Goal: Task Accomplishment & Management: Use online tool/utility

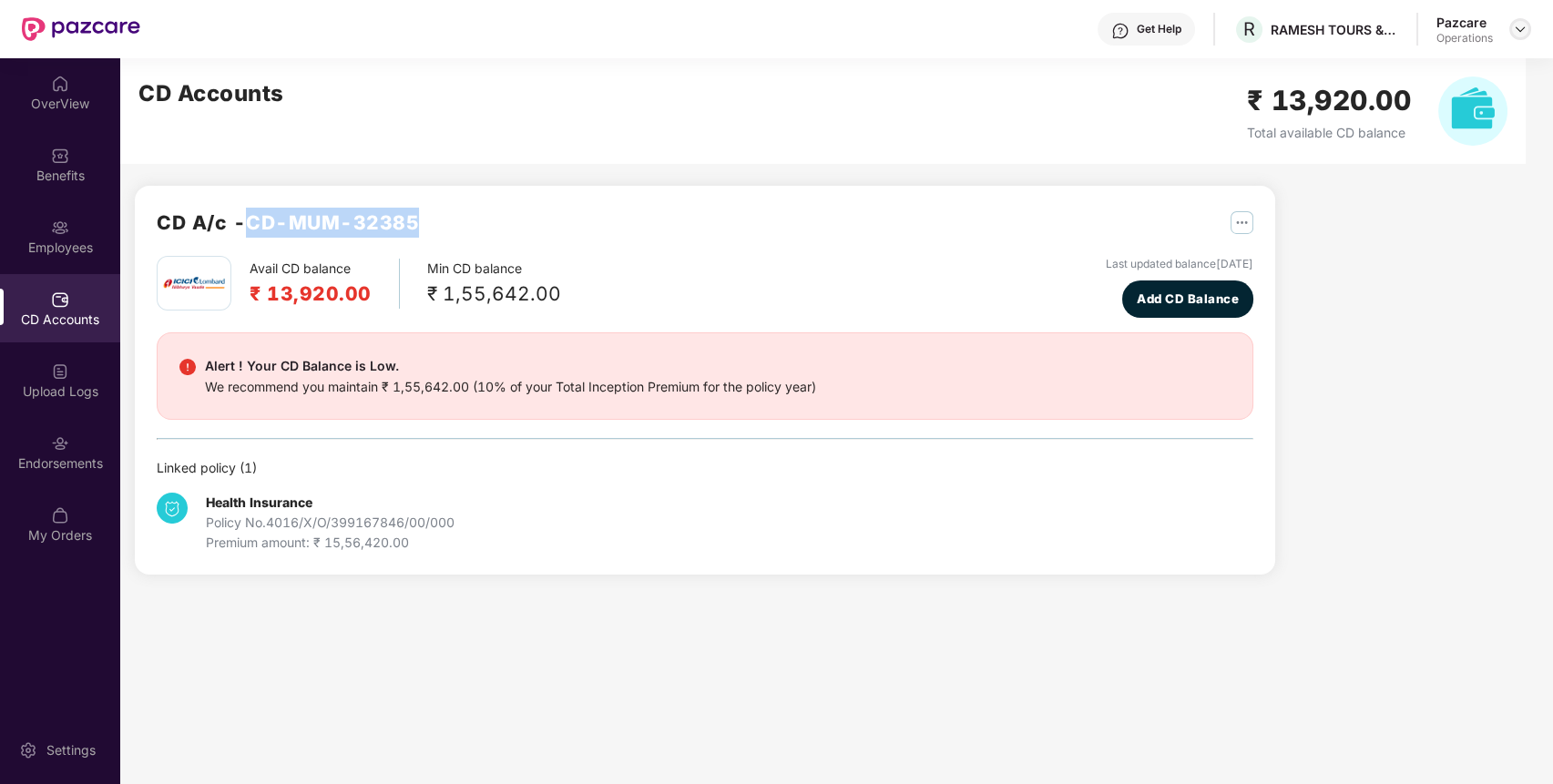
click at [1526, 34] on img at bounding box center [1520, 29] width 15 height 15
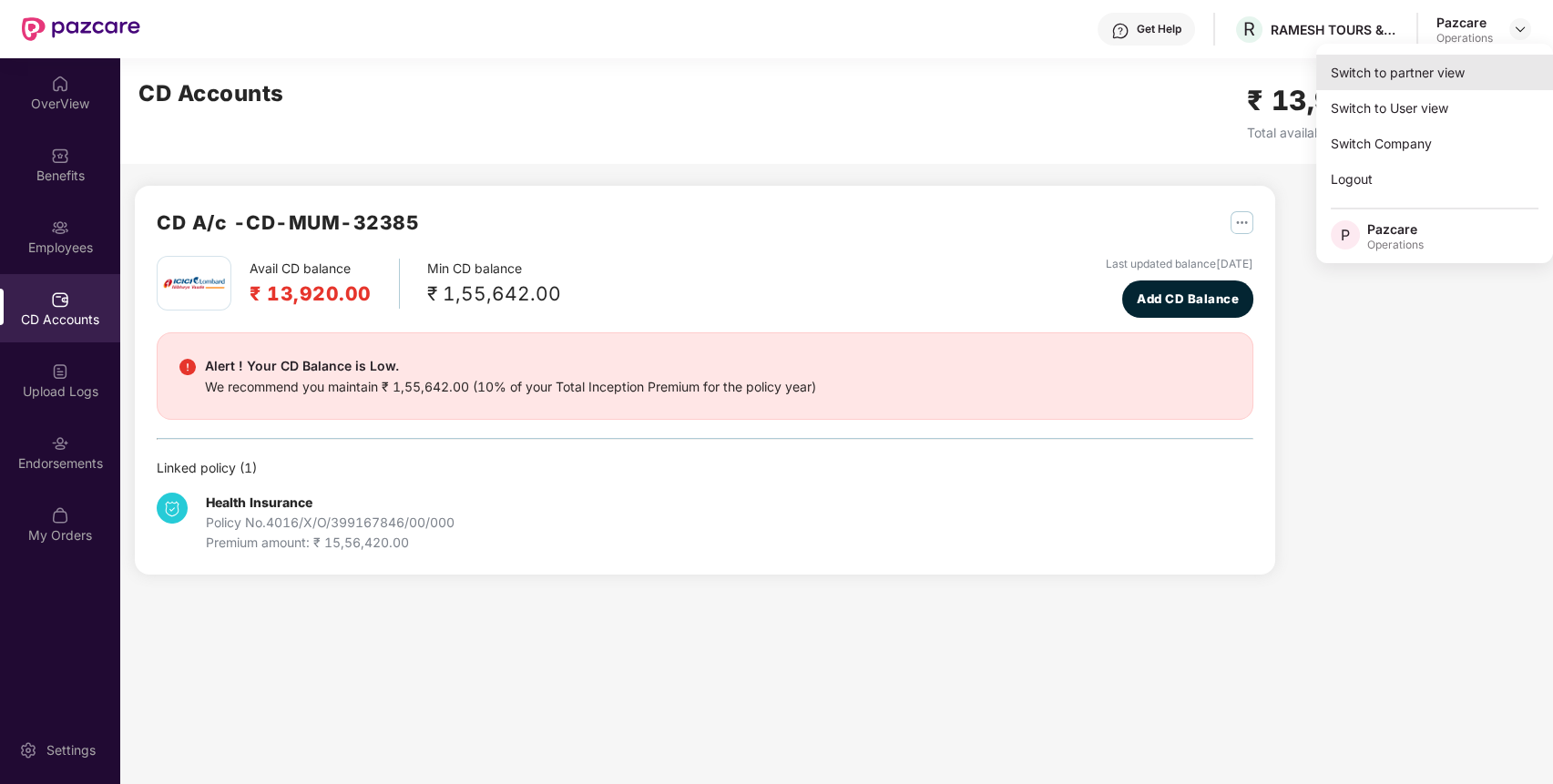
click at [1471, 78] on div "Switch to partner view" at bounding box center [1435, 72] width 237 height 36
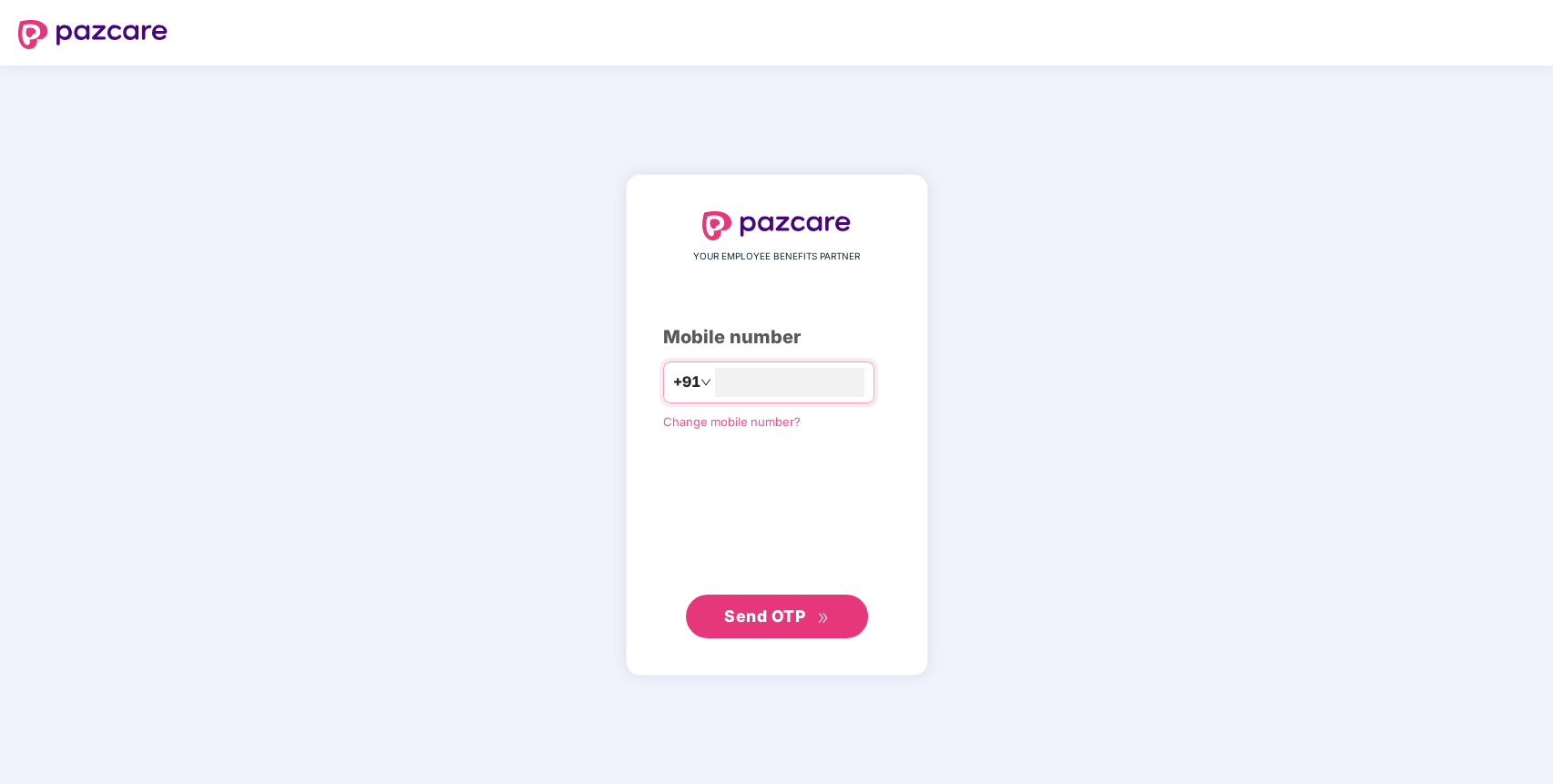
type input "**********"
click at [816, 623] on span "Send OTP" at bounding box center [776, 616] width 104 height 25
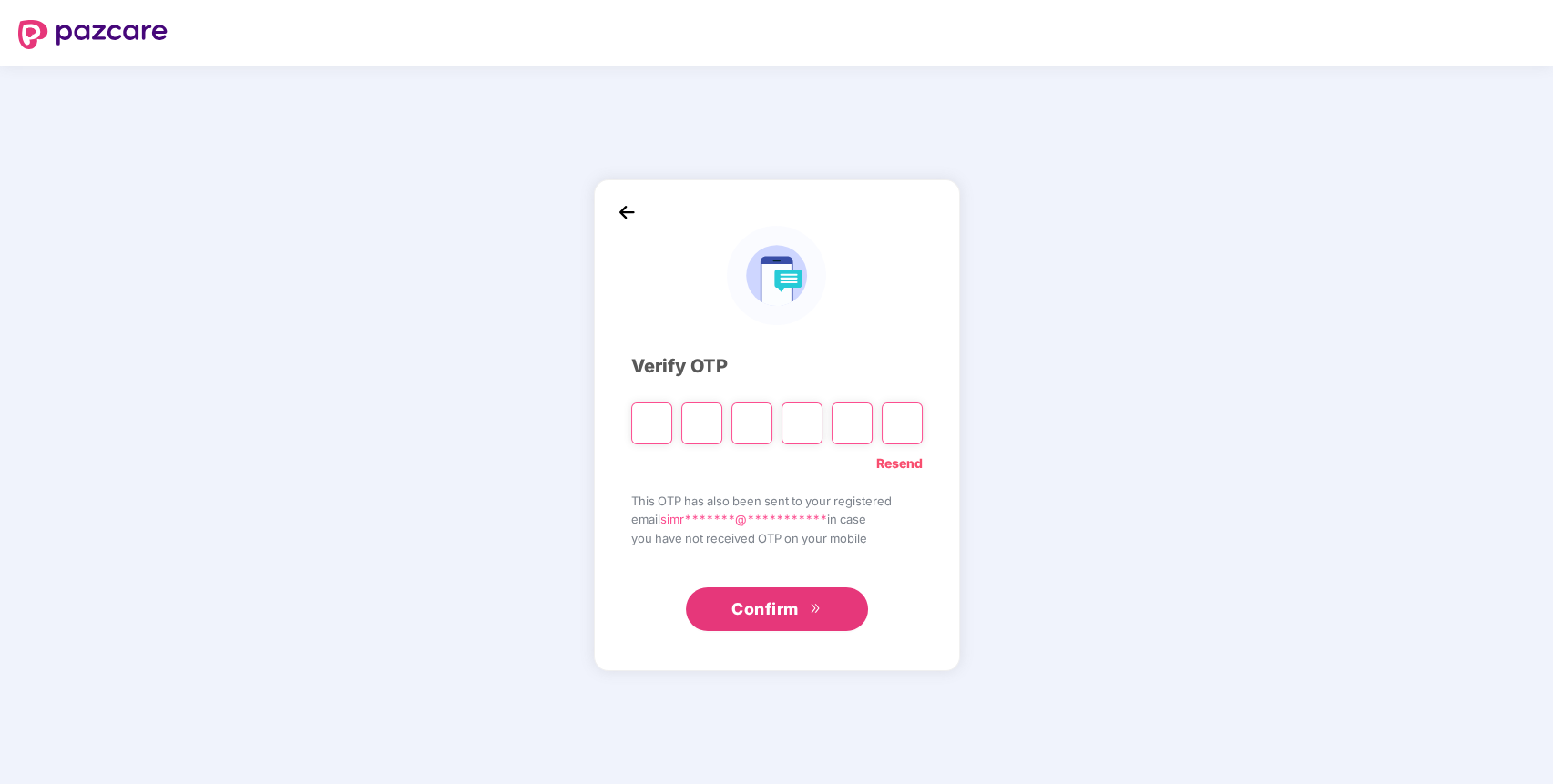
type input "*"
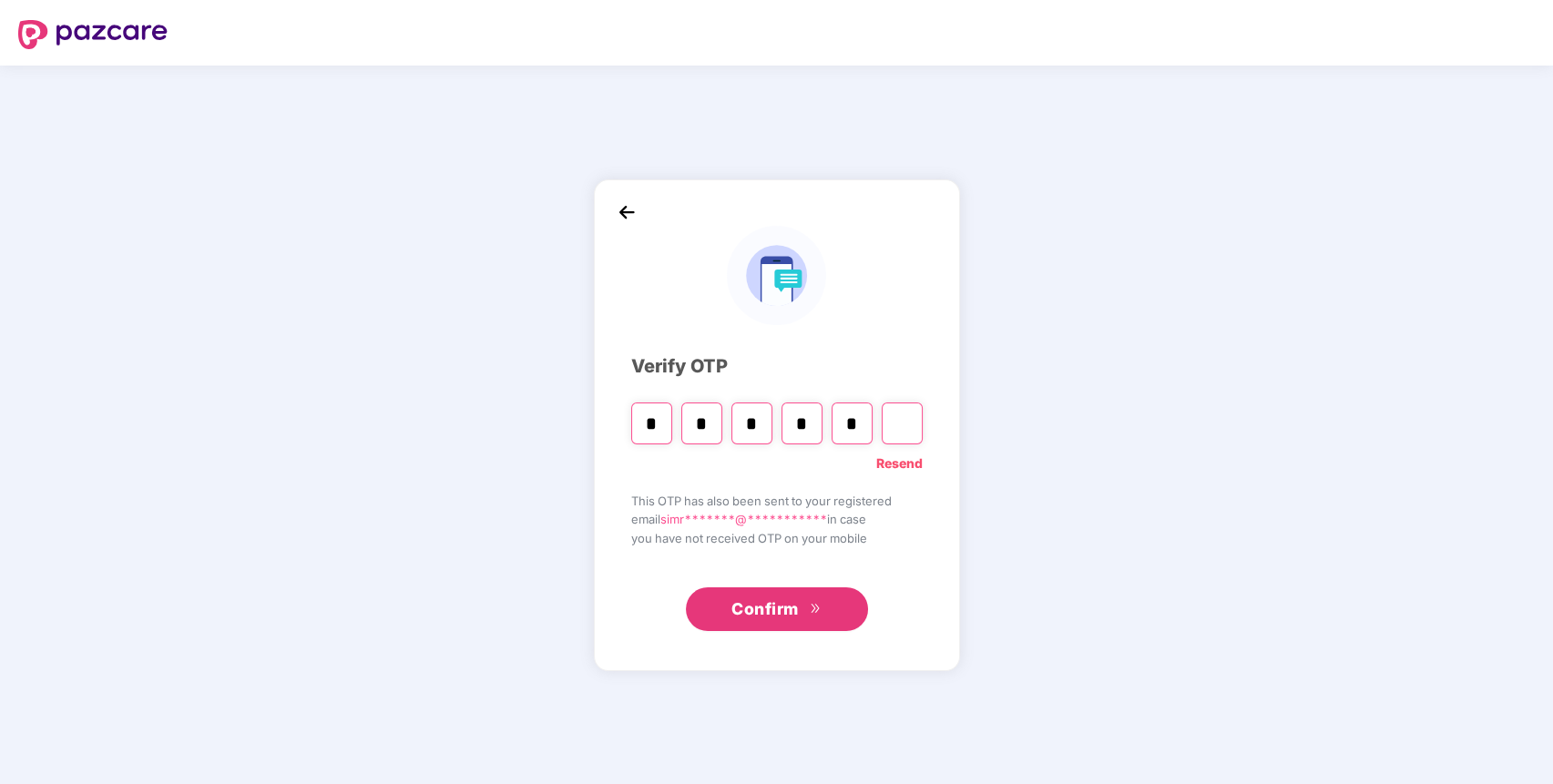
type input "*"
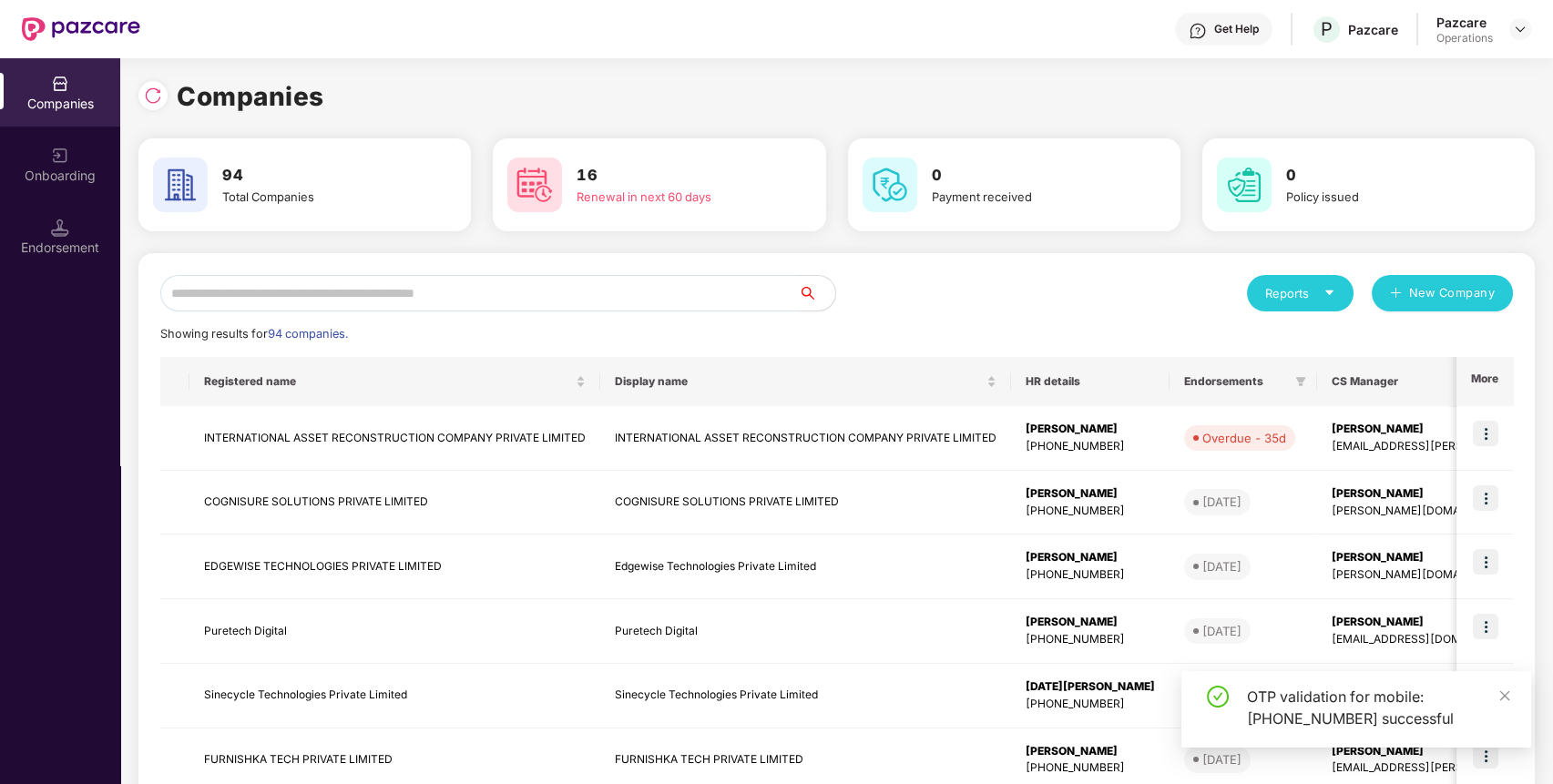
click at [562, 277] on input "text" at bounding box center [480, 293] width 639 height 37
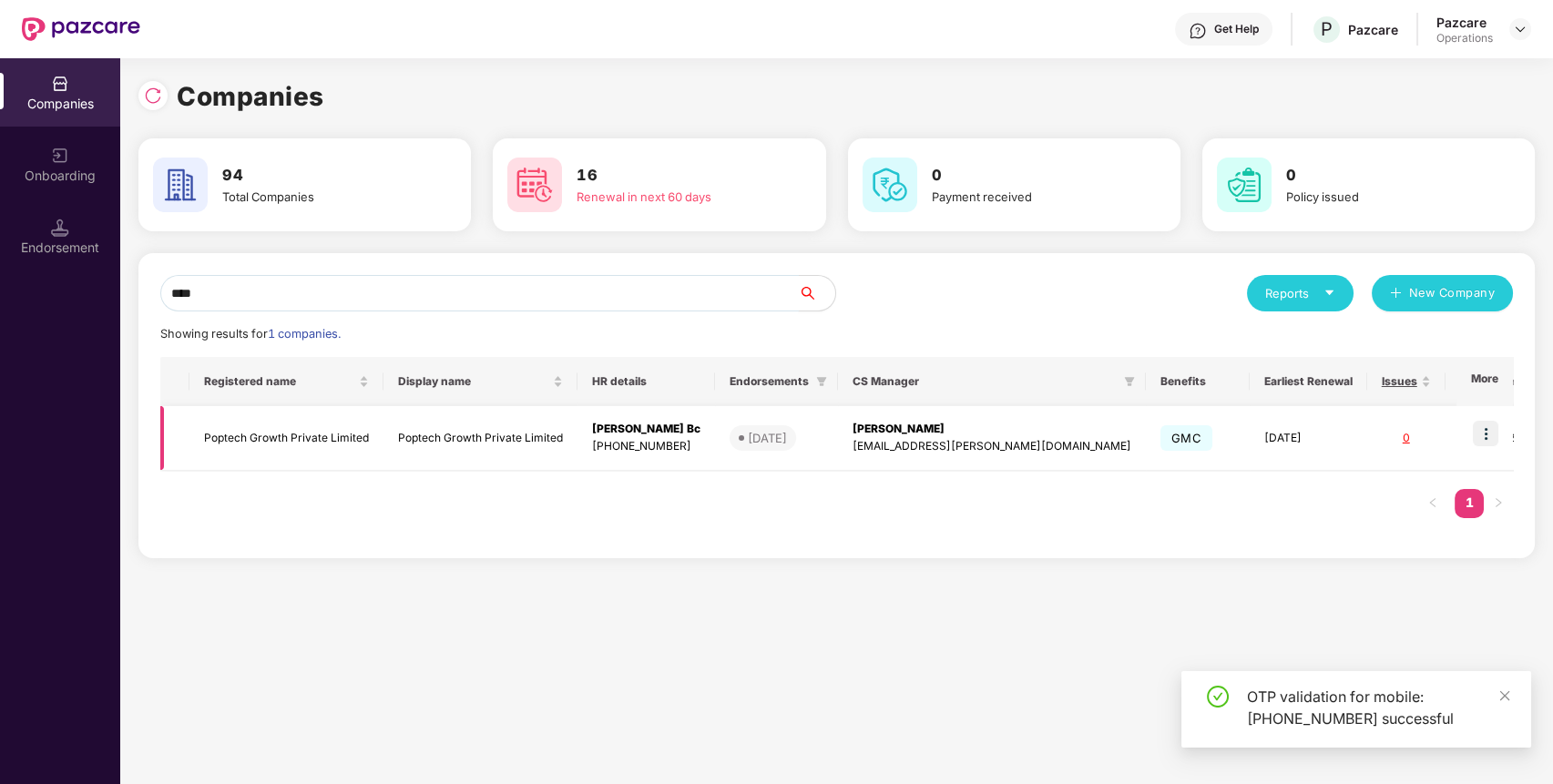
type input "****"
click at [1494, 440] on img at bounding box center [1484, 433] width 25 height 25
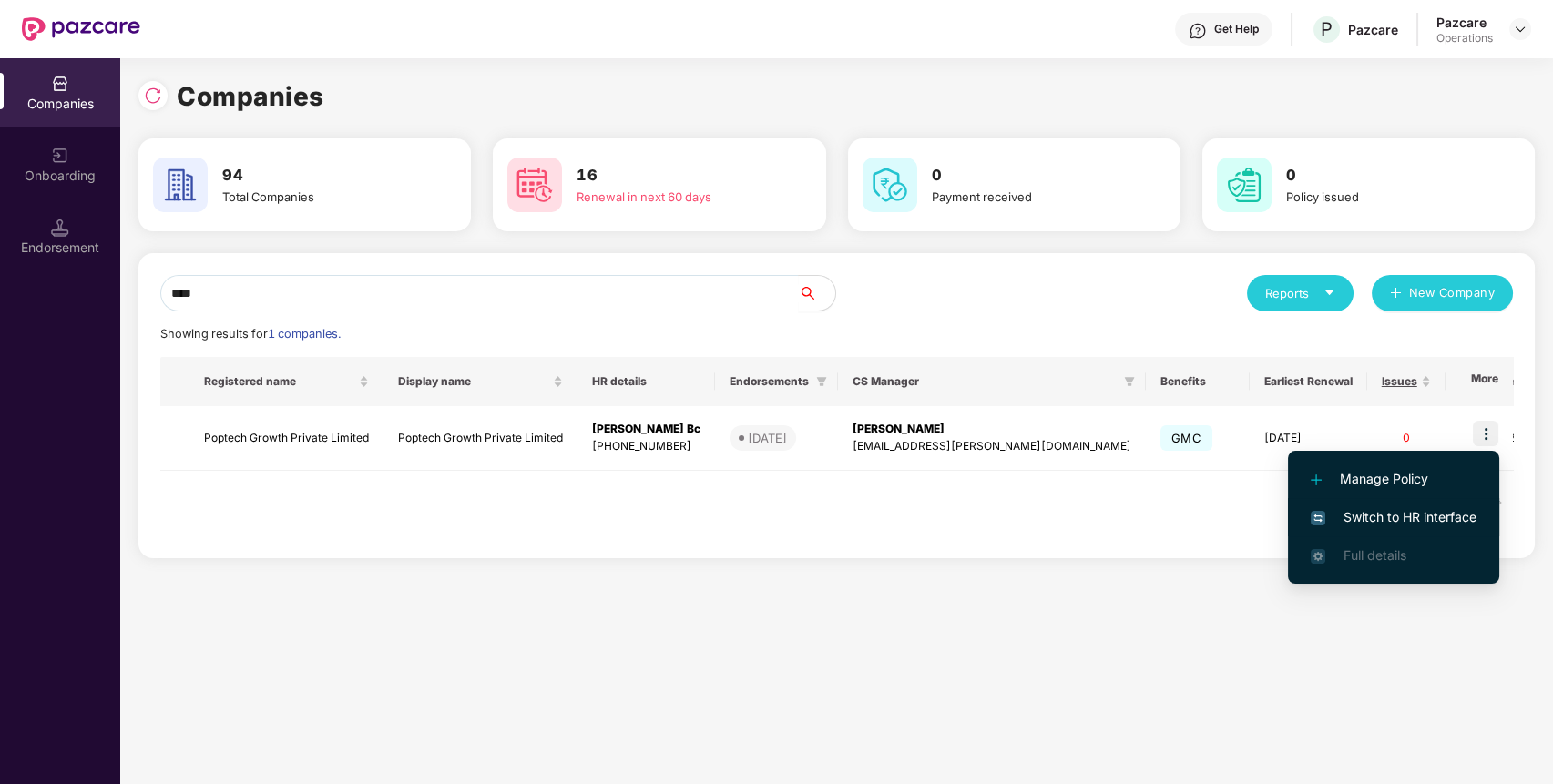
click at [1412, 515] on span "Switch to HR interface" at bounding box center [1393, 516] width 165 height 20
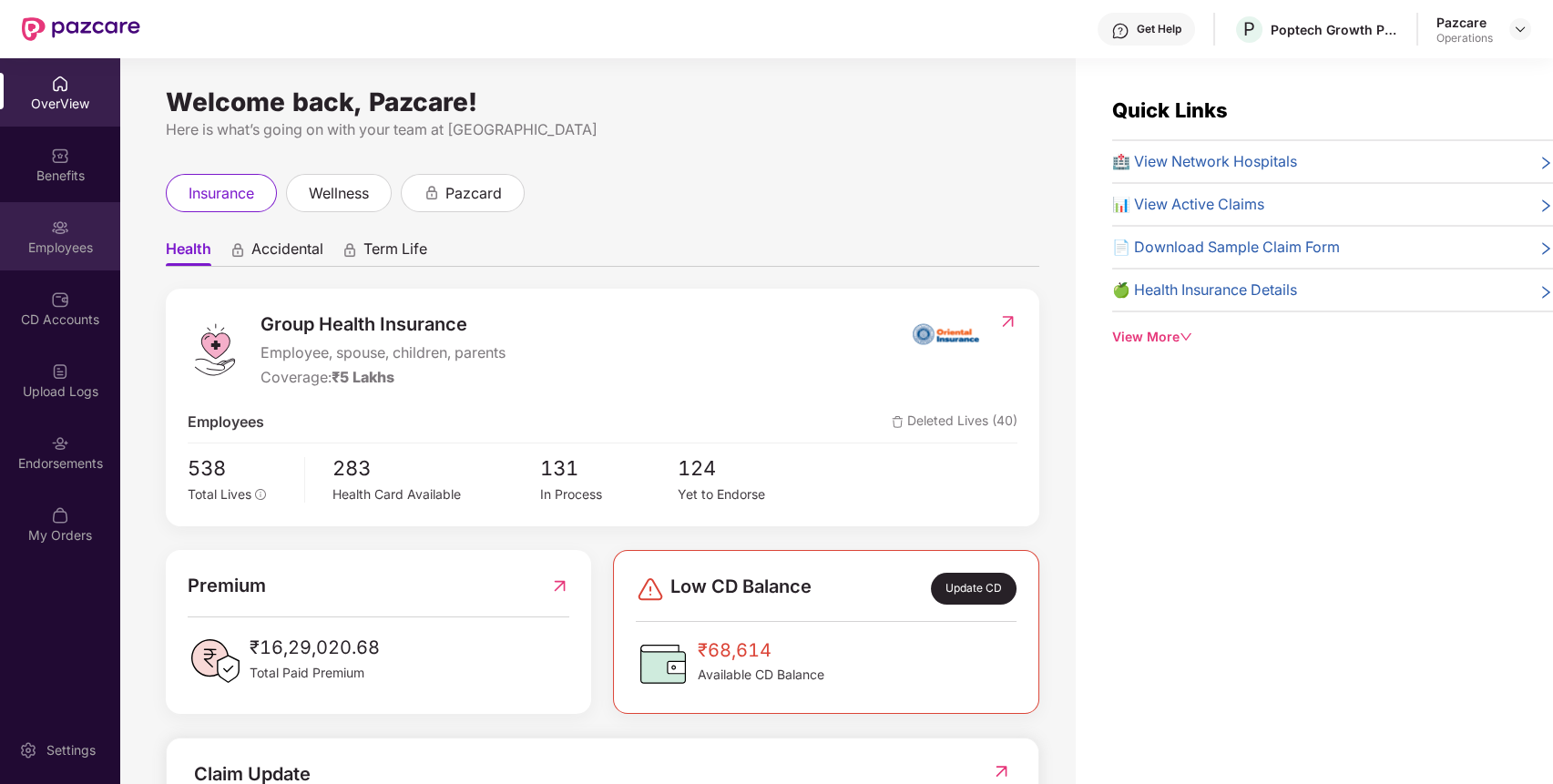
click at [77, 234] on div "Employees" at bounding box center [60, 236] width 120 height 69
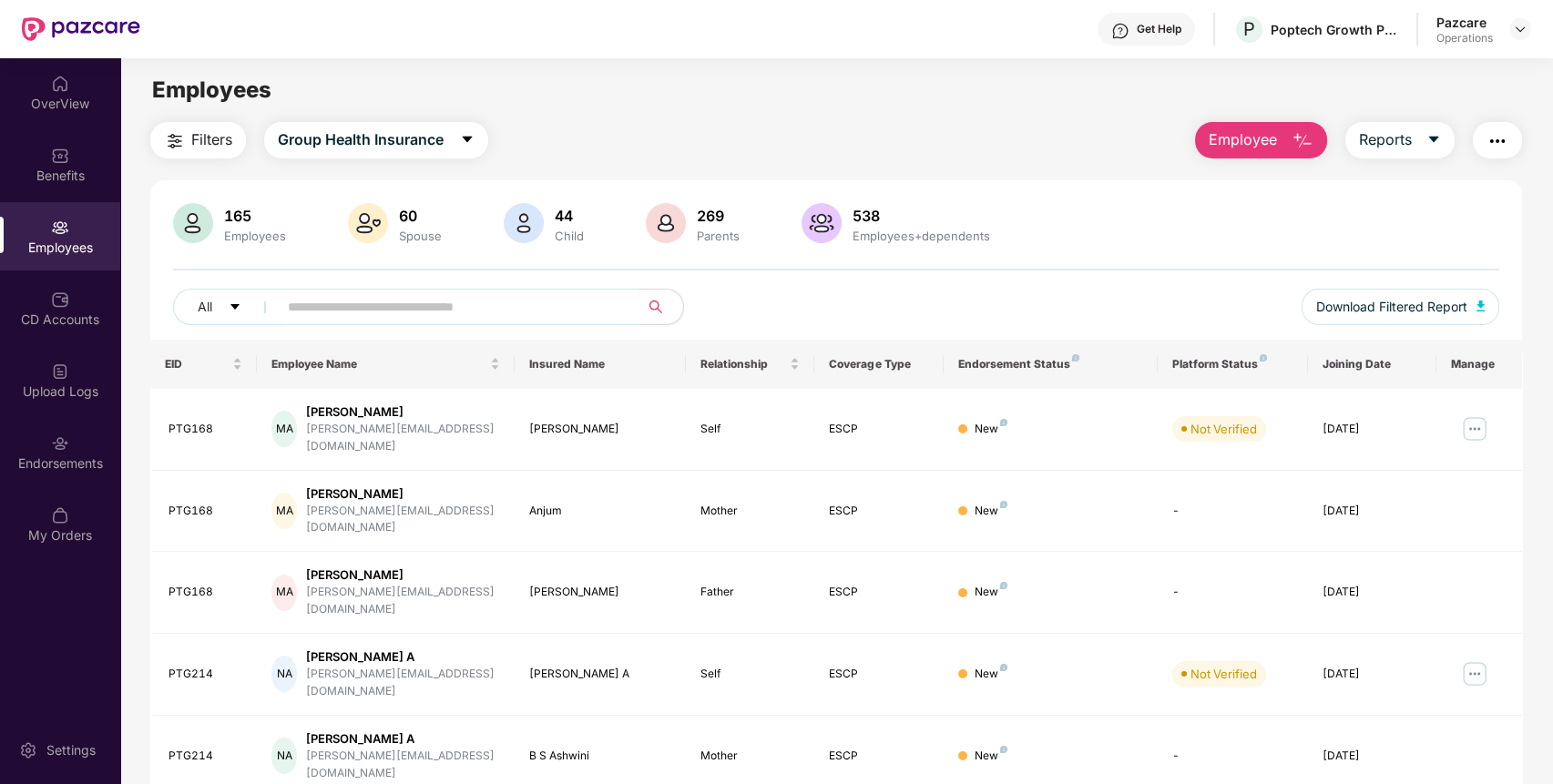
click at [462, 325] on div "All Download Filtered Report" at bounding box center [836, 314] width 1327 height 51
click at [462, 305] on input "text" at bounding box center [451, 306] width 327 height 27
paste input "******"
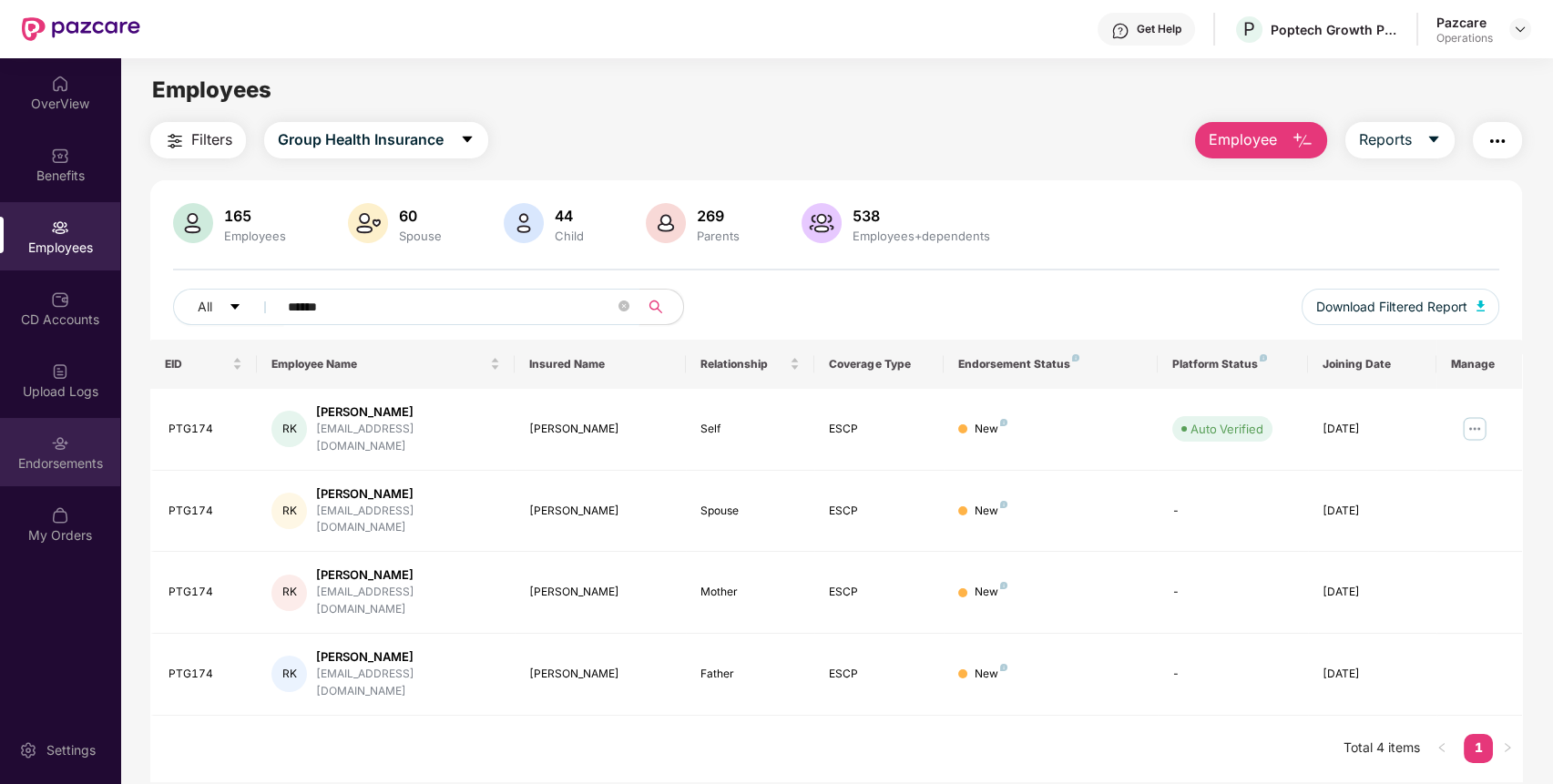
type input "******"
click at [41, 474] on div "Endorsements" at bounding box center [60, 452] width 120 height 69
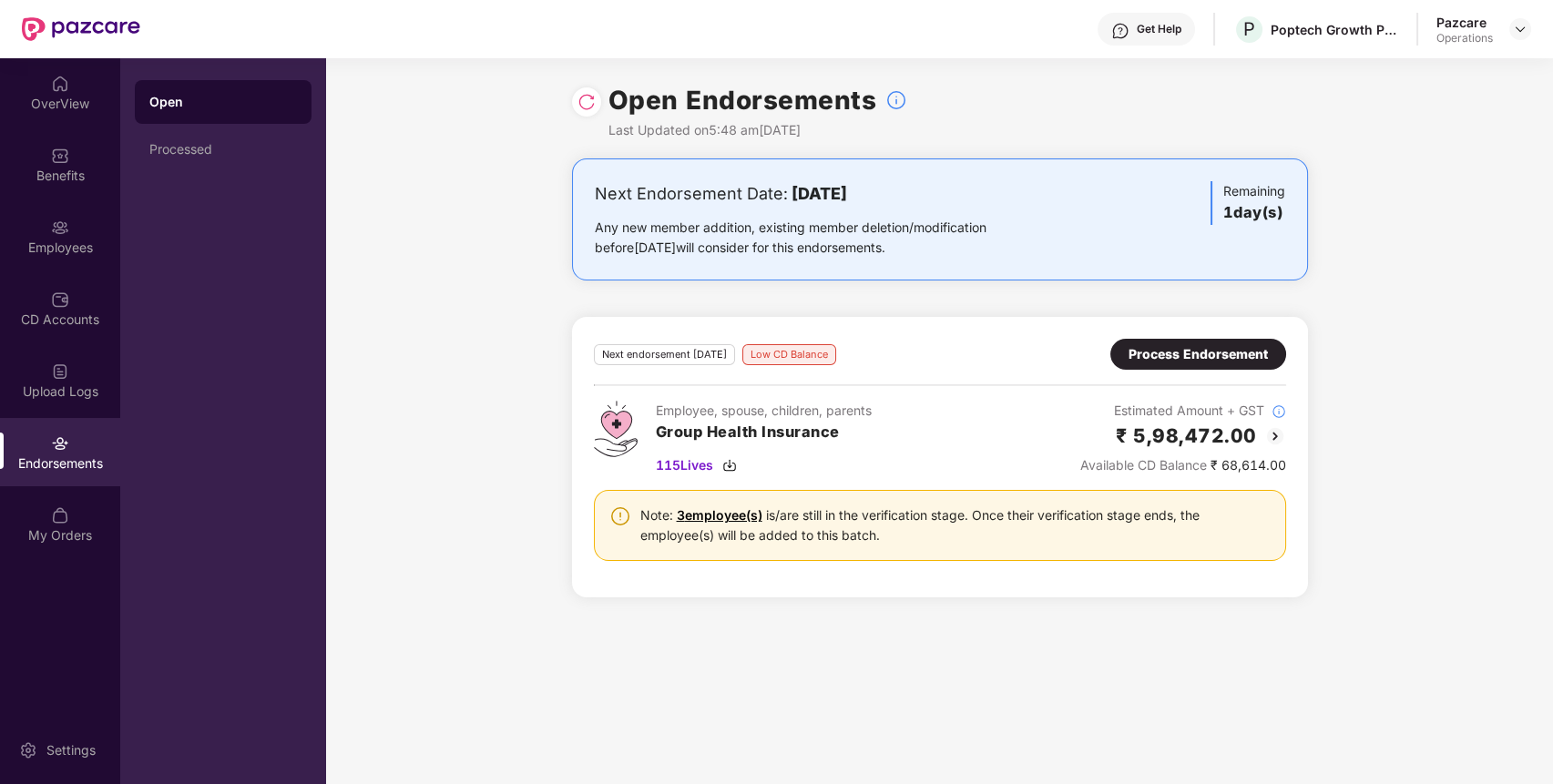
click at [1176, 346] on div "Process Endorsement" at bounding box center [1198, 353] width 139 height 20
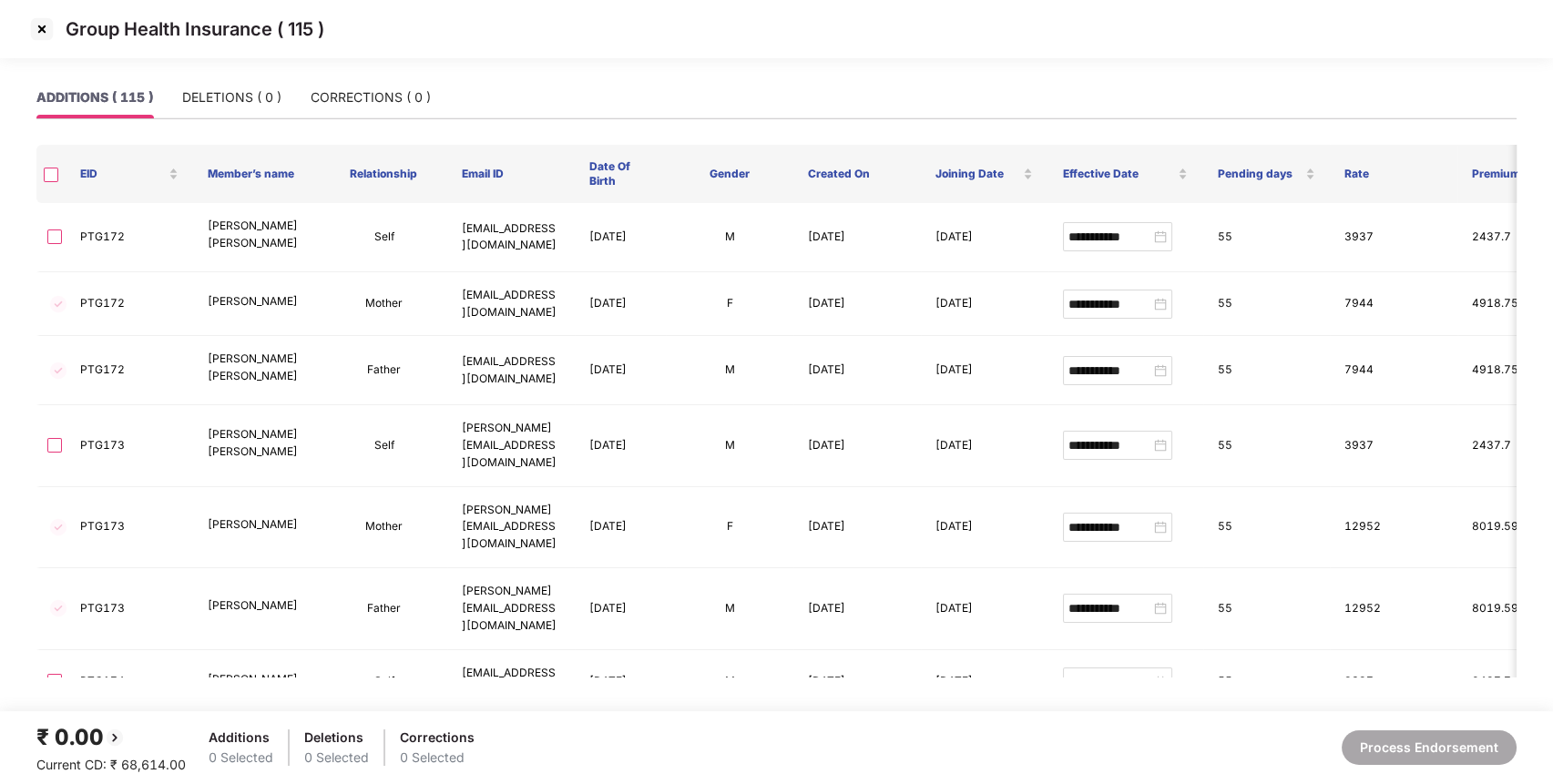
click at [44, 21] on img at bounding box center [41, 29] width 29 height 29
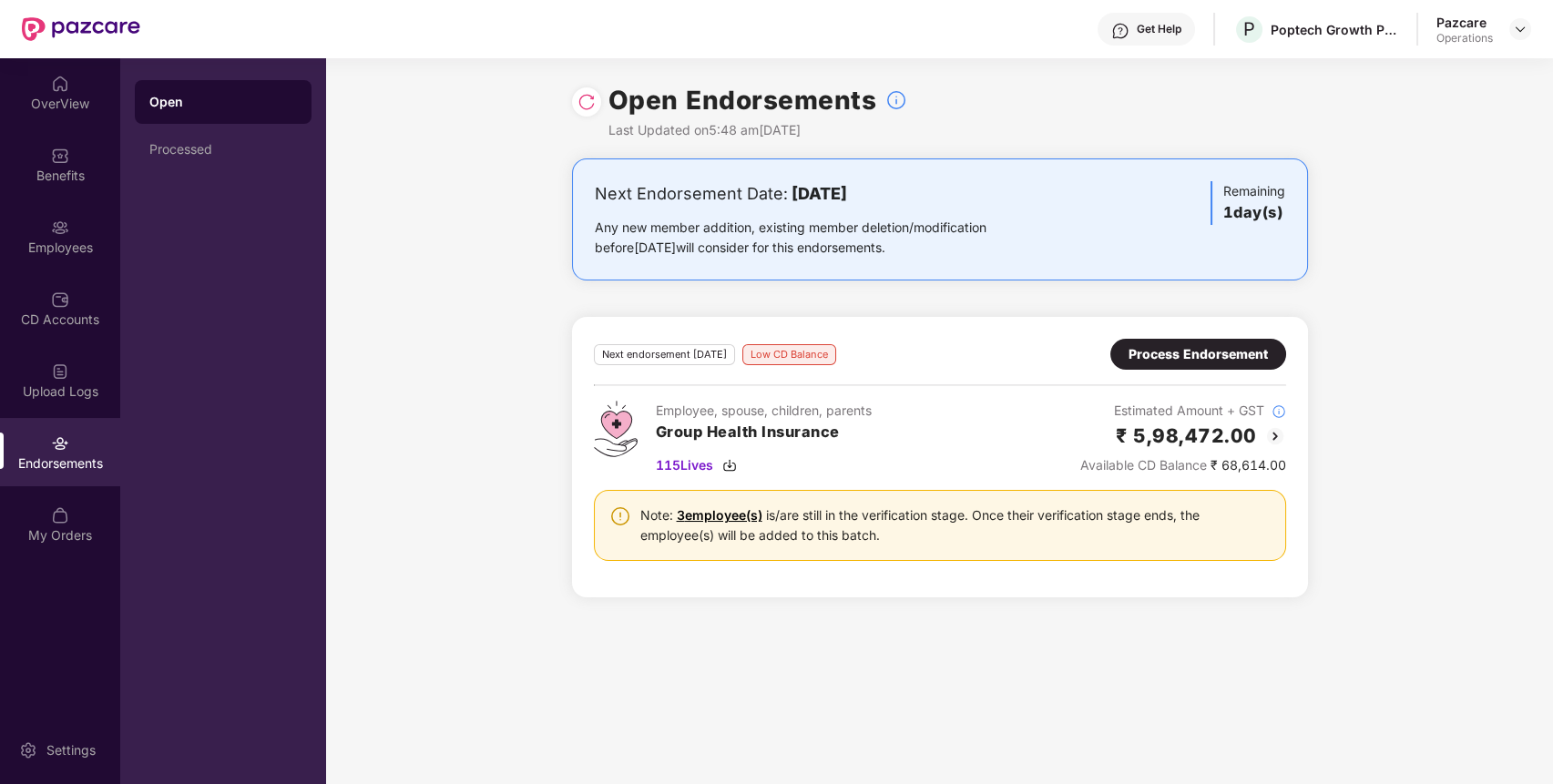
click at [1204, 344] on div "Process Endorsement" at bounding box center [1198, 353] width 139 height 20
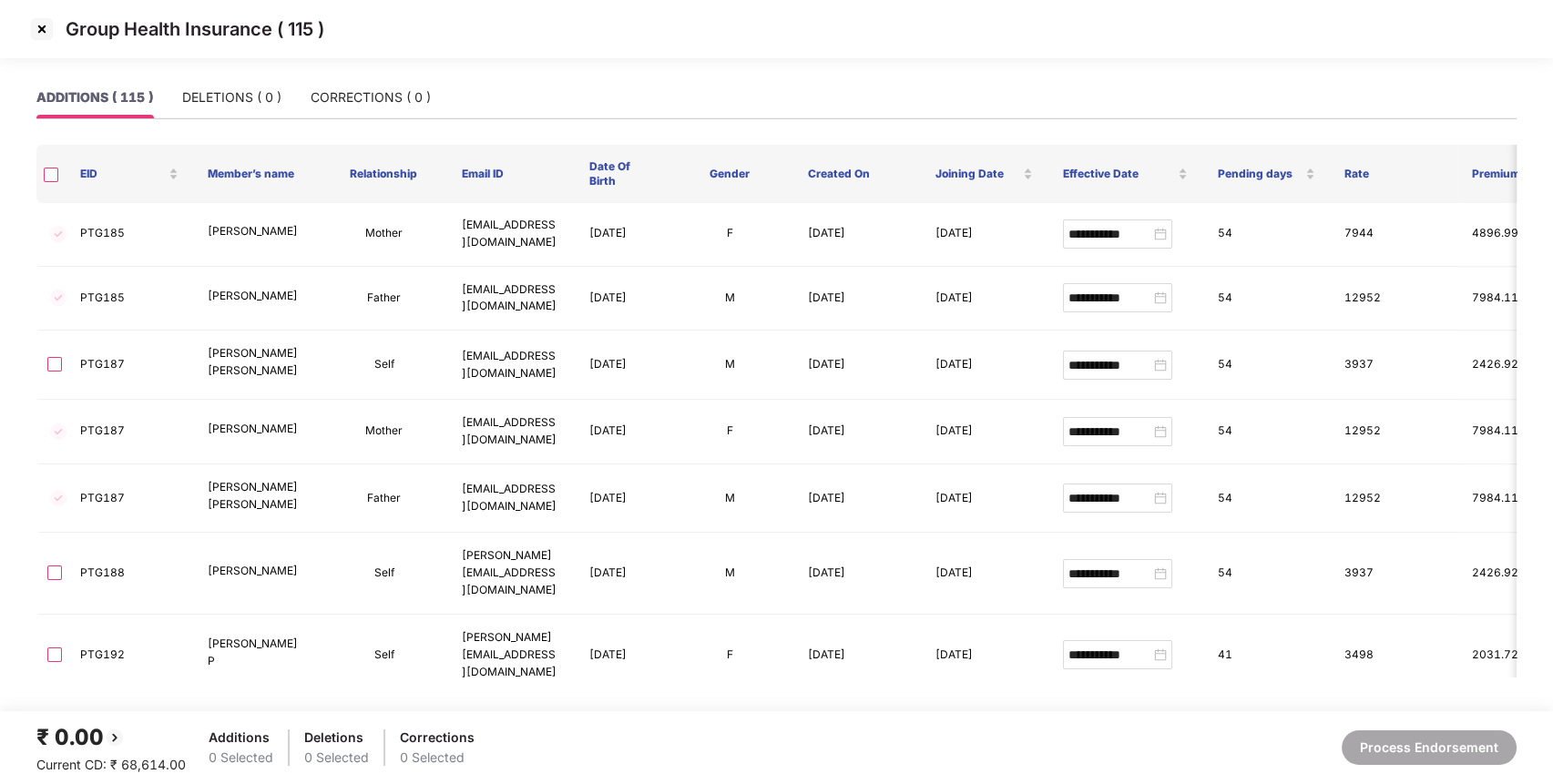
scroll to position [3281, 0]
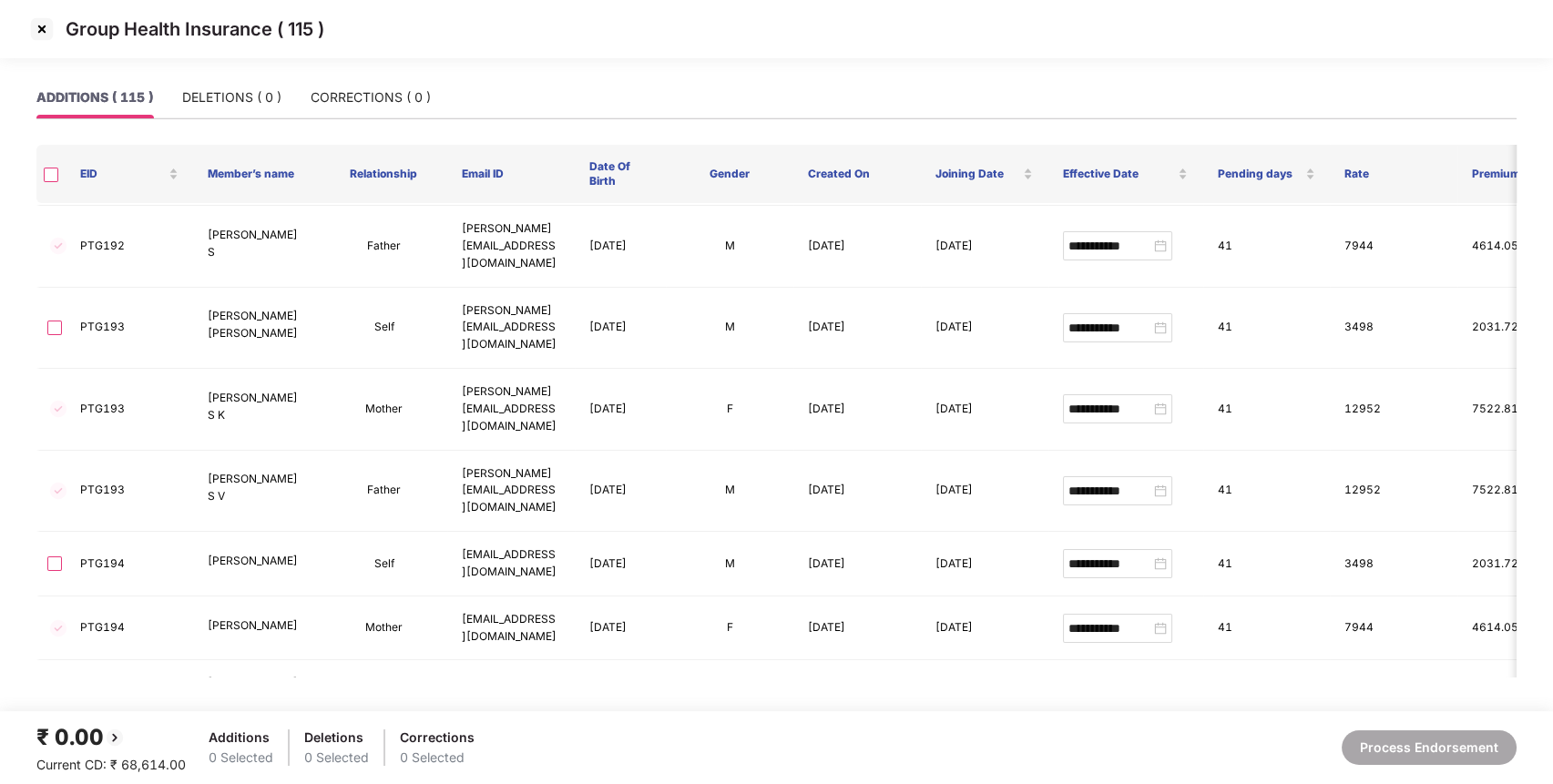
click at [41, 28] on img at bounding box center [41, 29] width 29 height 29
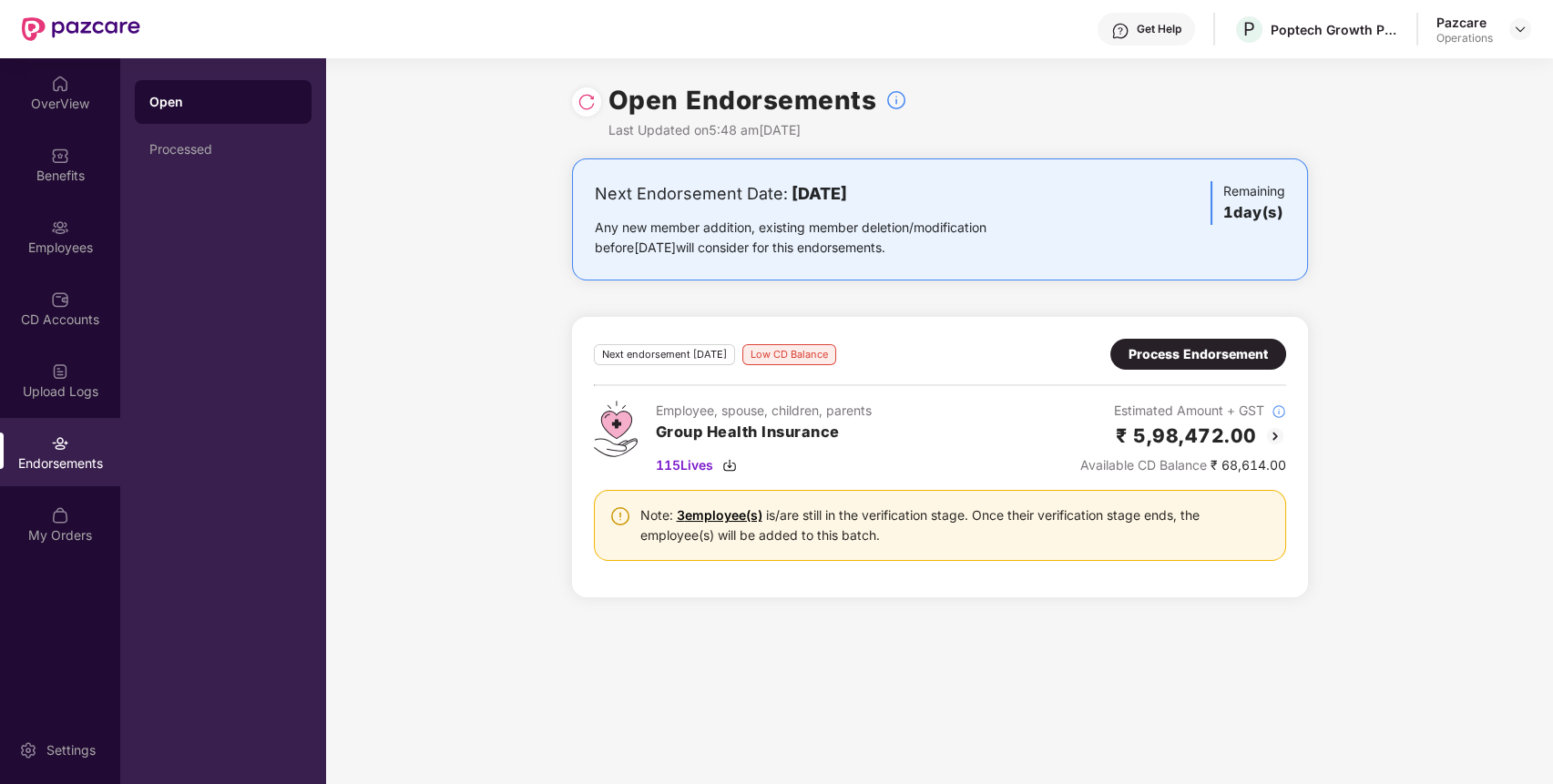
click at [1190, 351] on div "Process Endorsement" at bounding box center [1198, 353] width 139 height 20
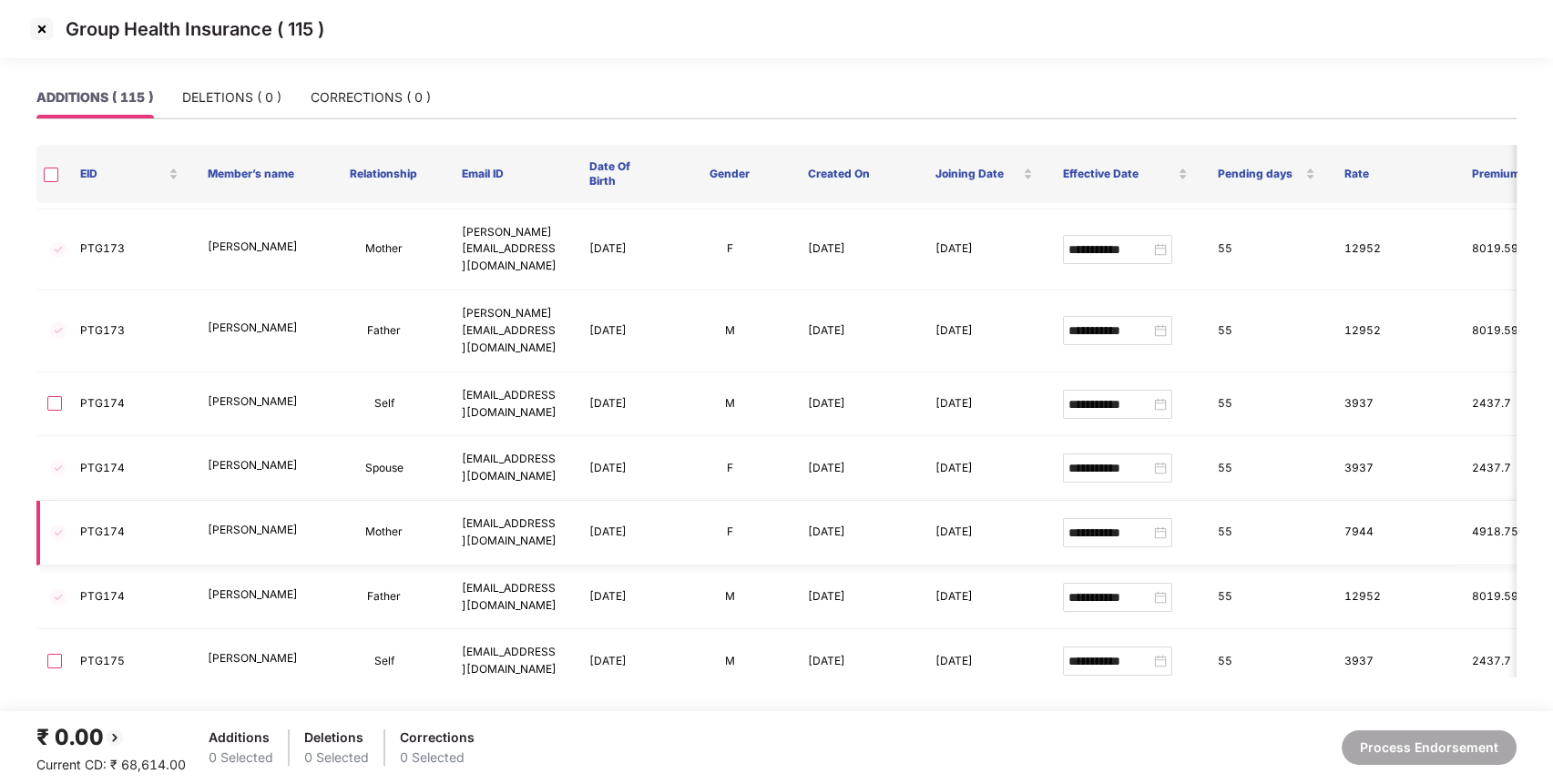
scroll to position [278, 0]
click at [44, 24] on img at bounding box center [41, 29] width 29 height 29
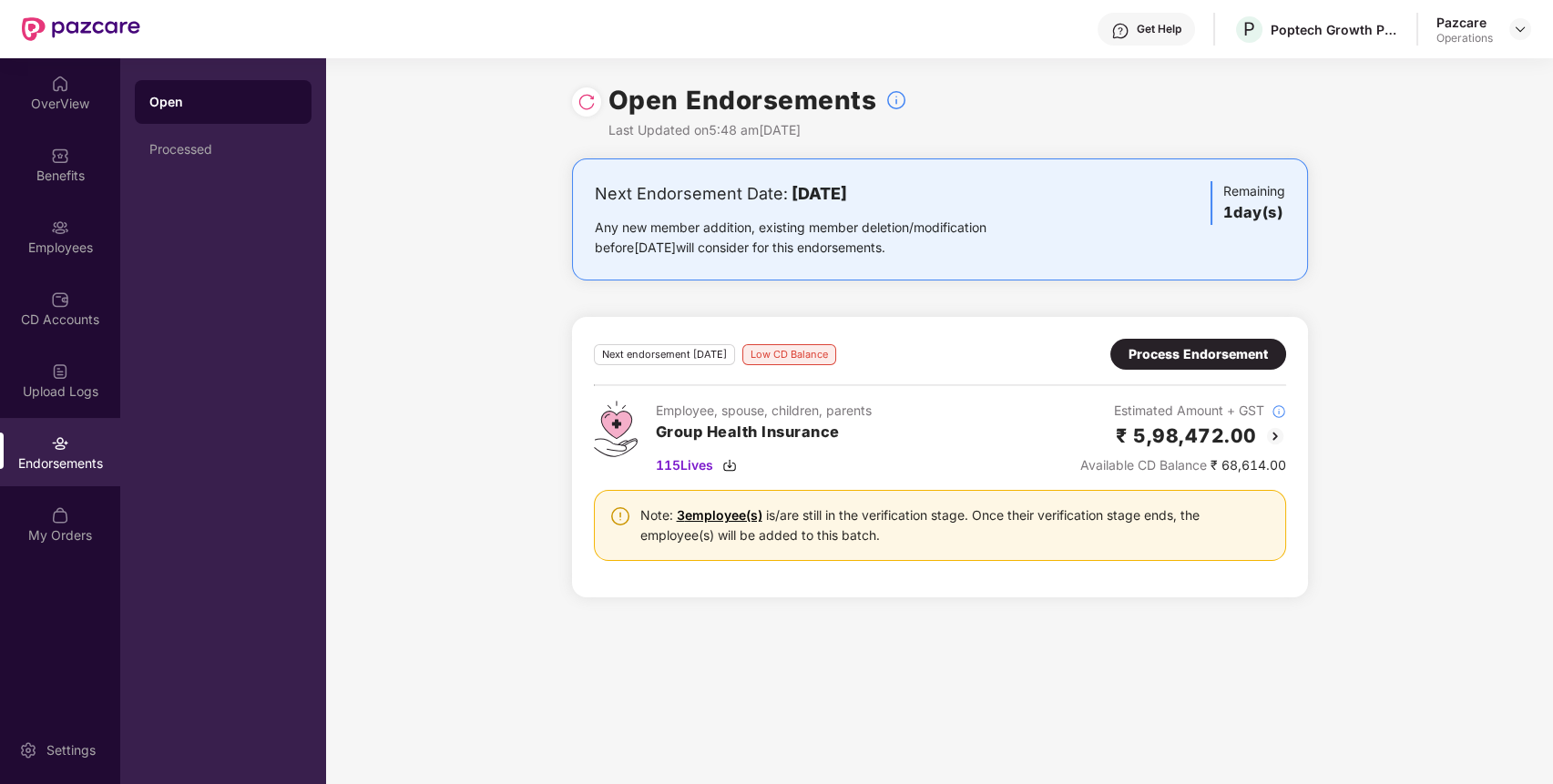
click at [1204, 346] on div "Process Endorsement" at bounding box center [1198, 353] width 139 height 20
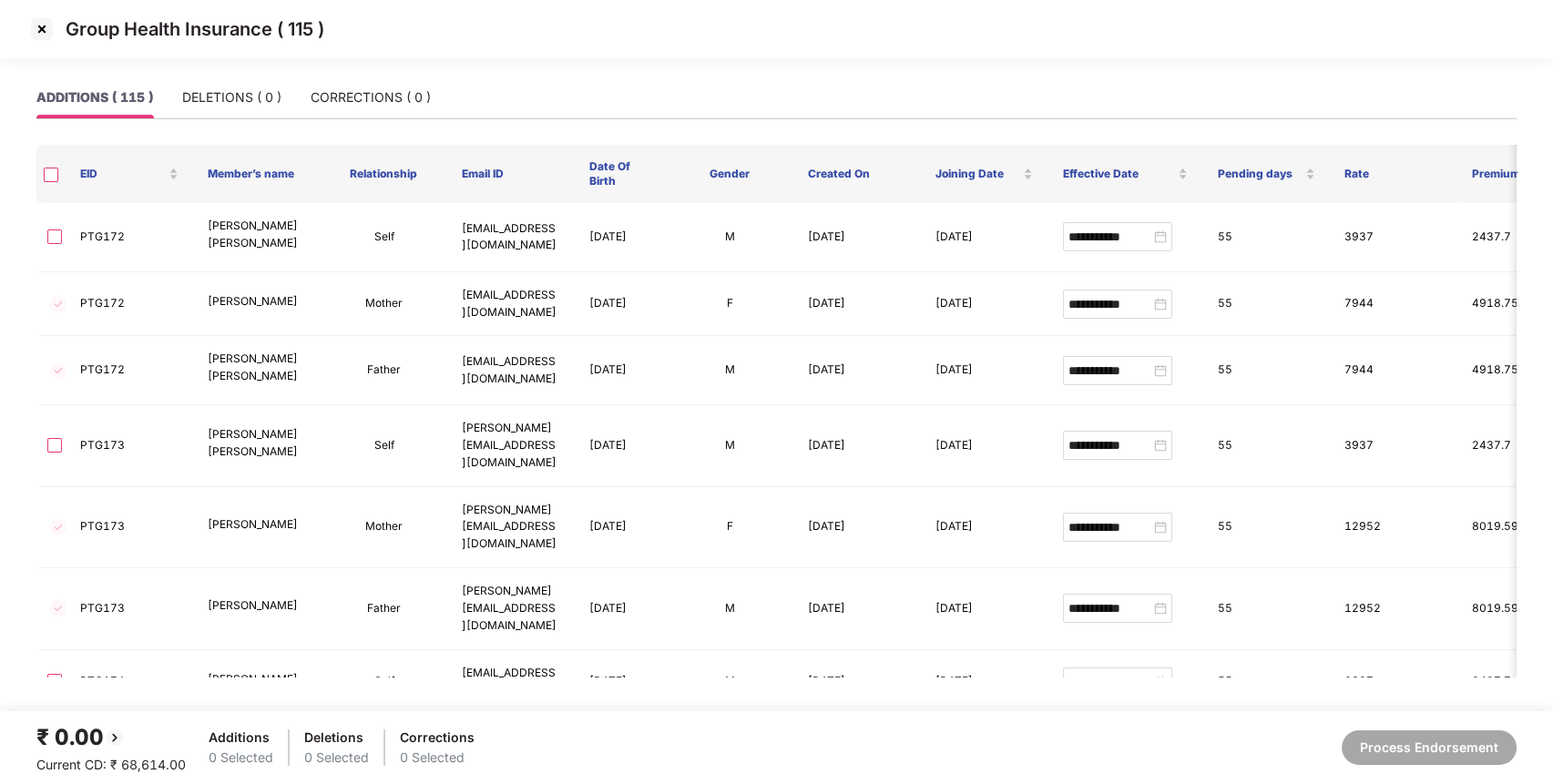
click at [44, 26] on img at bounding box center [41, 29] width 29 height 29
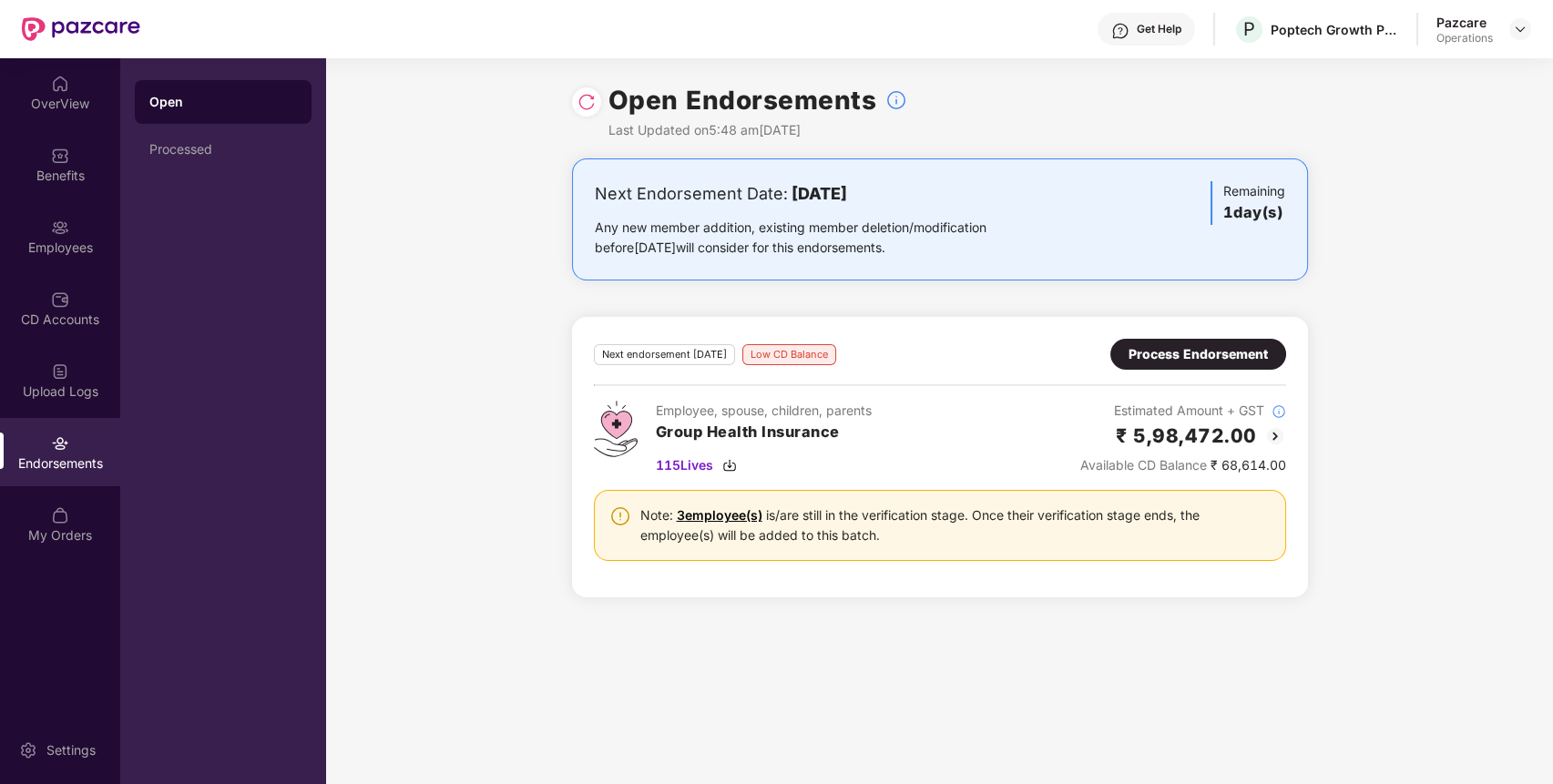
click at [1222, 346] on div "Process Endorsement" at bounding box center [1198, 353] width 139 height 20
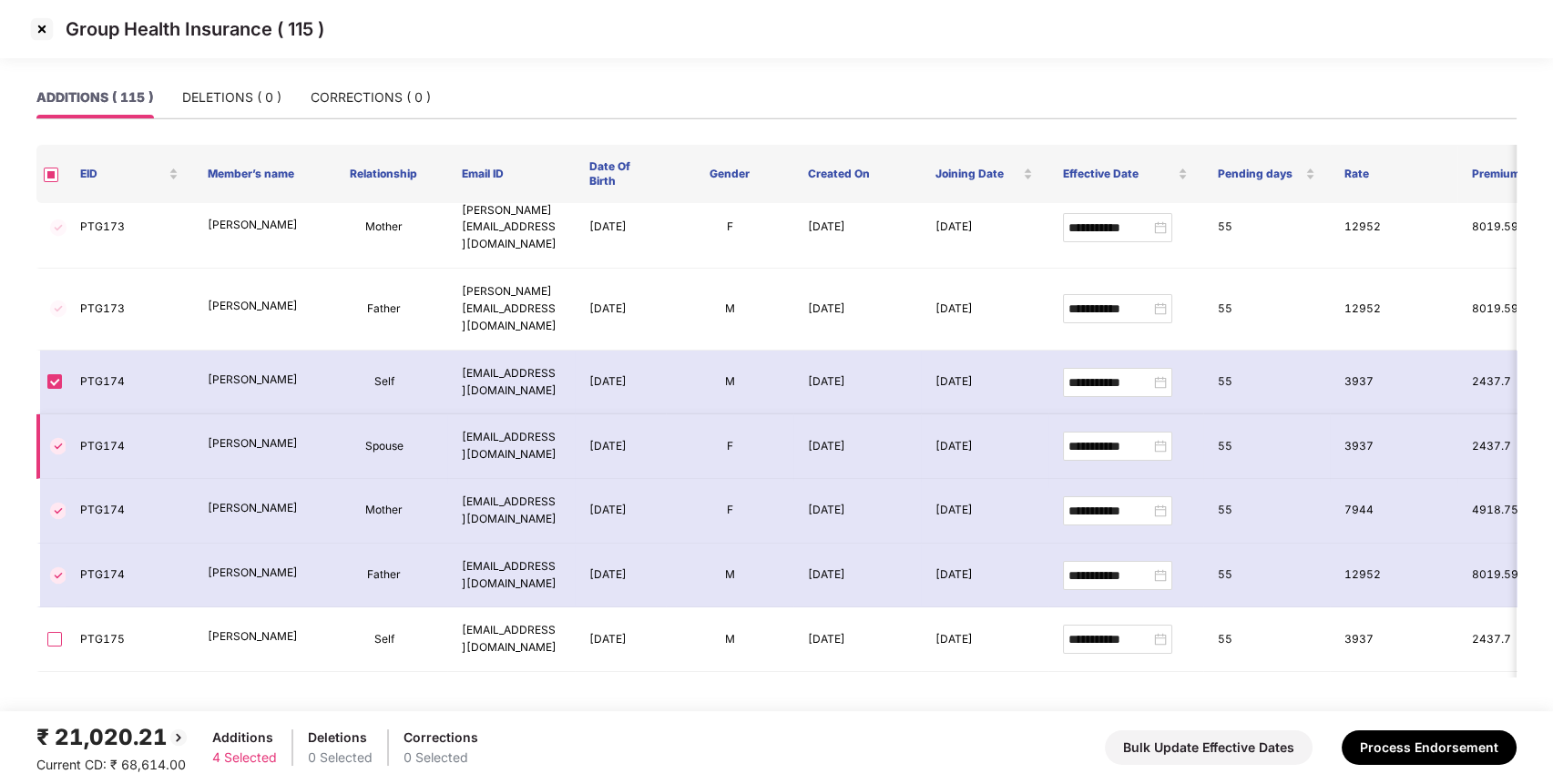
scroll to position [0, 0]
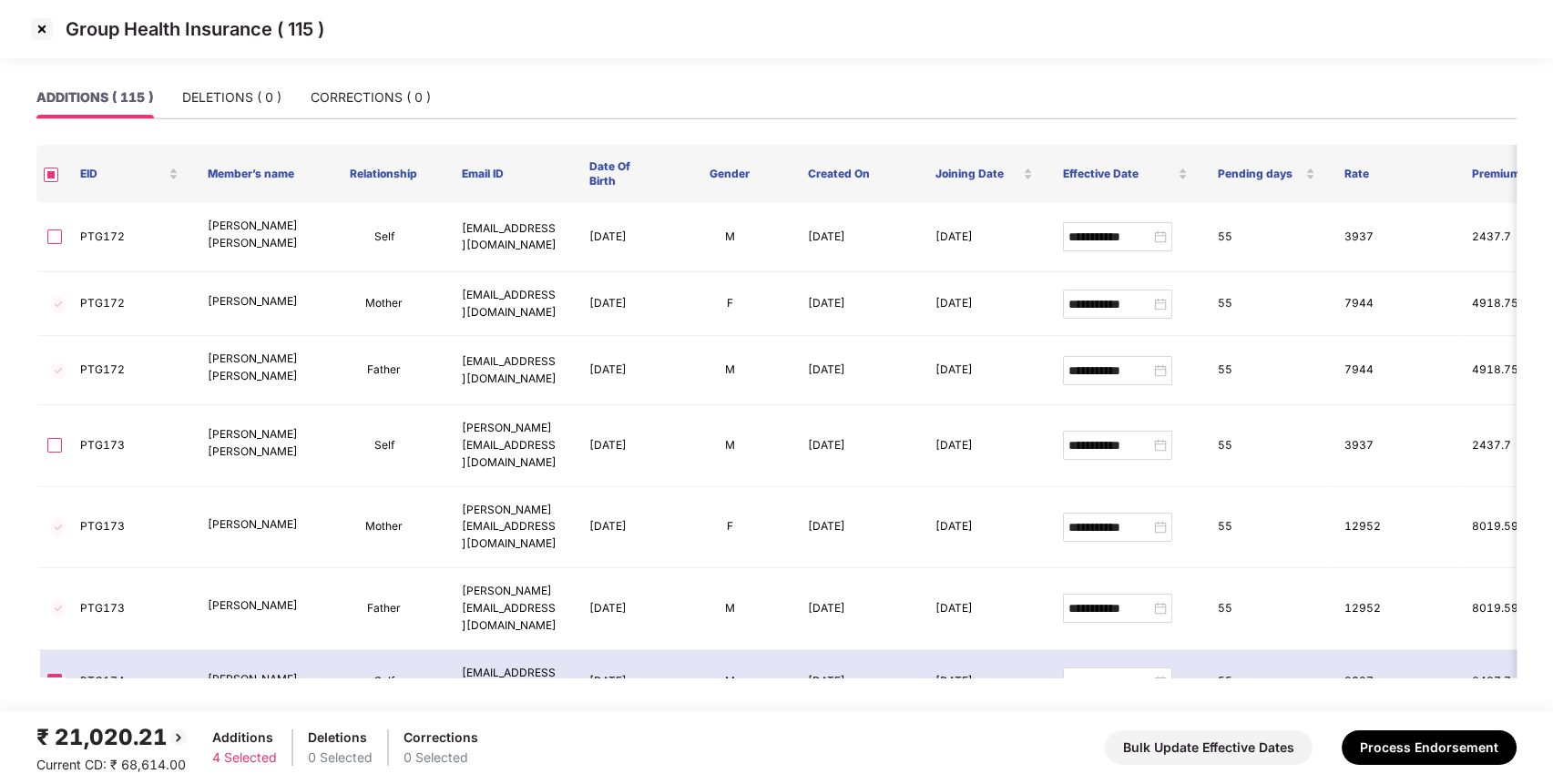
click at [30, 23] on img at bounding box center [41, 29] width 29 height 29
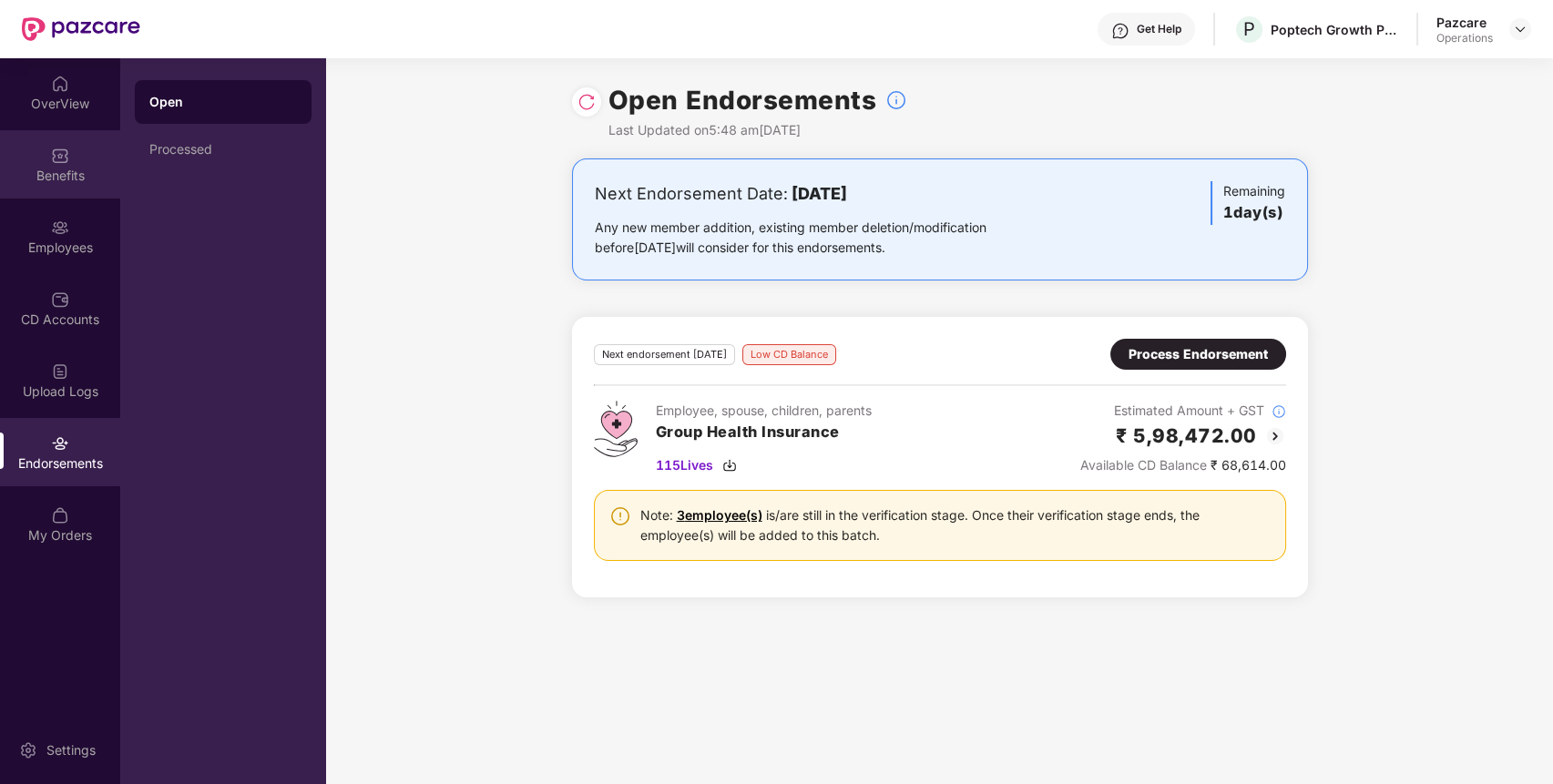
click at [63, 172] on div "Benefits" at bounding box center [60, 175] width 120 height 18
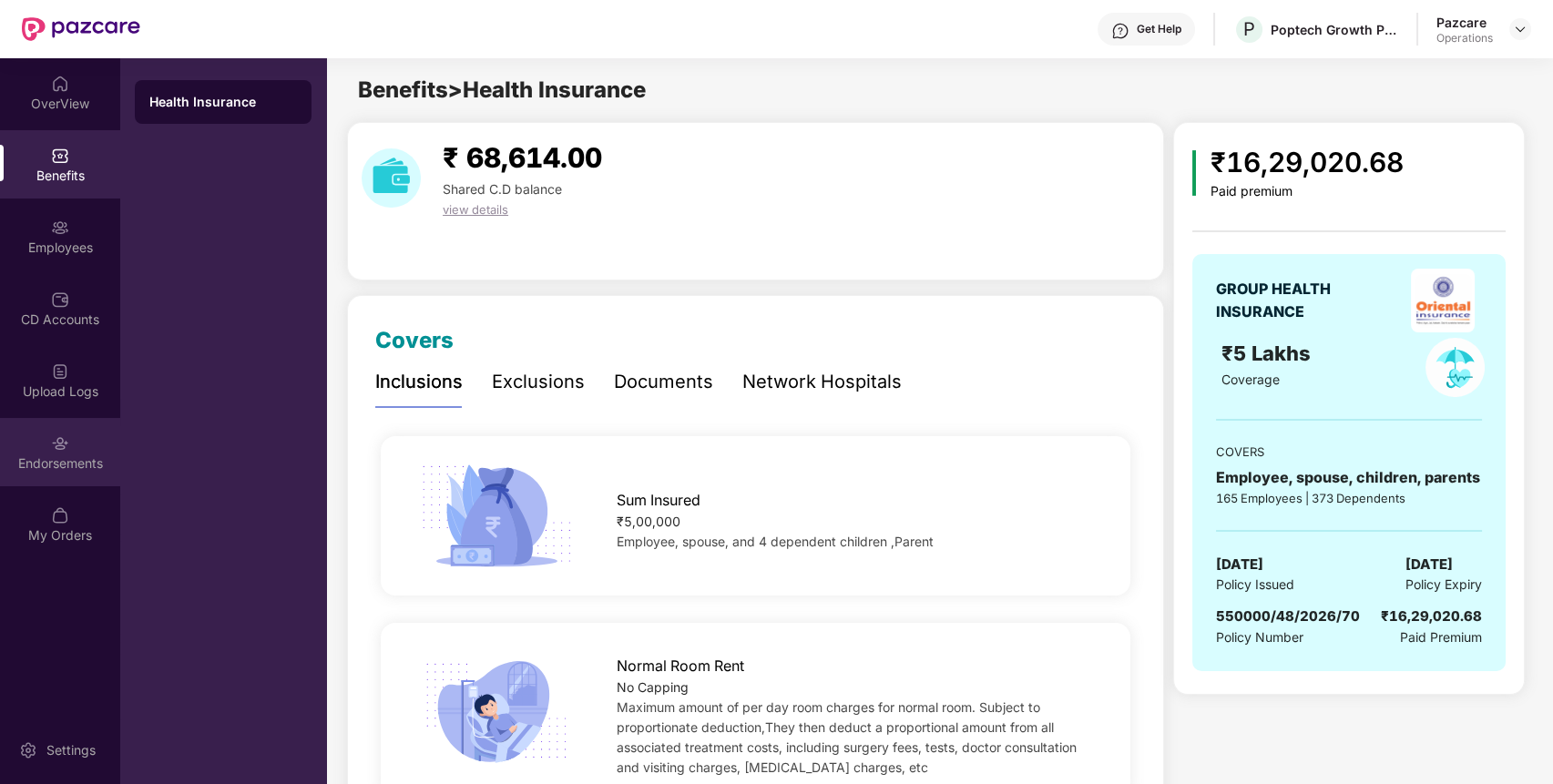
click at [66, 466] on div "Endorsements" at bounding box center [60, 463] width 120 height 18
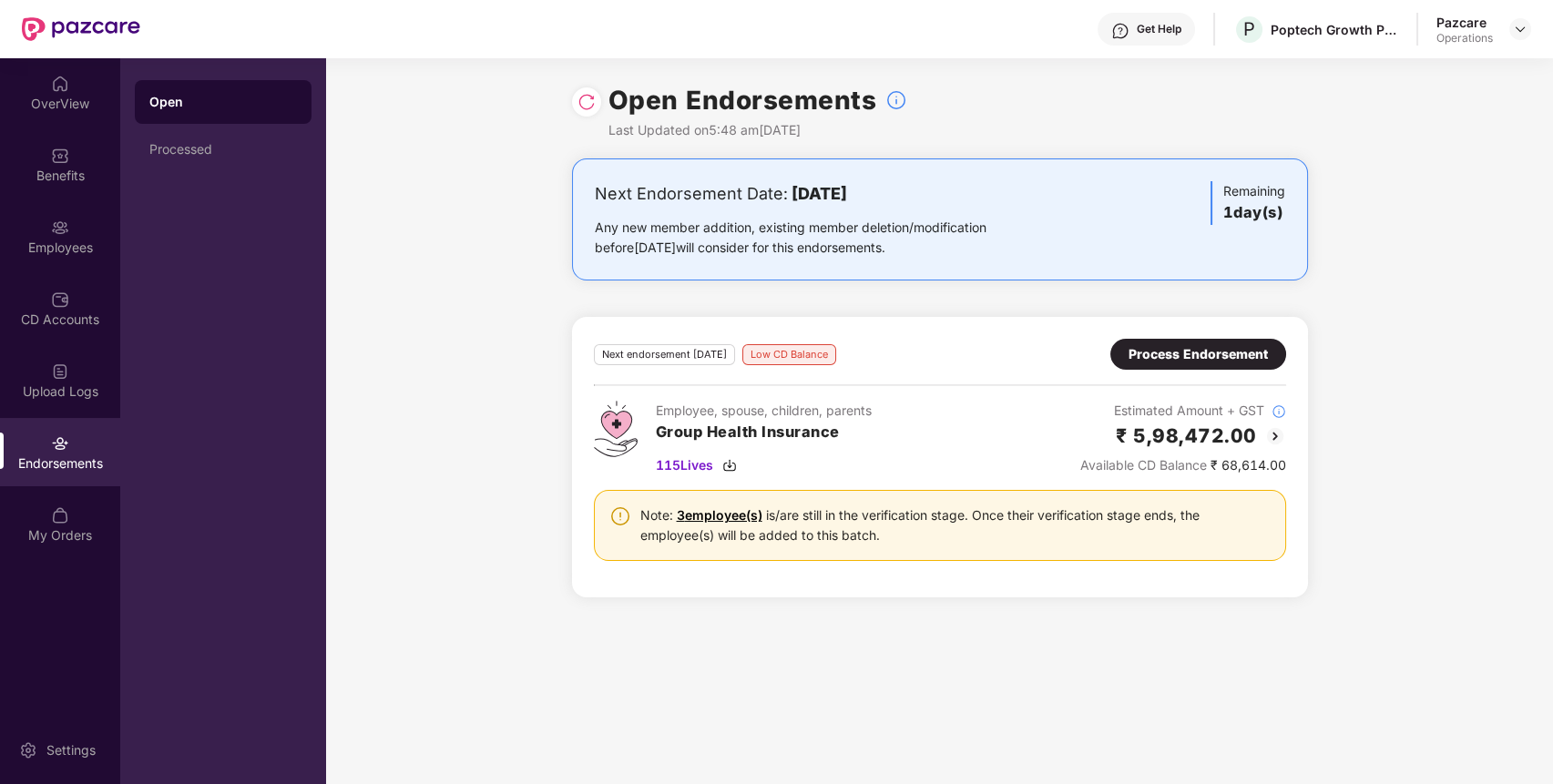
click at [42, 455] on div "Endorsements" at bounding box center [60, 463] width 120 height 18
click at [1515, 22] on img at bounding box center [1520, 29] width 15 height 15
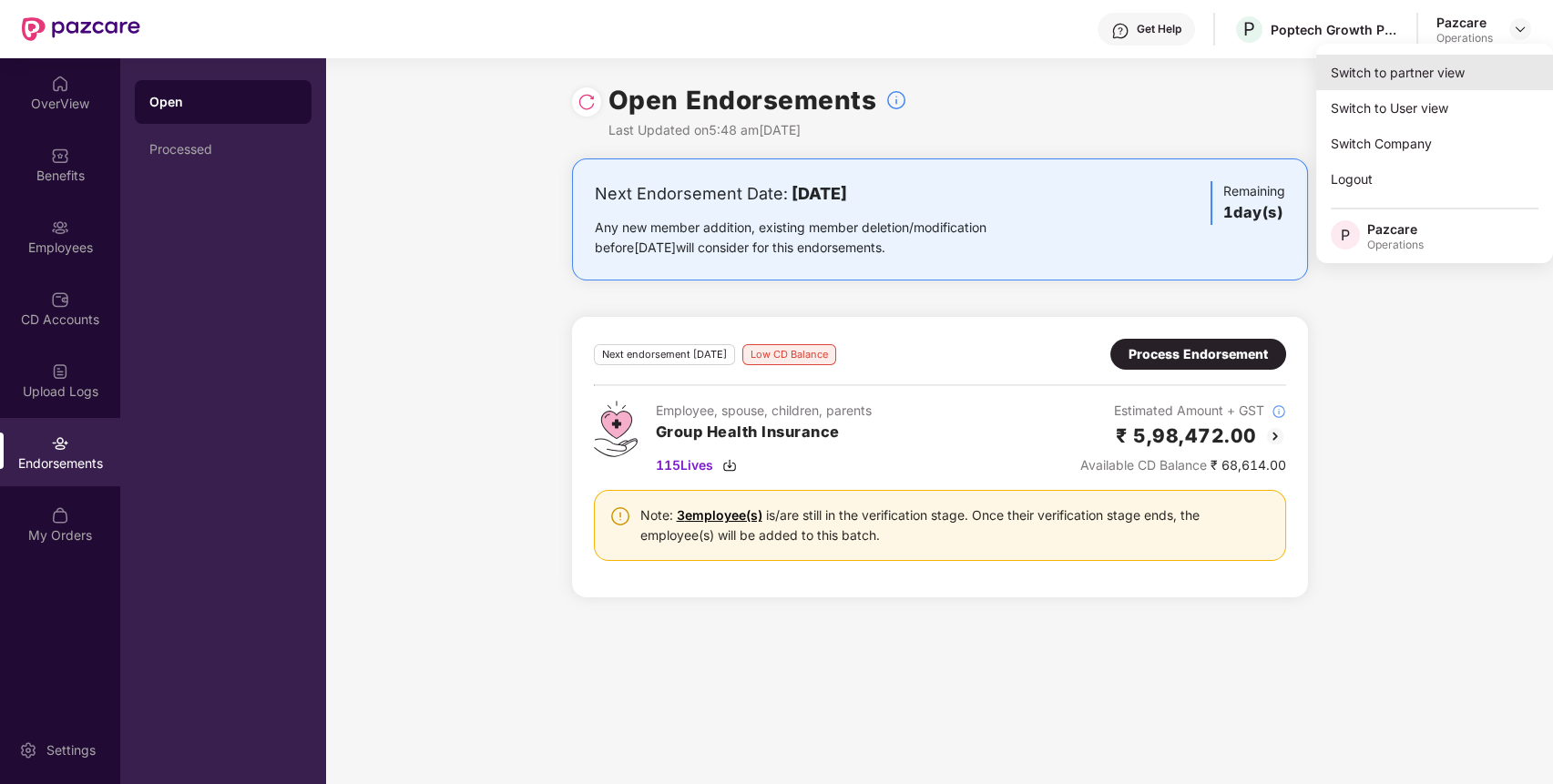
click at [1452, 57] on div "Switch to partner view" at bounding box center [1435, 72] width 237 height 36
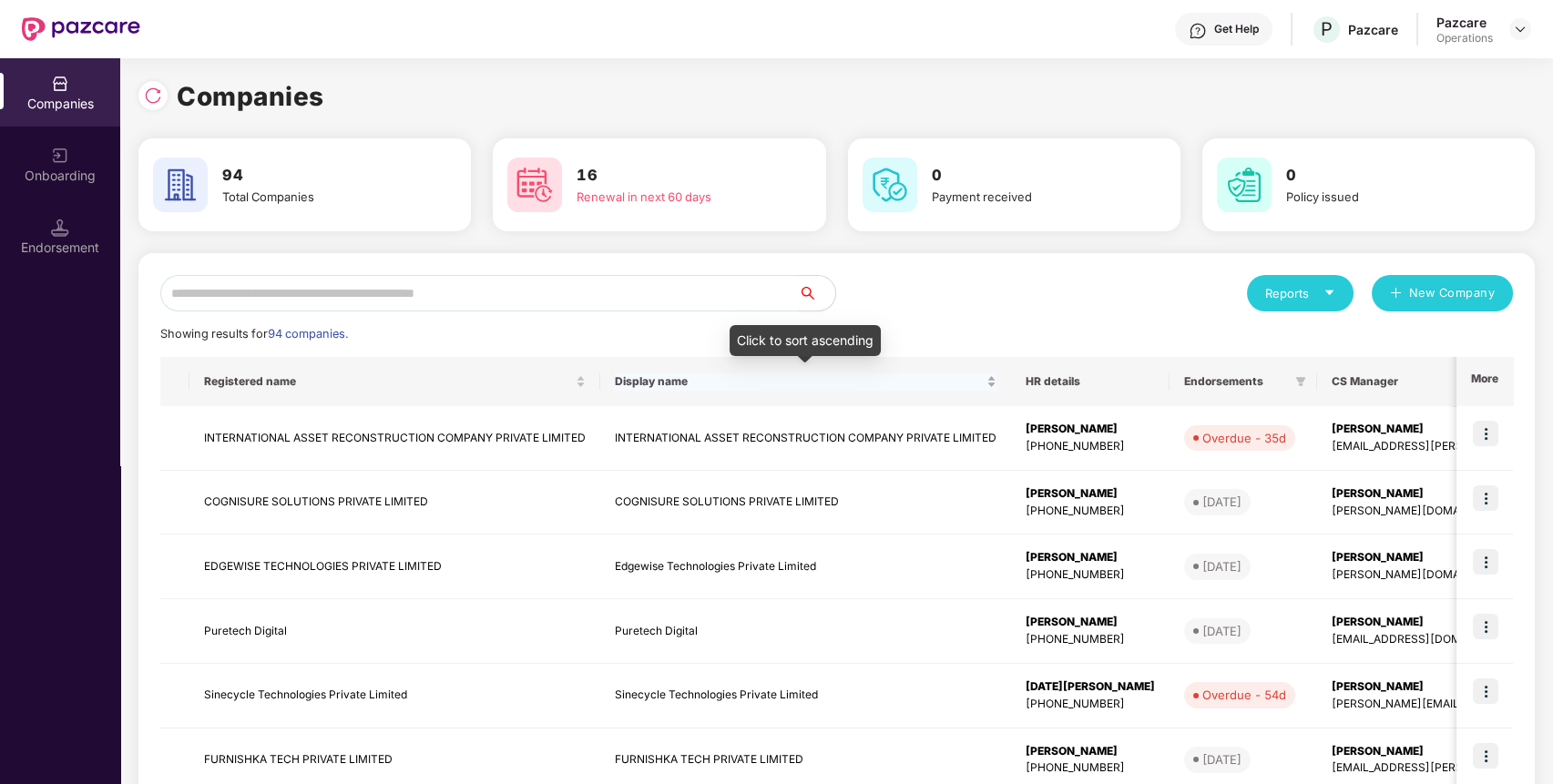
click at [614, 373] on div "Display name" at bounding box center [805, 381] width 381 height 17
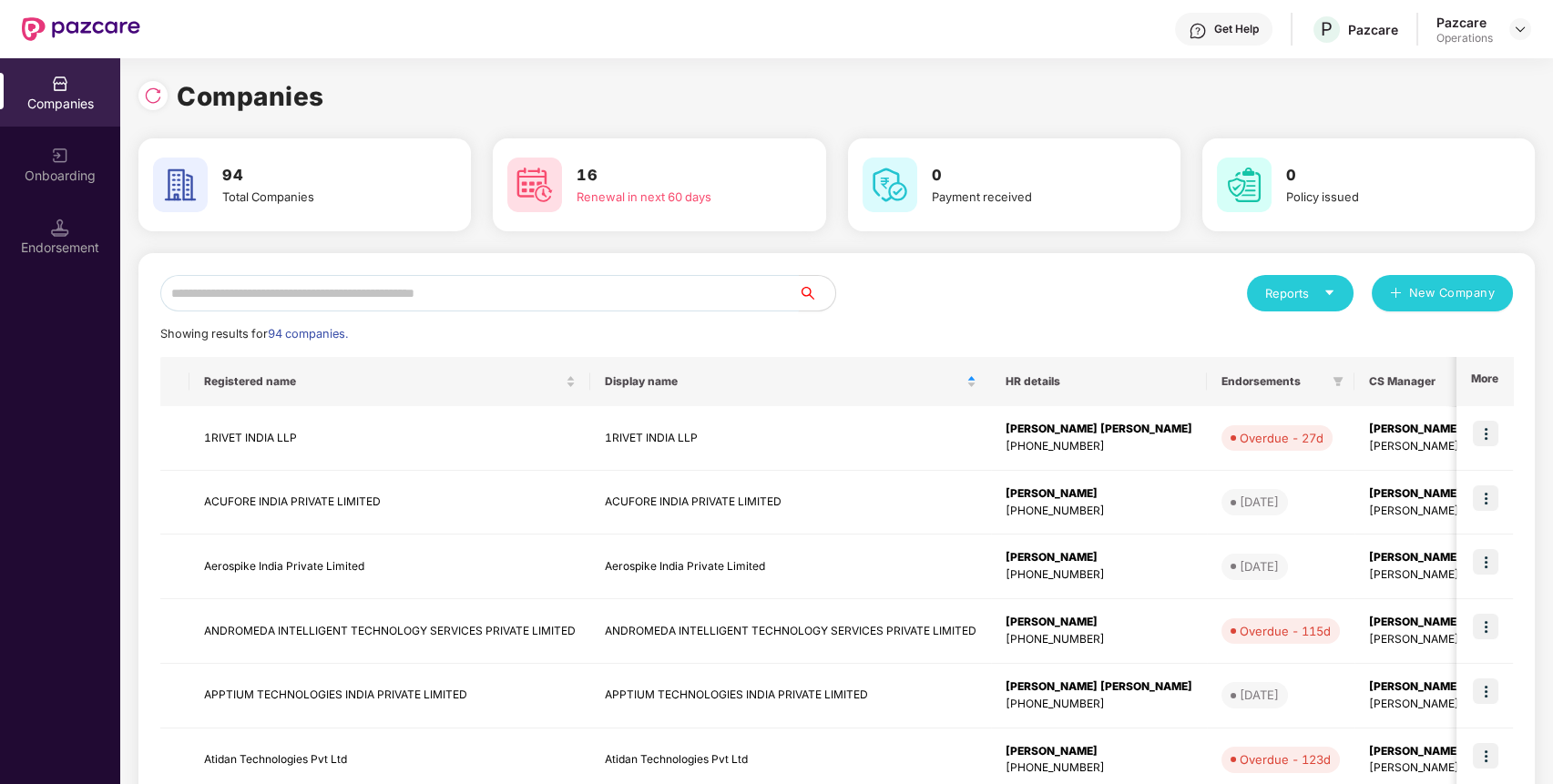
click at [570, 281] on input "text" at bounding box center [480, 293] width 639 height 37
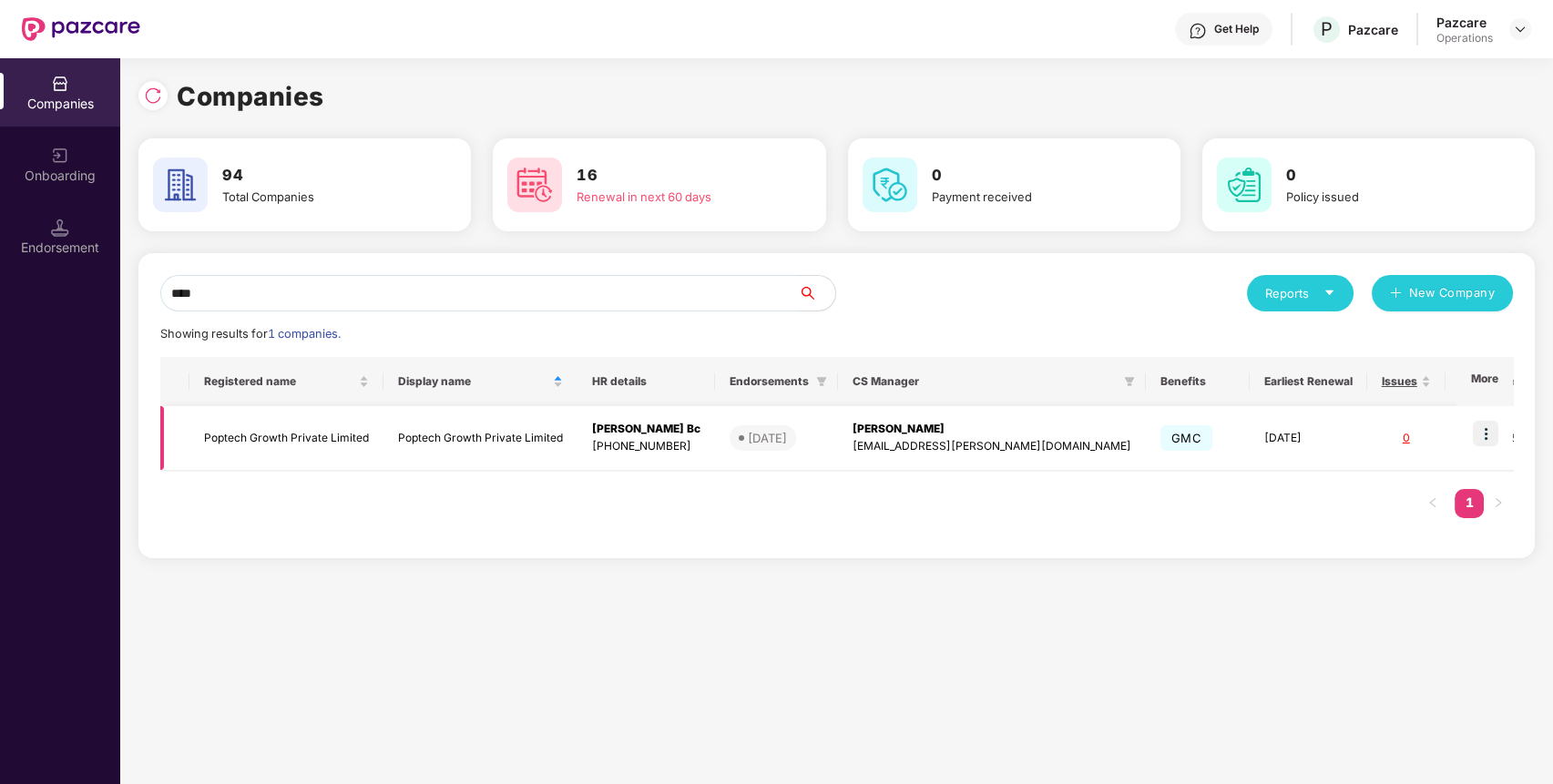
type input "****"
click at [1486, 439] on img at bounding box center [1484, 433] width 25 height 25
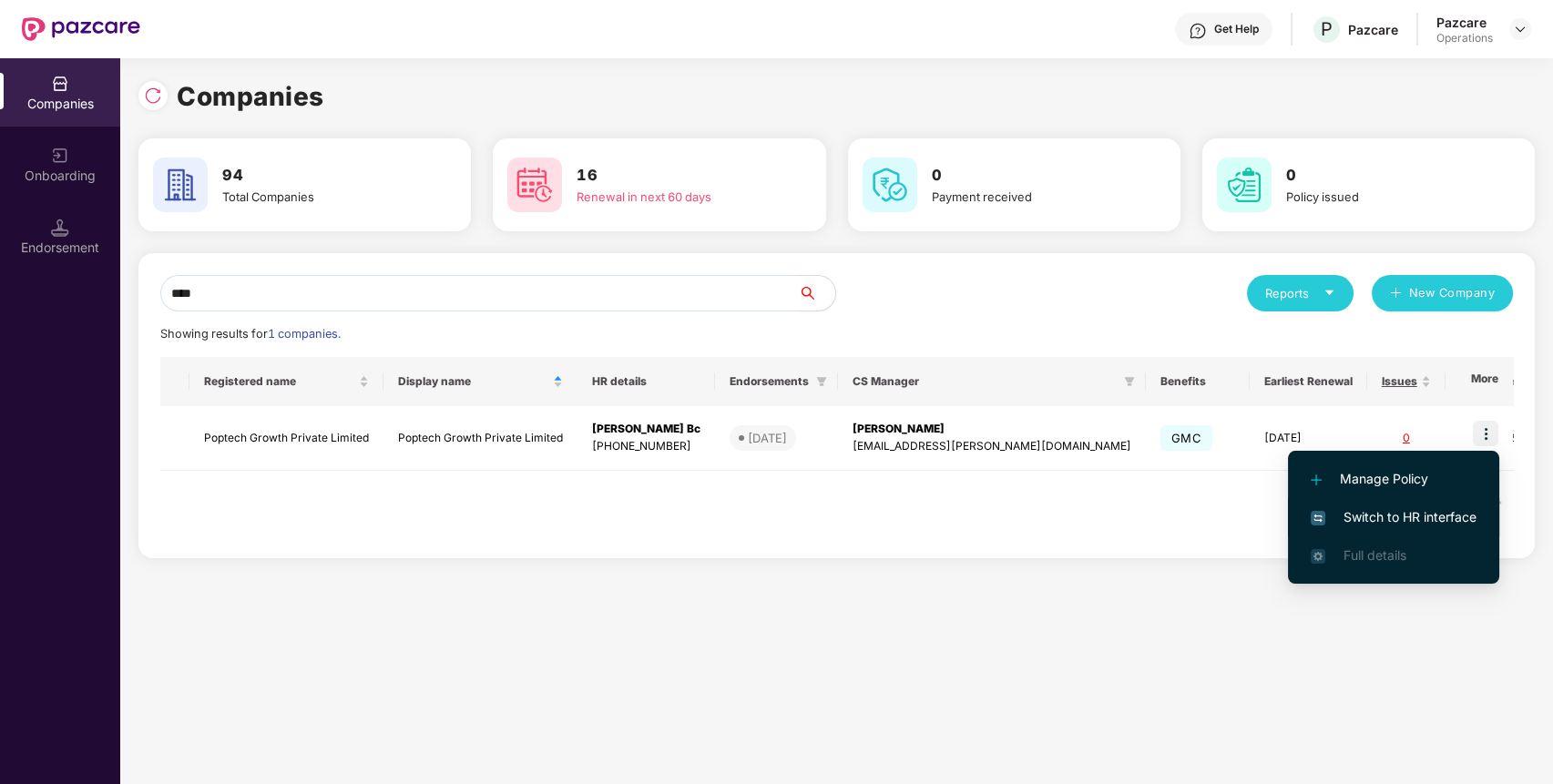
click at [1421, 520] on span "Switch to HR interface" at bounding box center [1393, 516] width 165 height 20
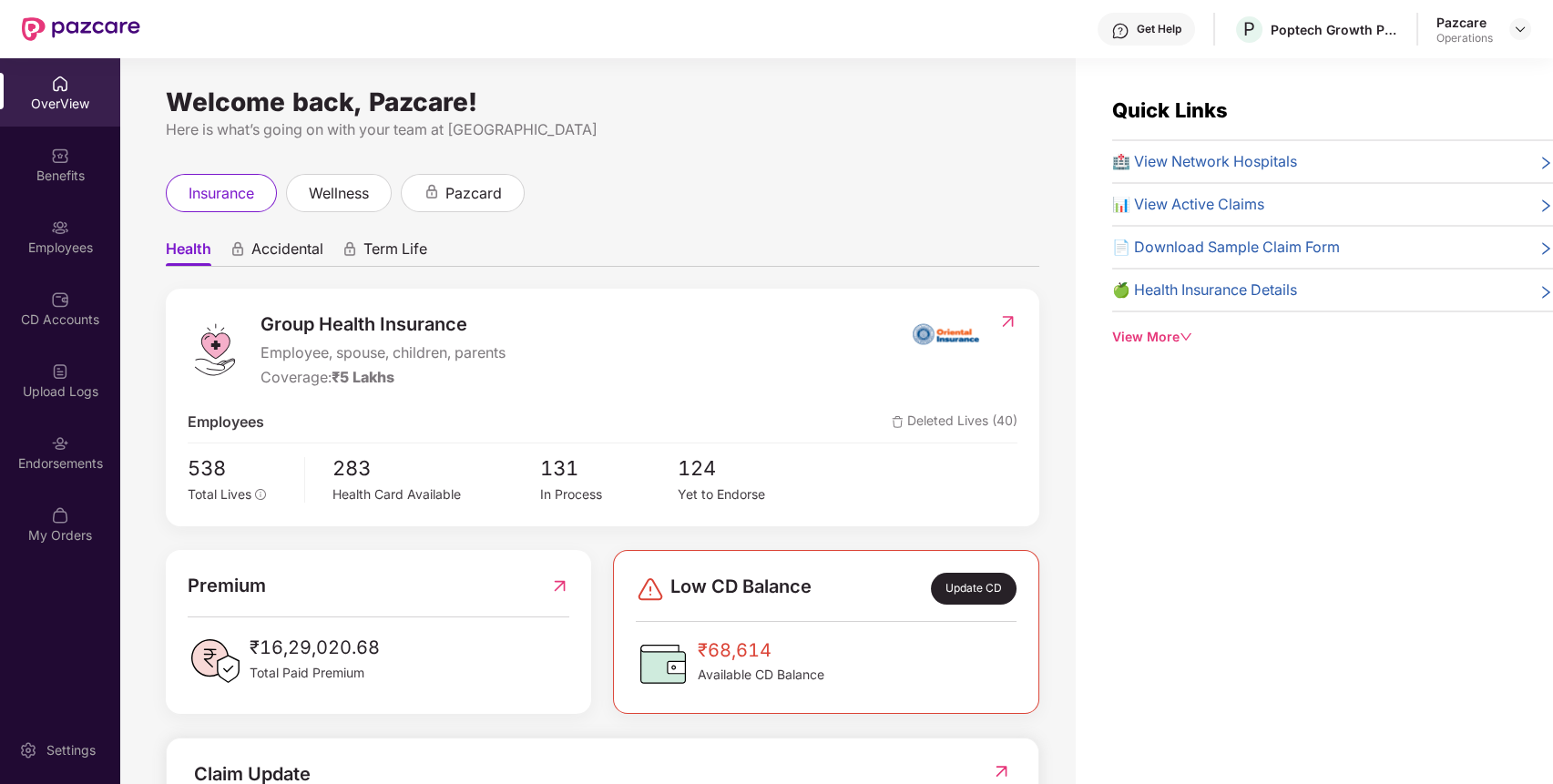
click at [51, 476] on div "Endorsements" at bounding box center [60, 452] width 120 height 69
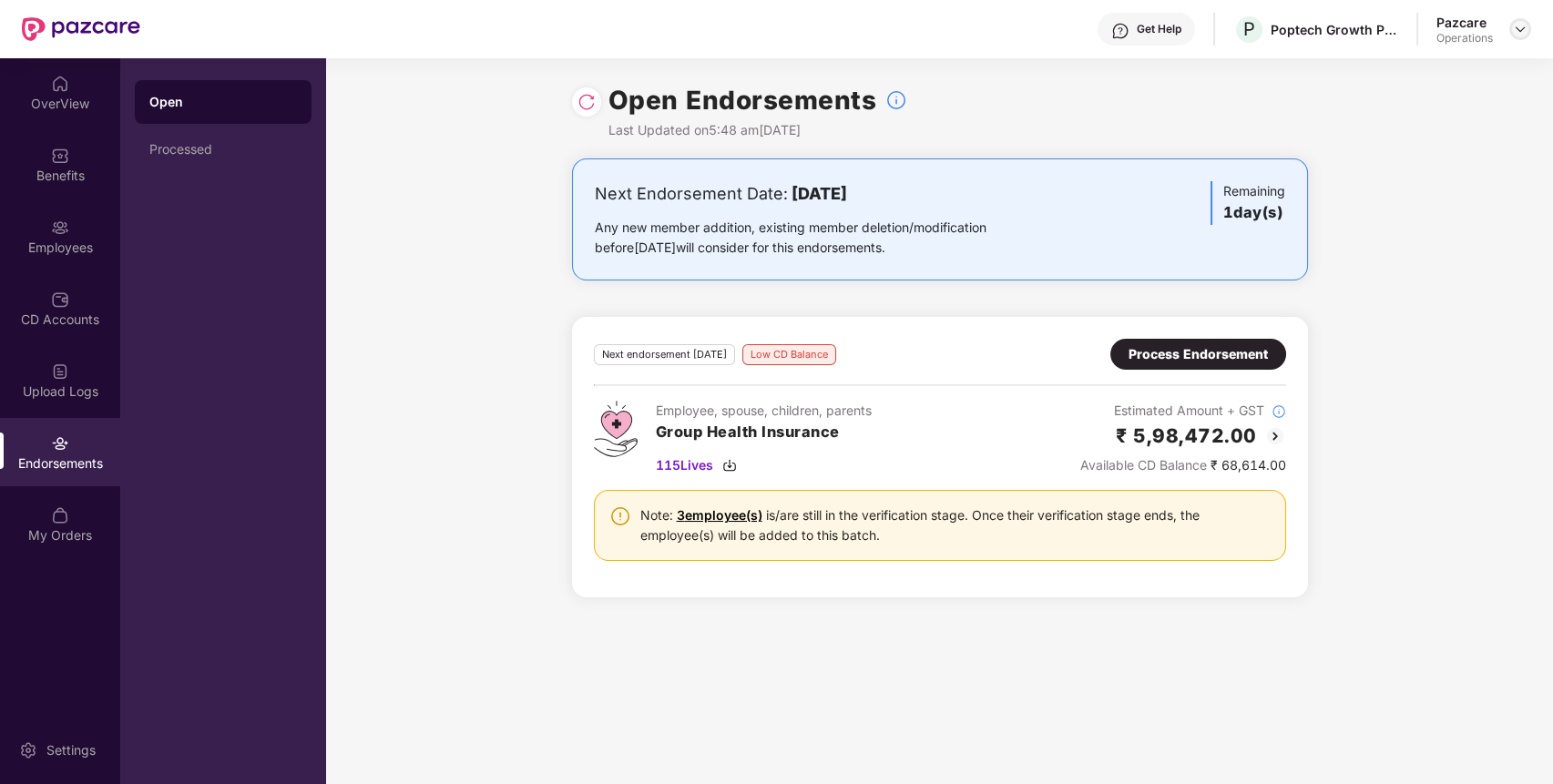
click at [1520, 29] on img at bounding box center [1520, 29] width 15 height 15
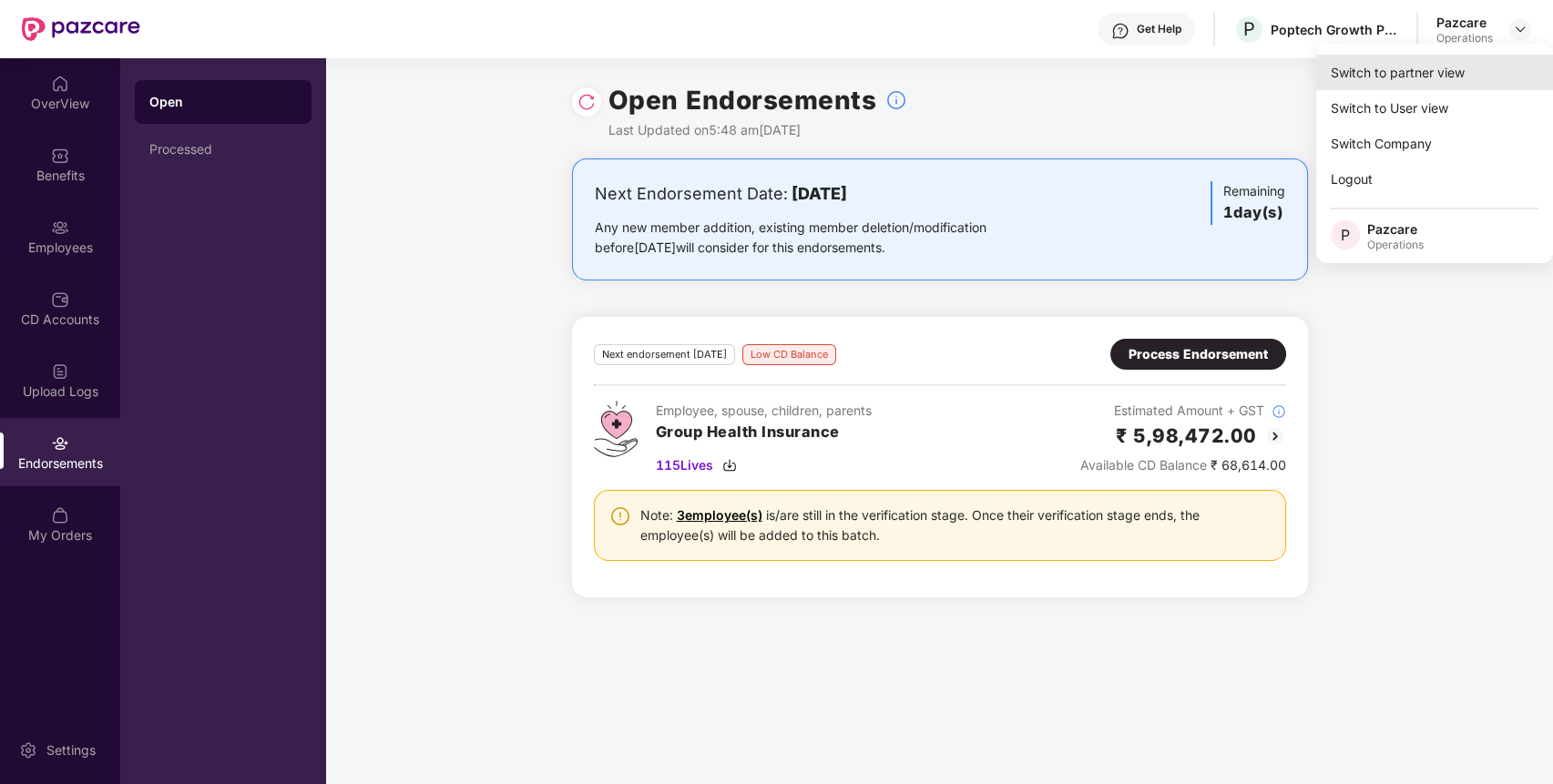
click at [1452, 68] on div "Switch to partner view" at bounding box center [1435, 72] width 237 height 36
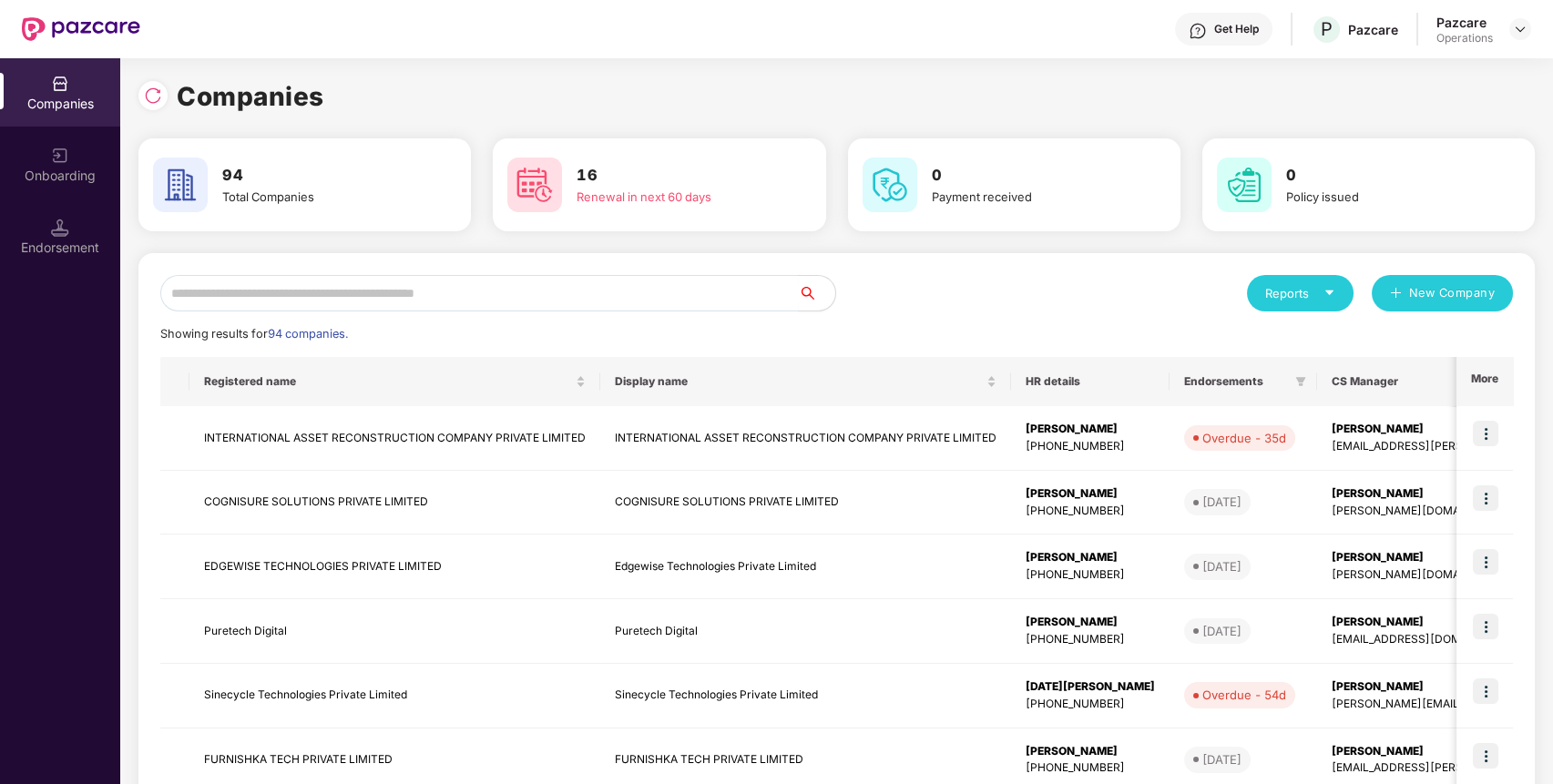
click at [73, 115] on div "Companies" at bounding box center [60, 92] width 120 height 69
click at [434, 284] on input "text" at bounding box center [480, 293] width 639 height 37
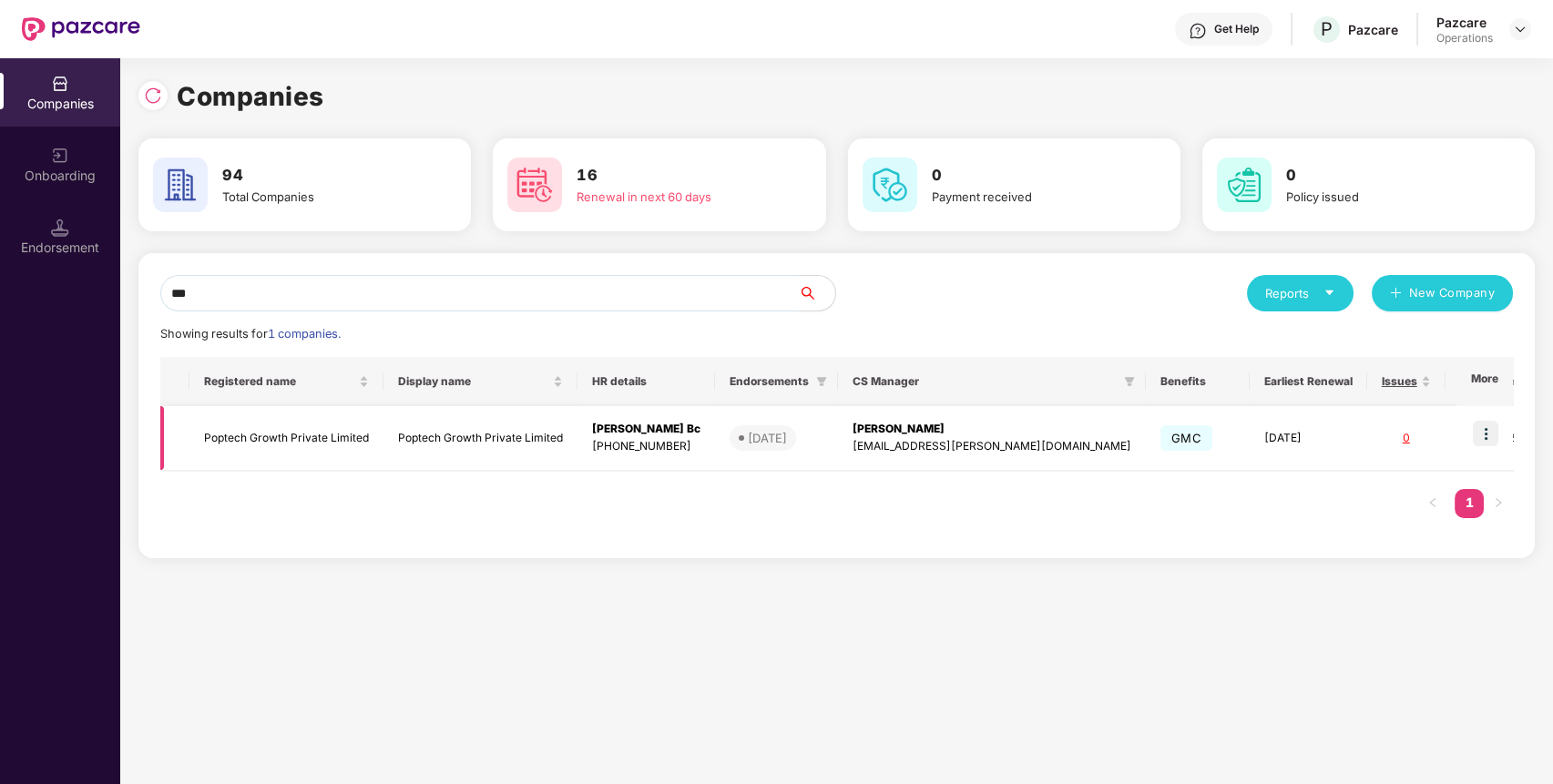
type input "***"
click at [1489, 437] on img at bounding box center [1484, 433] width 25 height 25
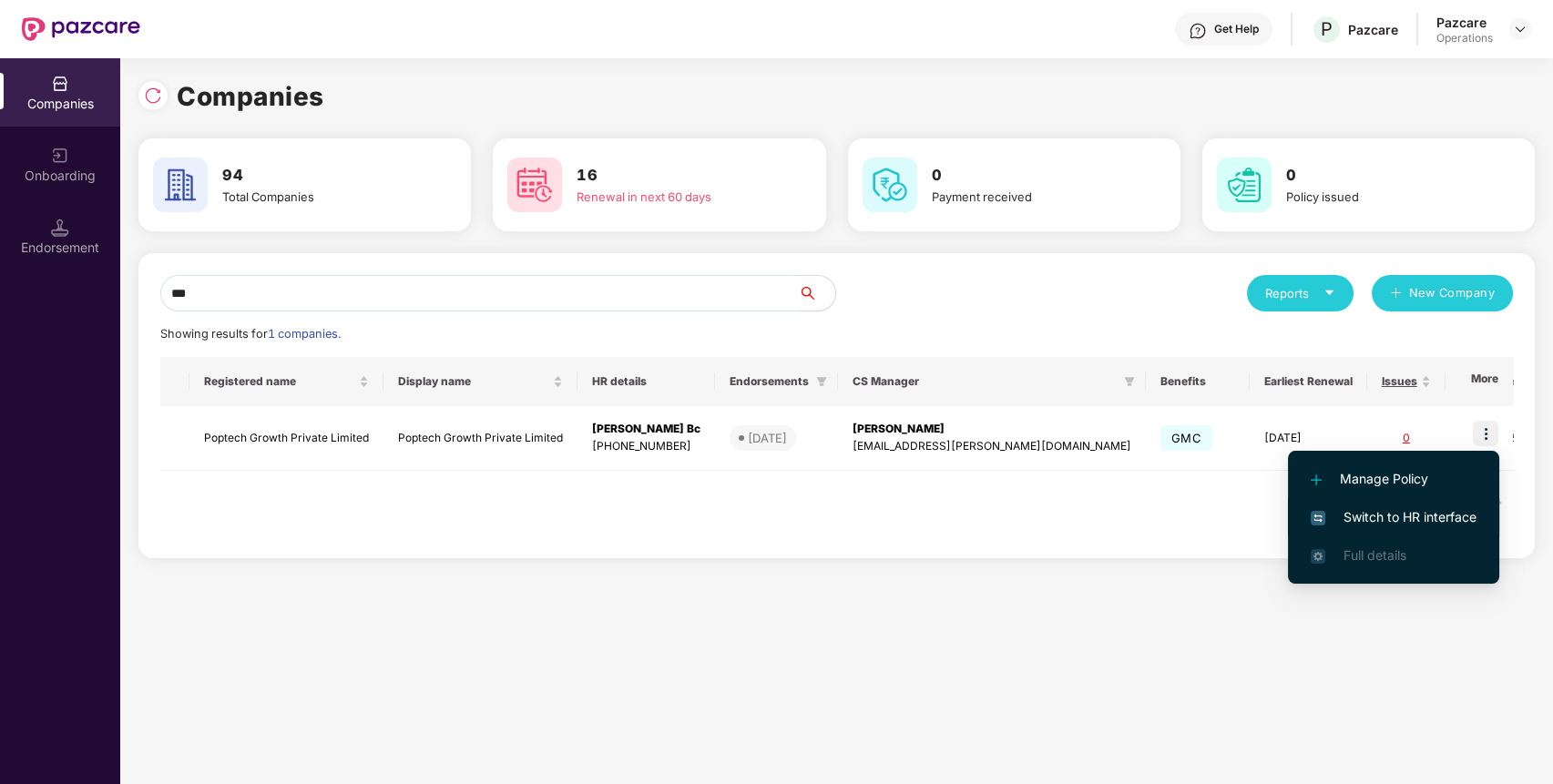
click at [1428, 515] on span "Switch to HR interface" at bounding box center [1393, 516] width 165 height 20
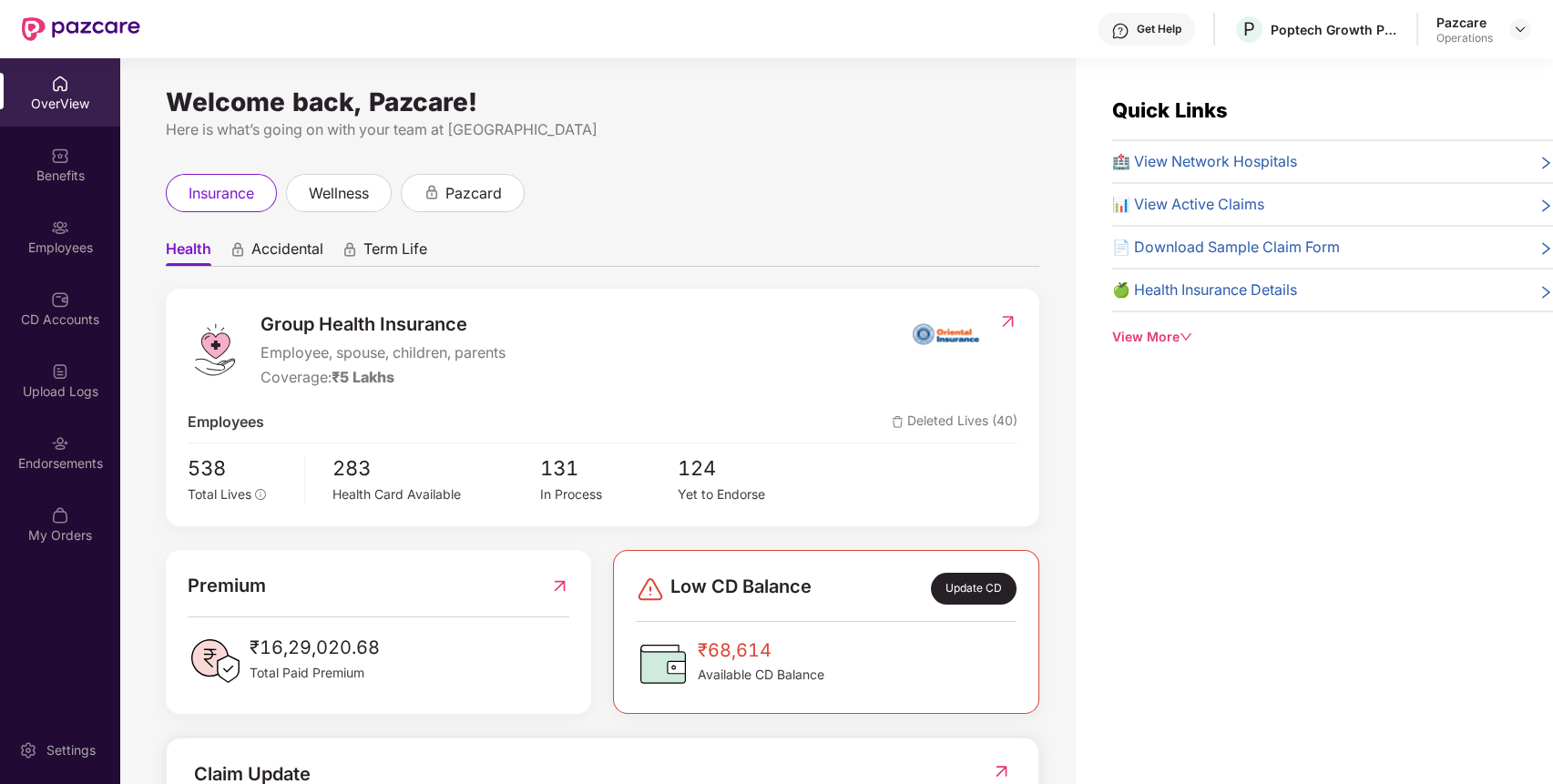
click at [44, 443] on div "Endorsements" at bounding box center [60, 452] width 120 height 69
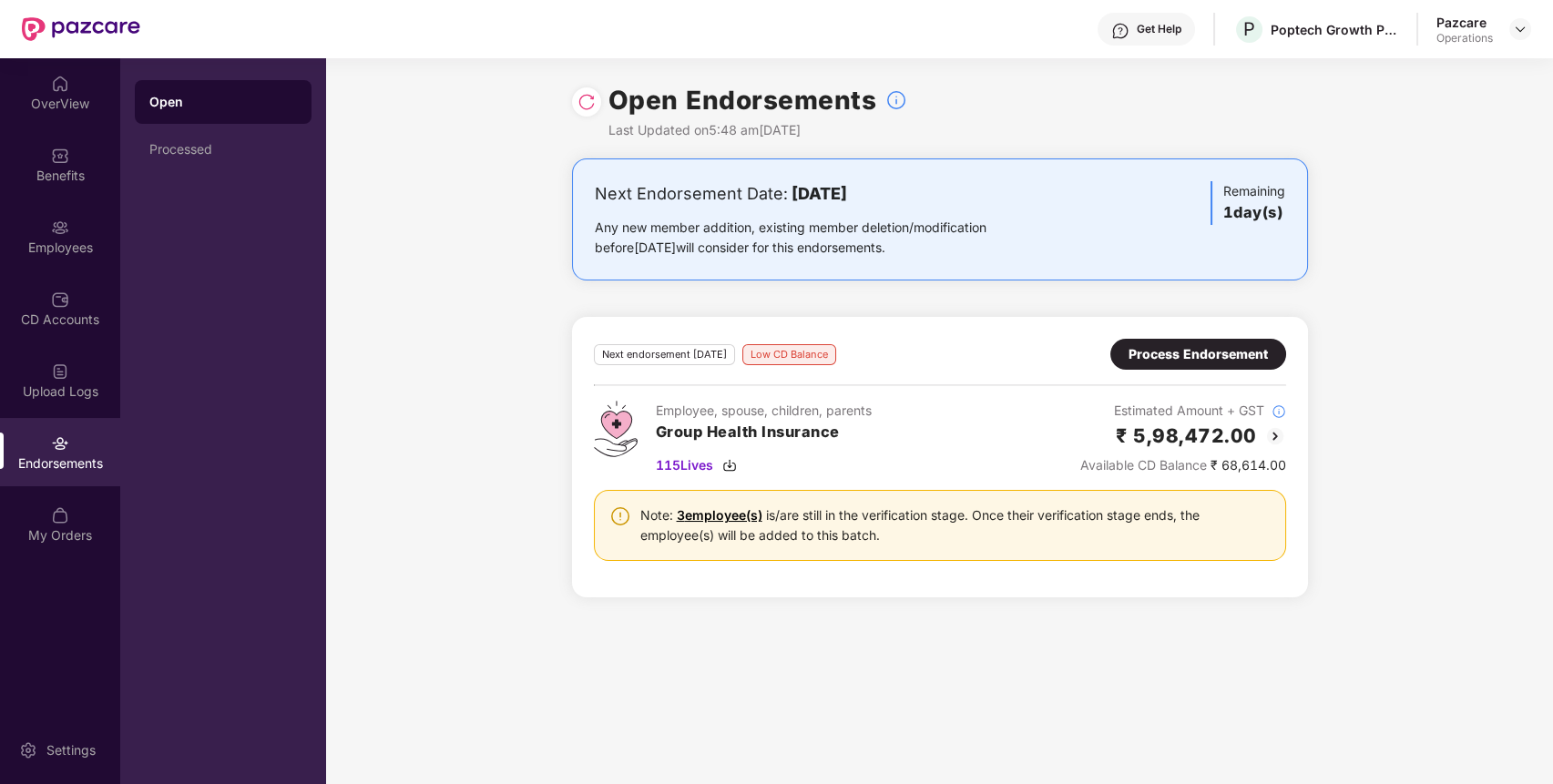
click at [1238, 357] on div "Process Endorsement" at bounding box center [1198, 353] width 139 height 20
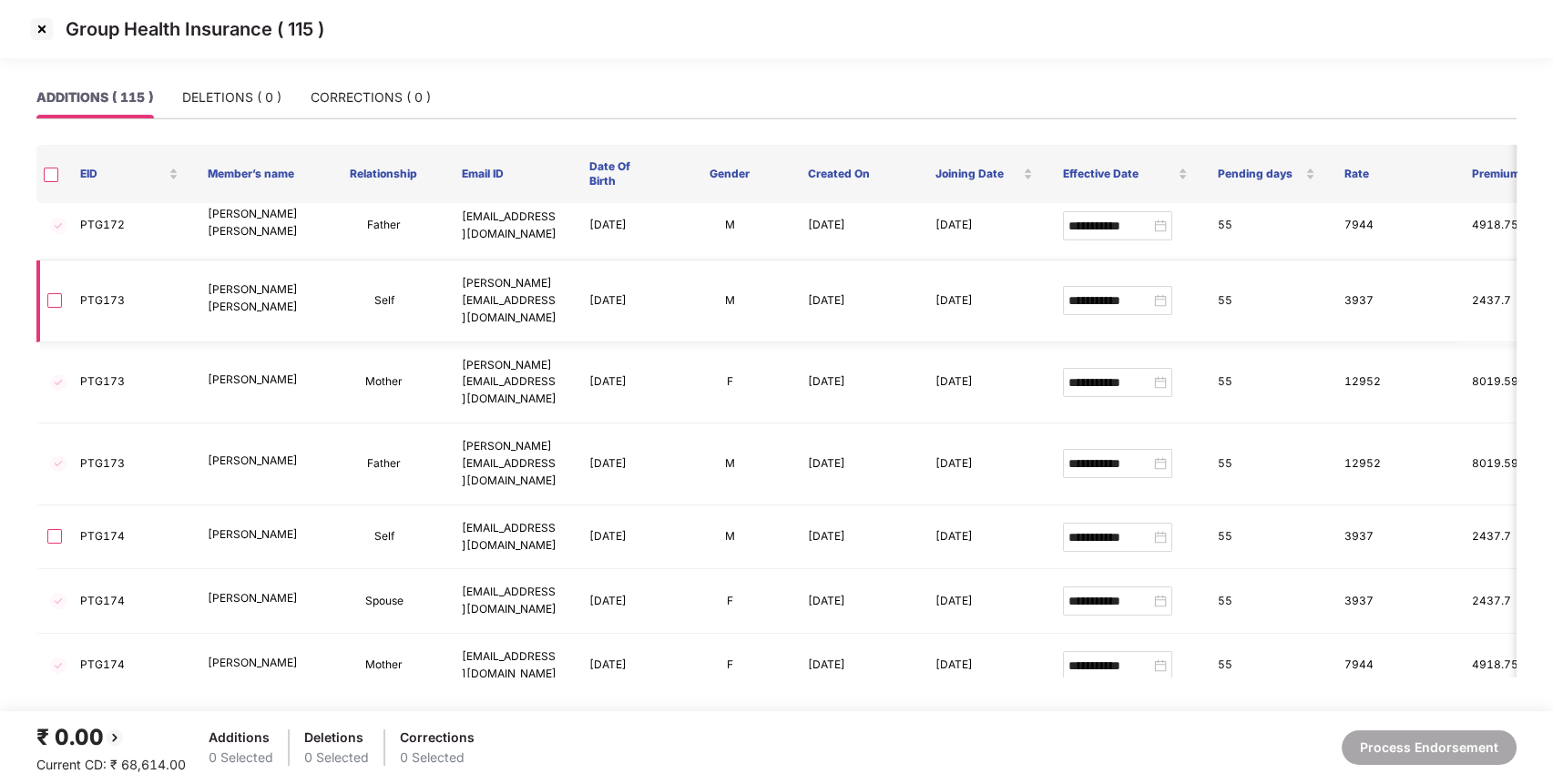
scroll to position [146, 0]
click at [69, 504] on td "PTG174" at bounding box center [130, 536] width 128 height 65
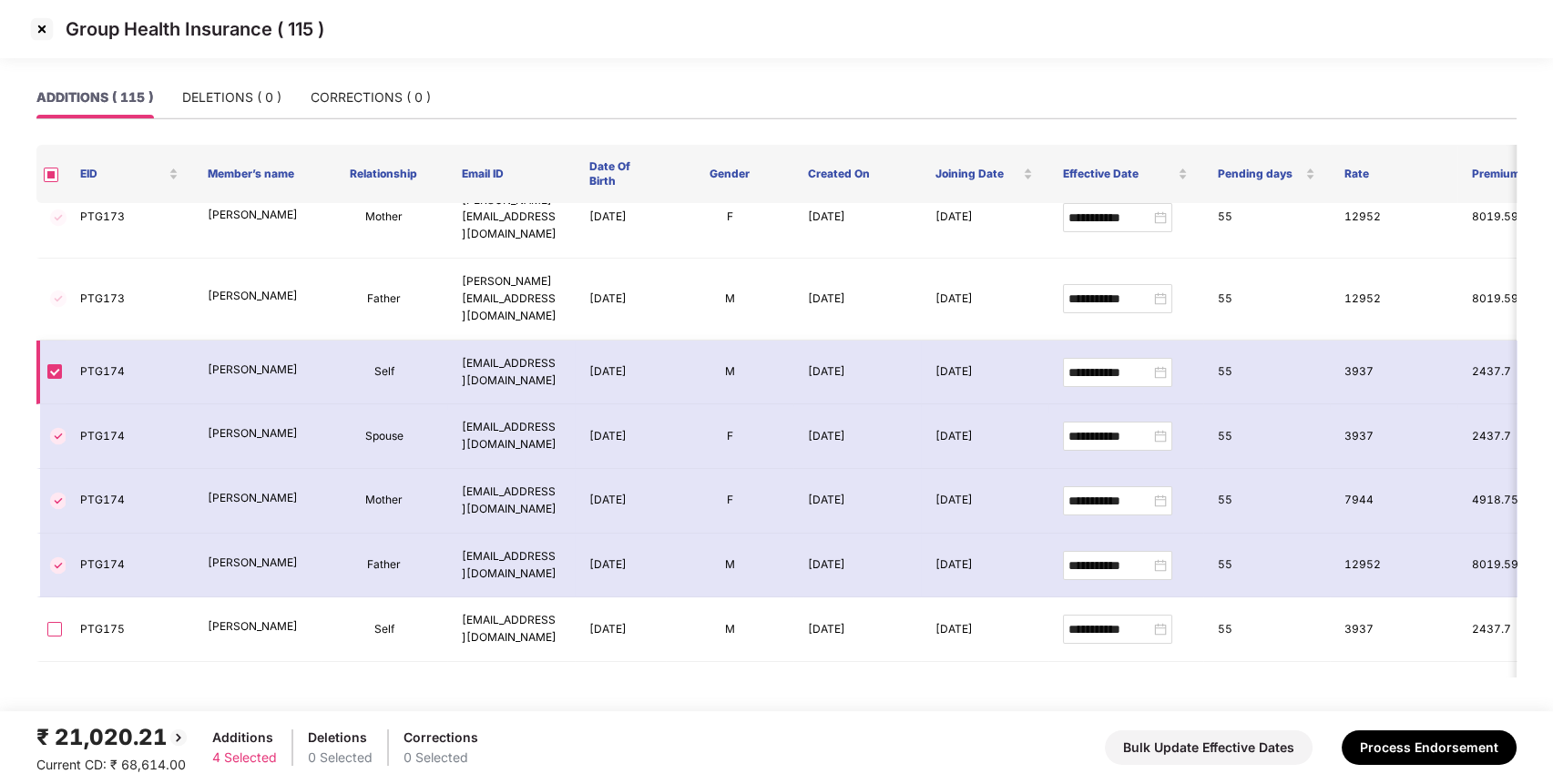
scroll to position [313, 0]
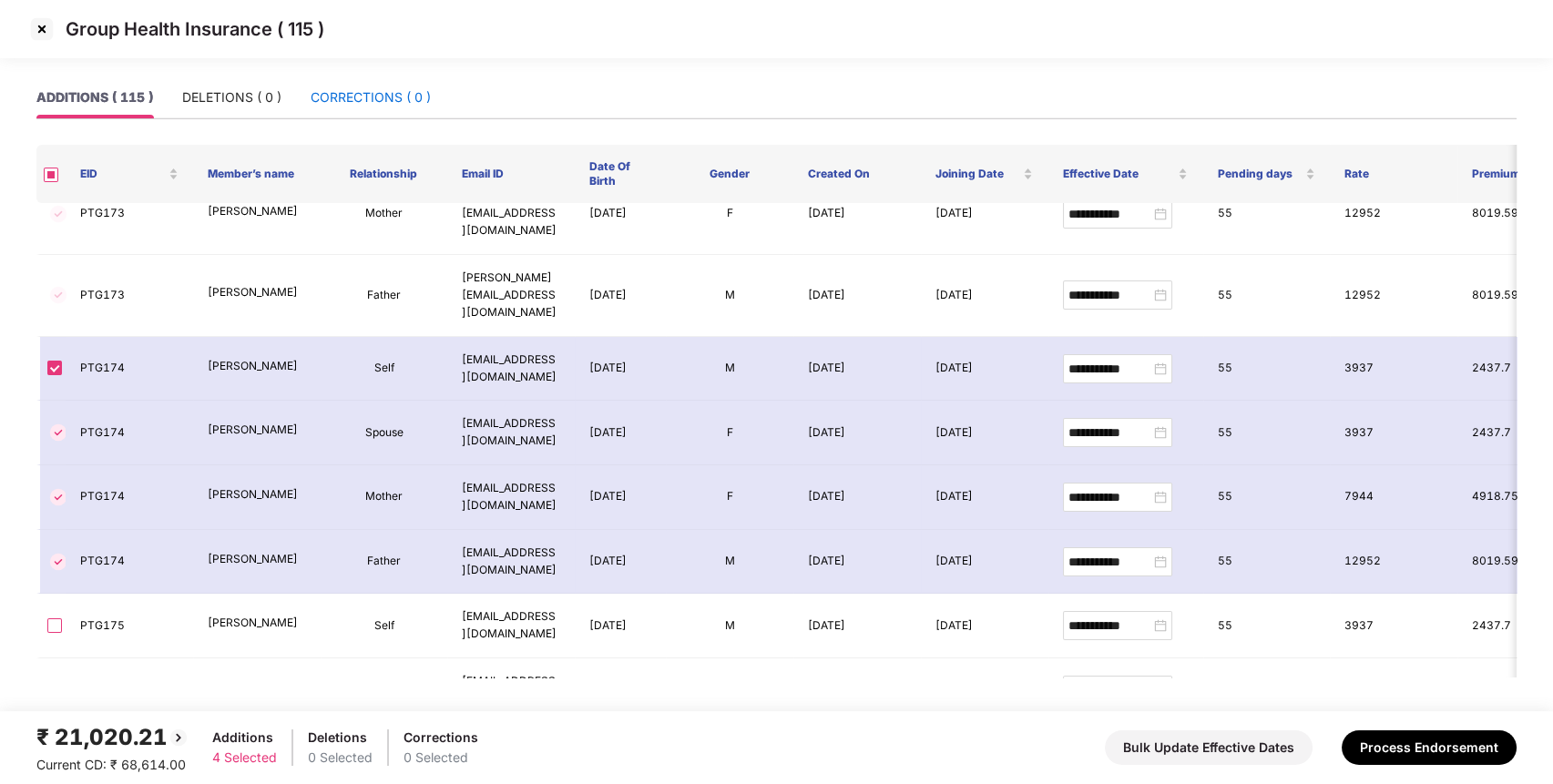
click at [418, 95] on div "CORRECTIONS ( 0 )" at bounding box center [371, 97] width 120 height 20
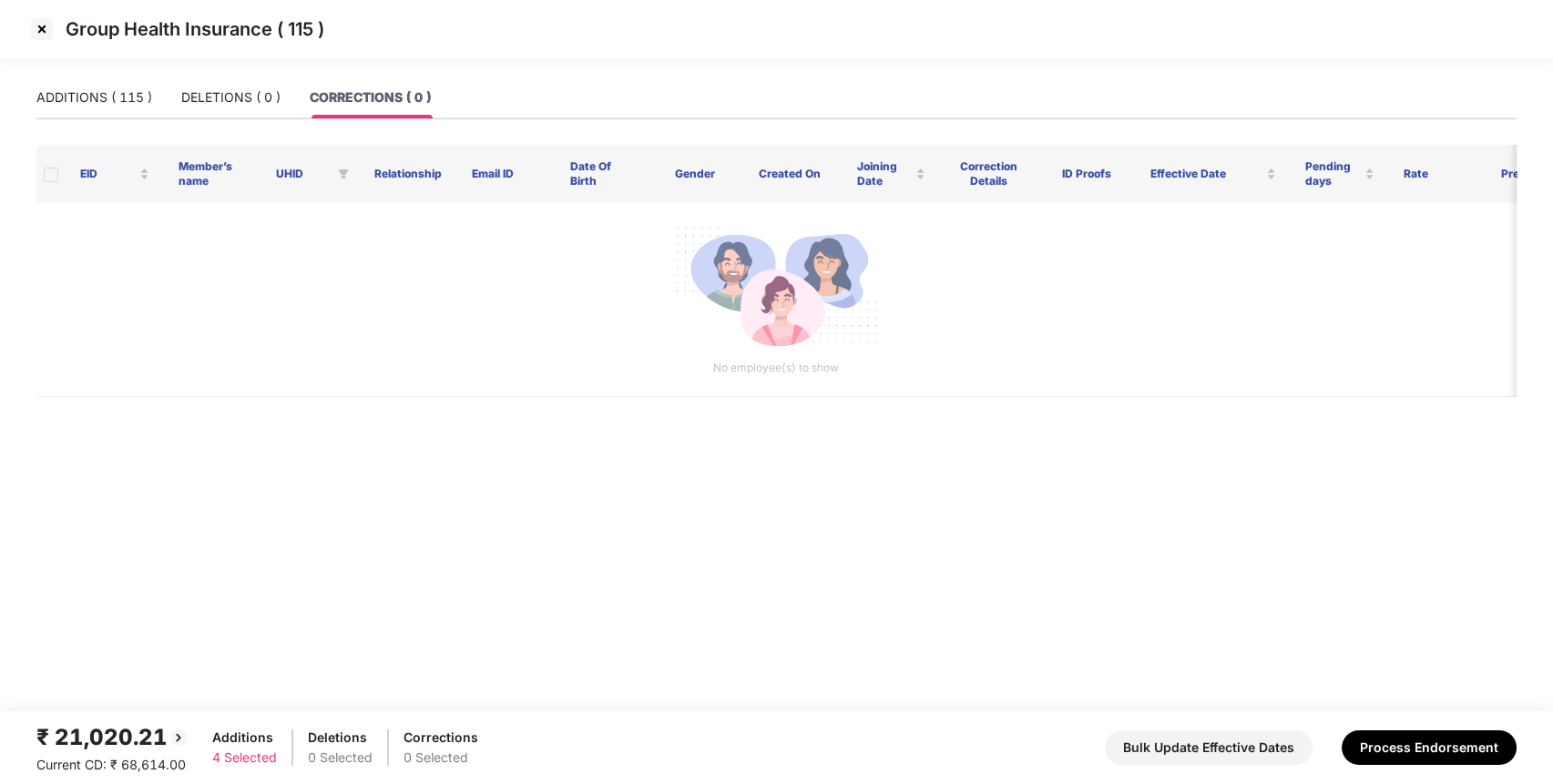
scroll to position [0, 0]
click at [95, 107] on div "ADDITIONS ( 115 )" at bounding box center [94, 97] width 116 height 42
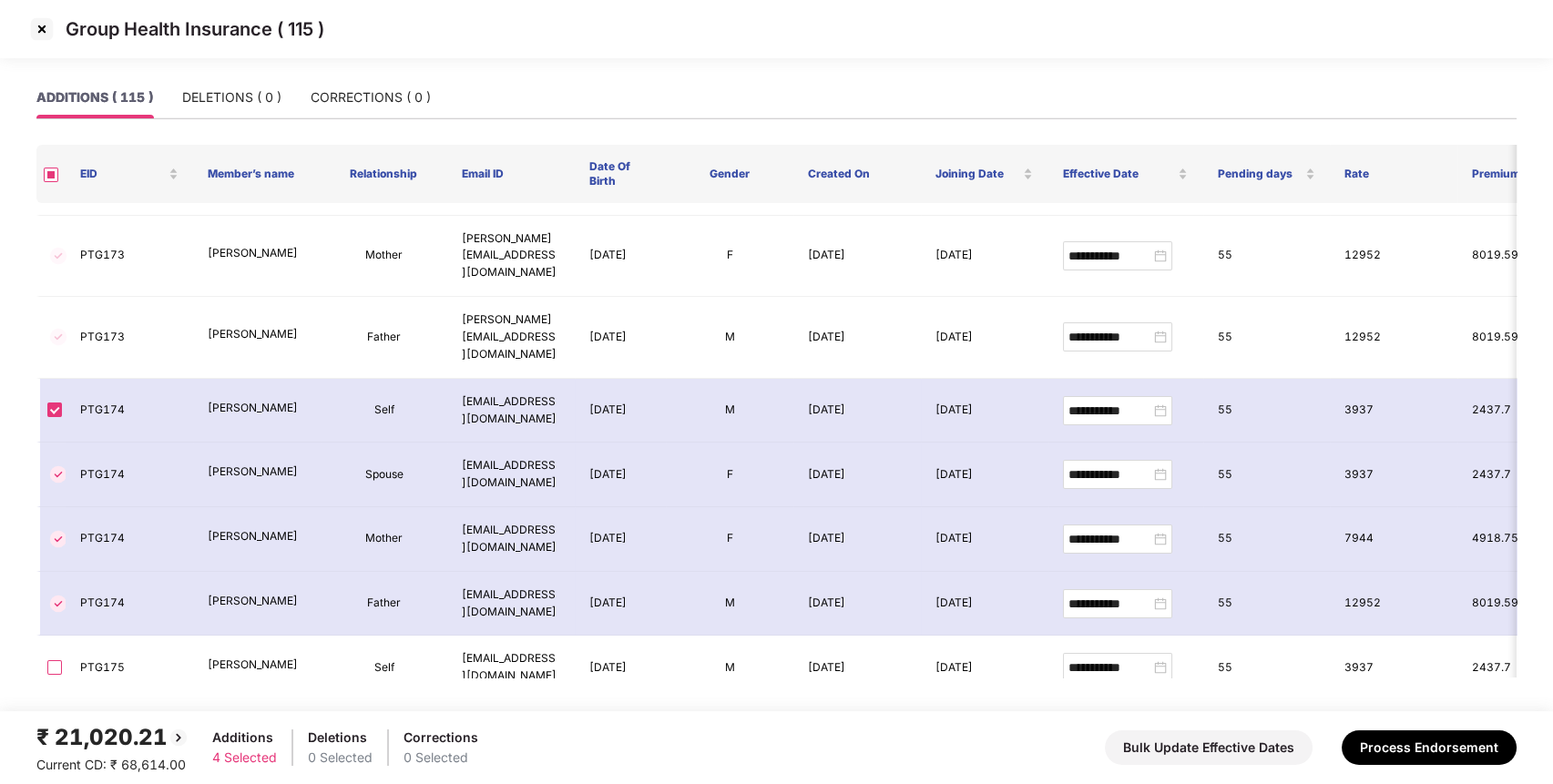
scroll to position [270, 0]
click at [43, 33] on img at bounding box center [41, 29] width 29 height 29
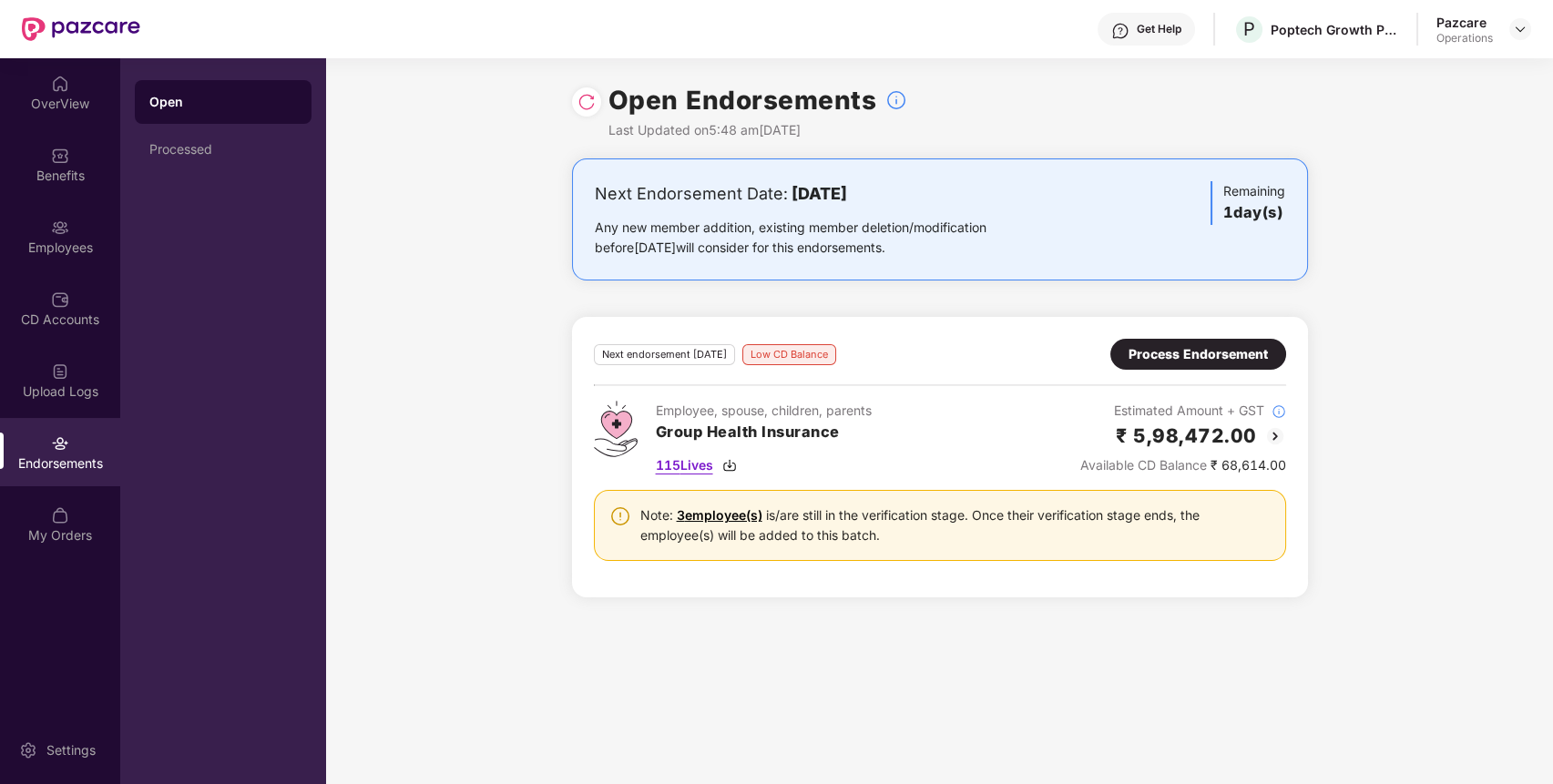
click at [692, 462] on span "115 Lives" at bounding box center [684, 465] width 57 height 20
click at [1204, 354] on div "Process Endorsement" at bounding box center [1198, 353] width 139 height 20
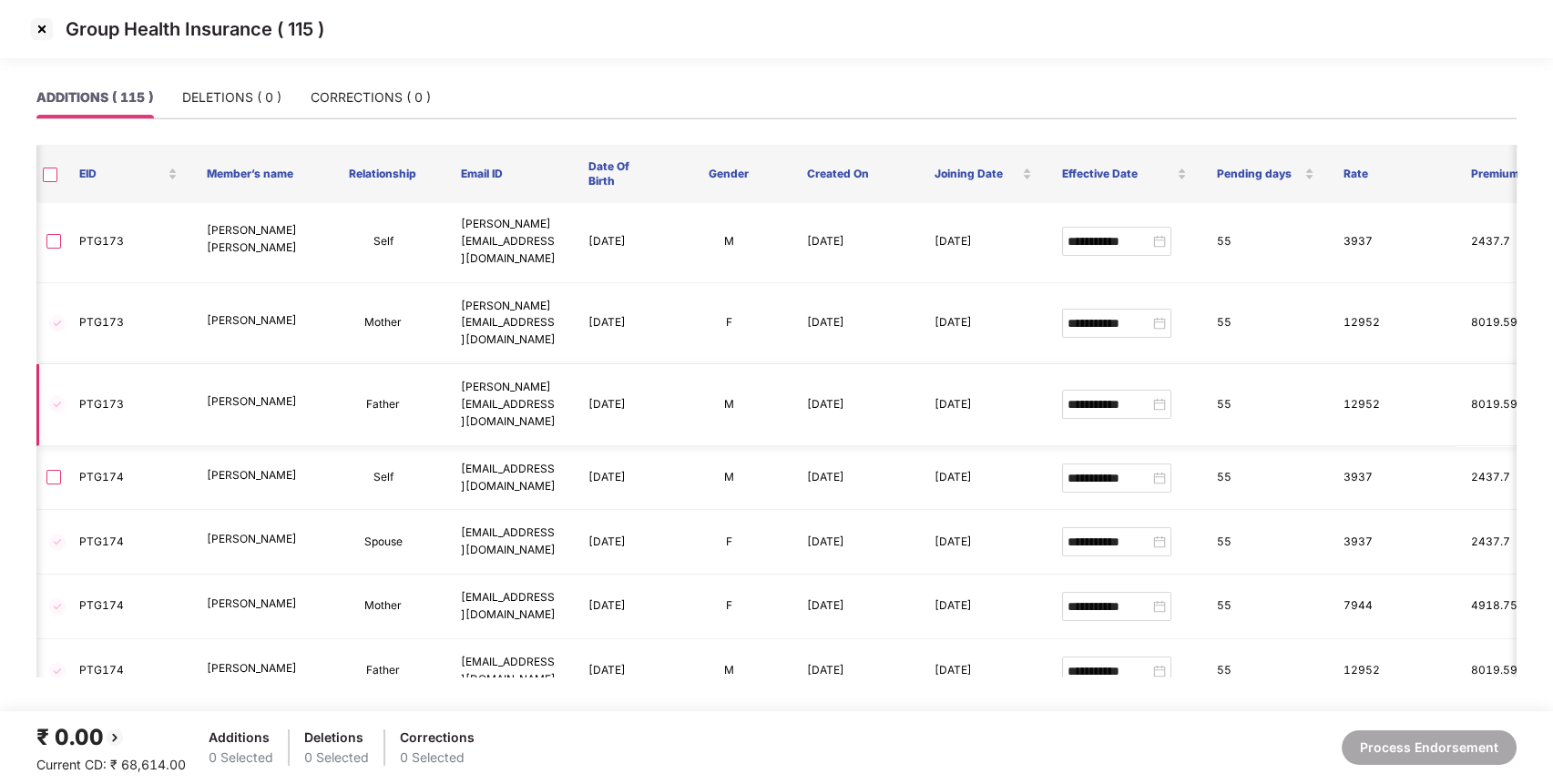
scroll to position [208, 1]
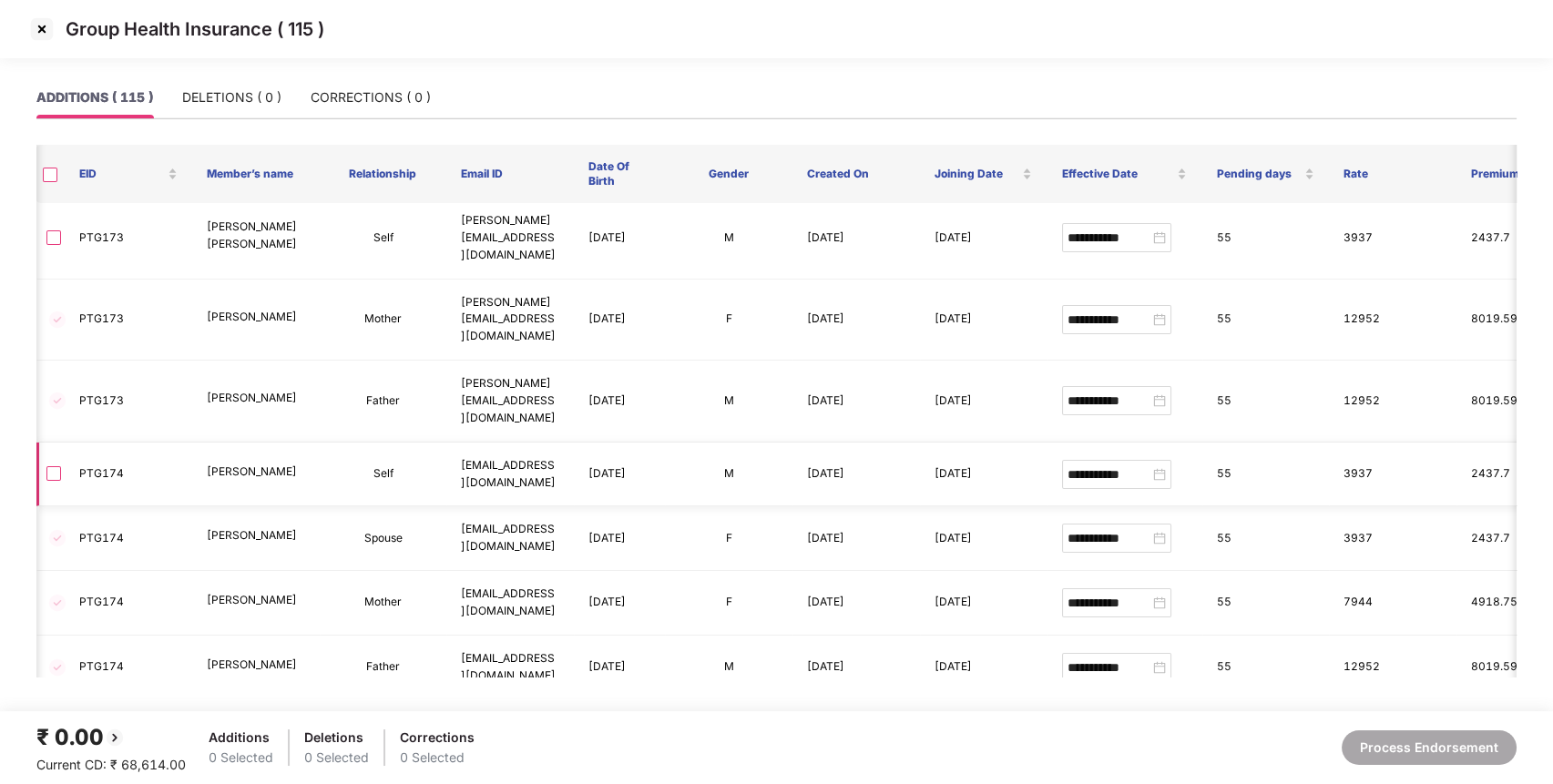
click at [50, 464] on label at bounding box center [54, 473] width 15 height 20
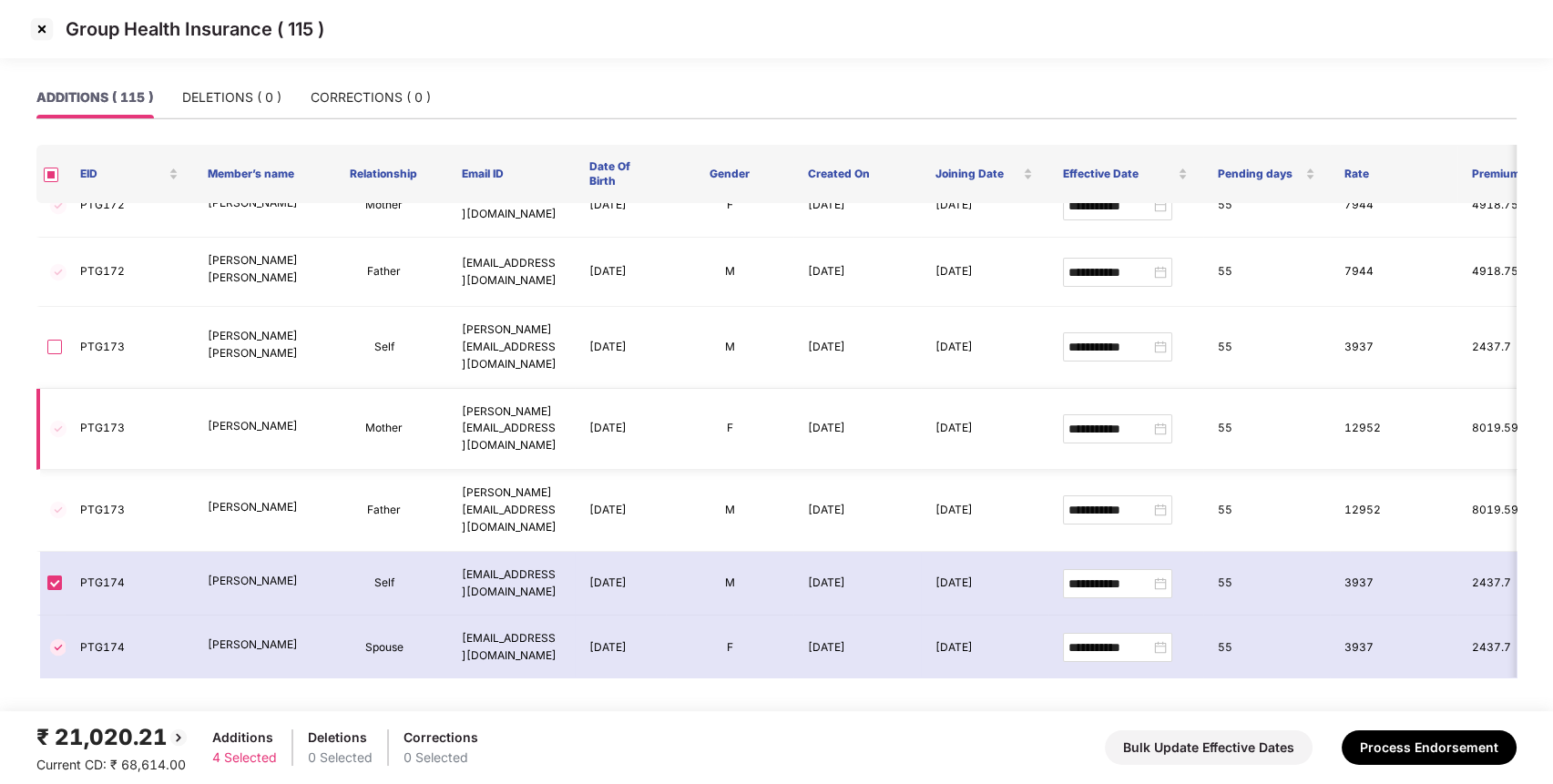
scroll to position [0, 0]
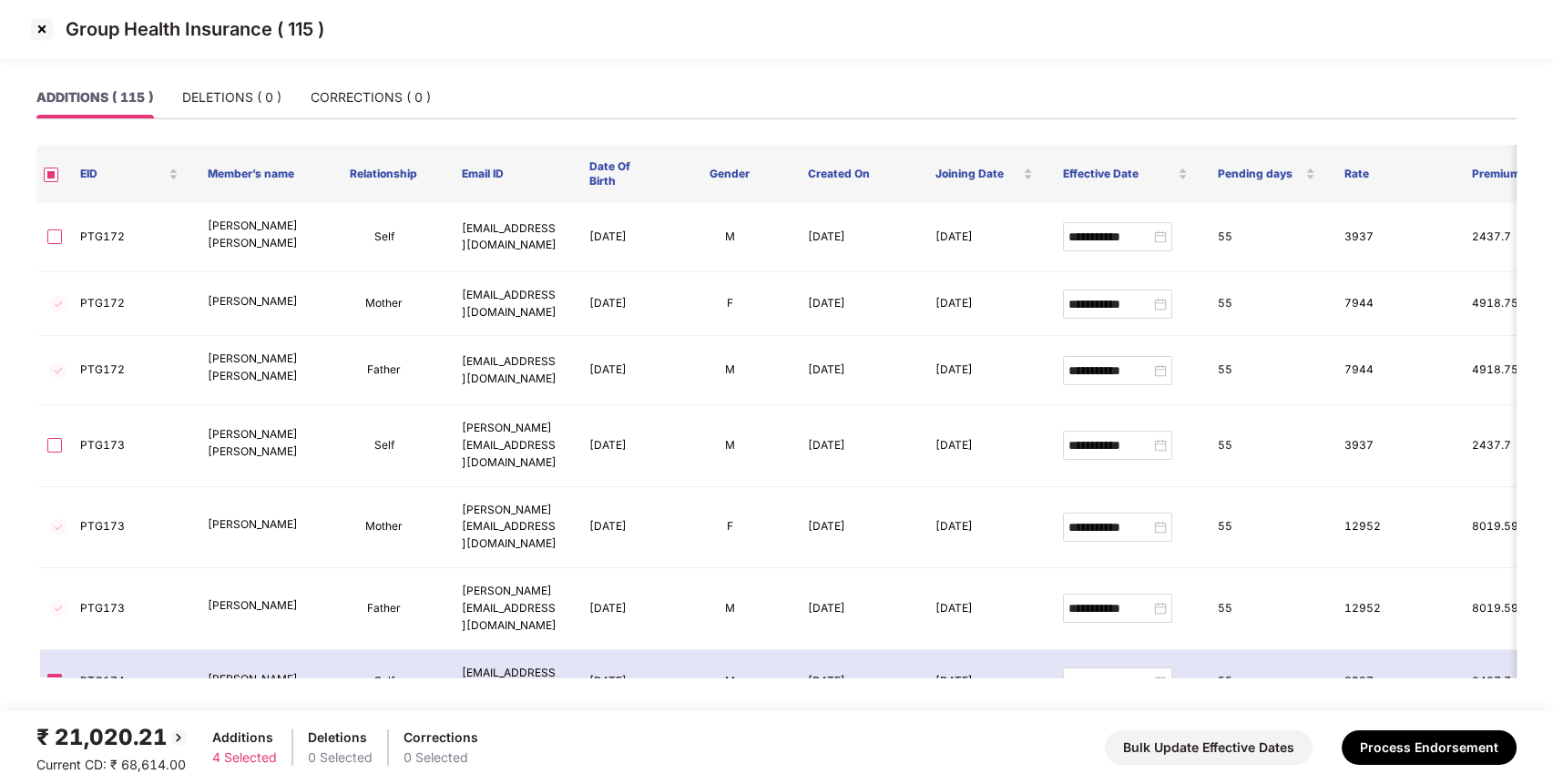
click at [39, 24] on img at bounding box center [41, 29] width 29 height 29
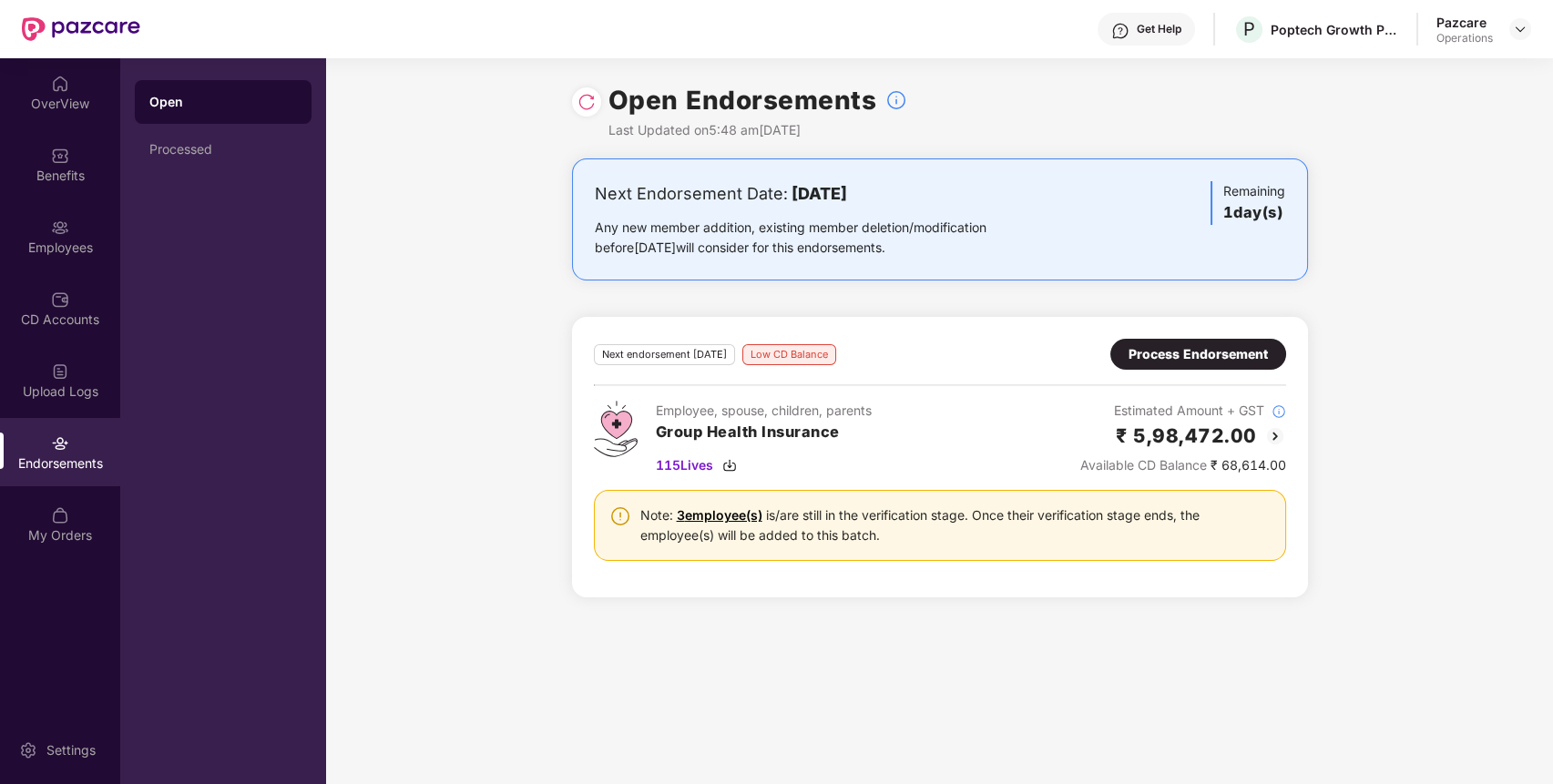
click at [1207, 348] on div "Process Endorsement" at bounding box center [1198, 353] width 139 height 20
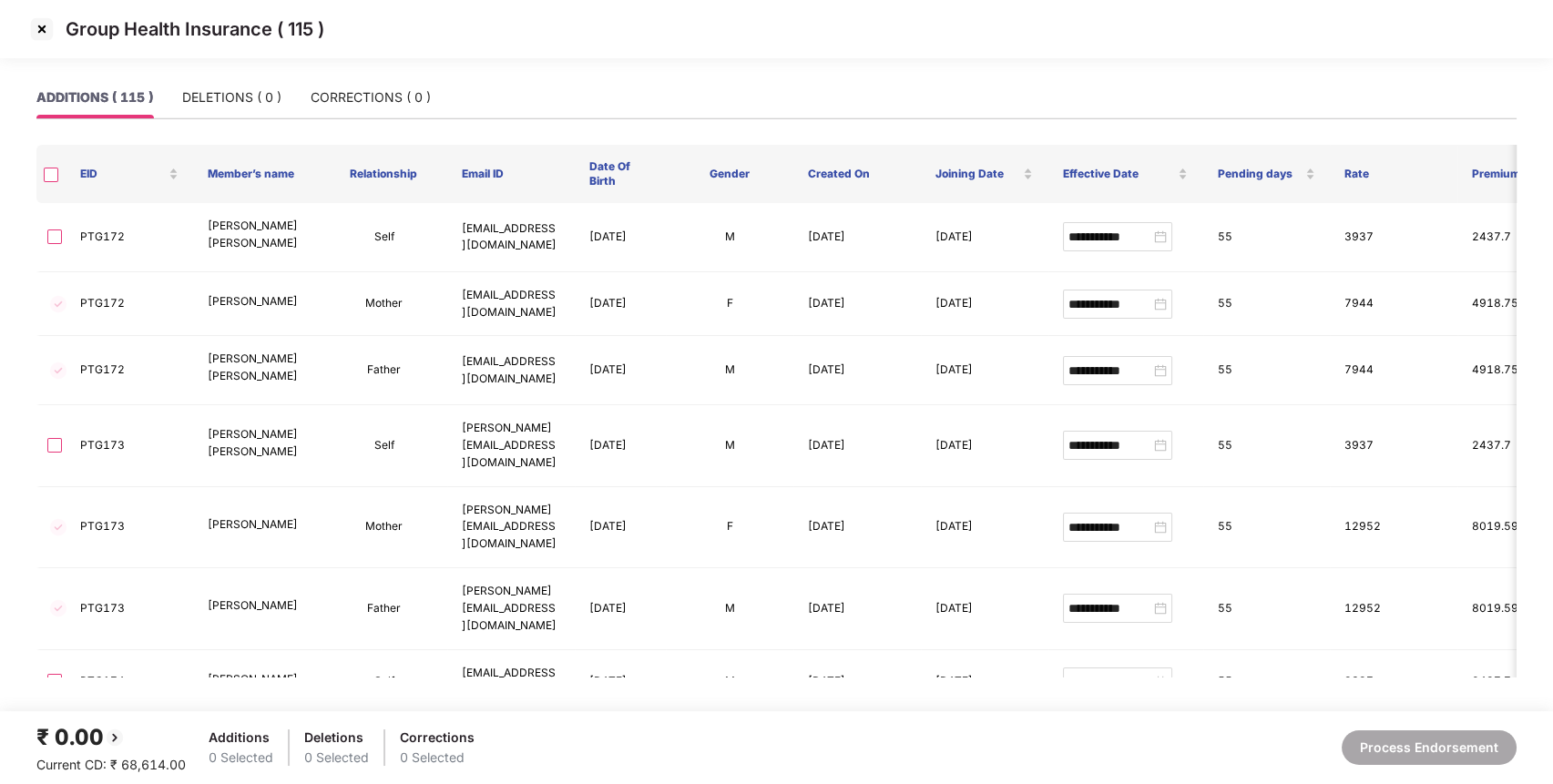
click at [38, 28] on img at bounding box center [41, 29] width 29 height 29
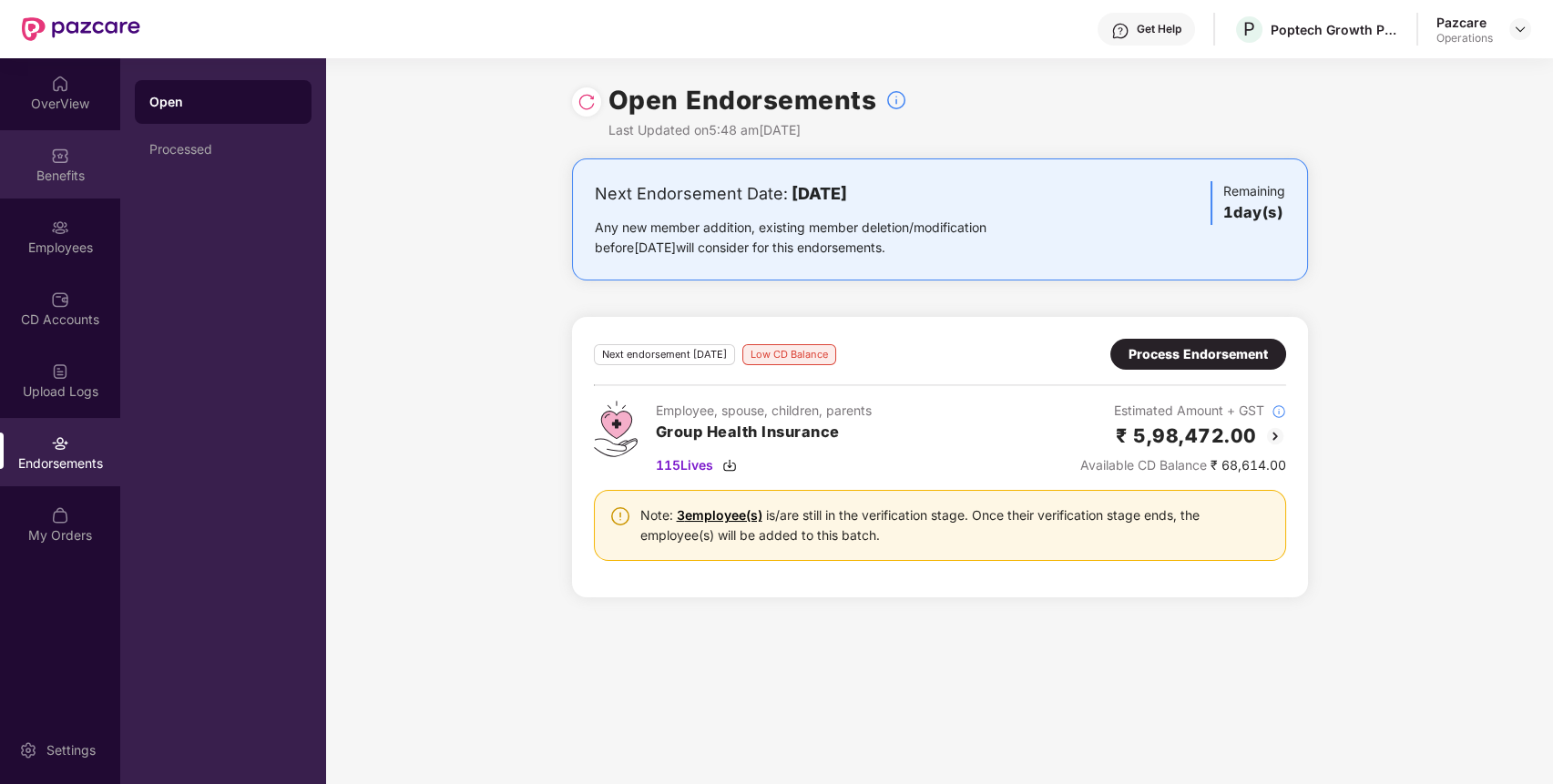
click at [73, 153] on div "Benefits" at bounding box center [60, 164] width 120 height 69
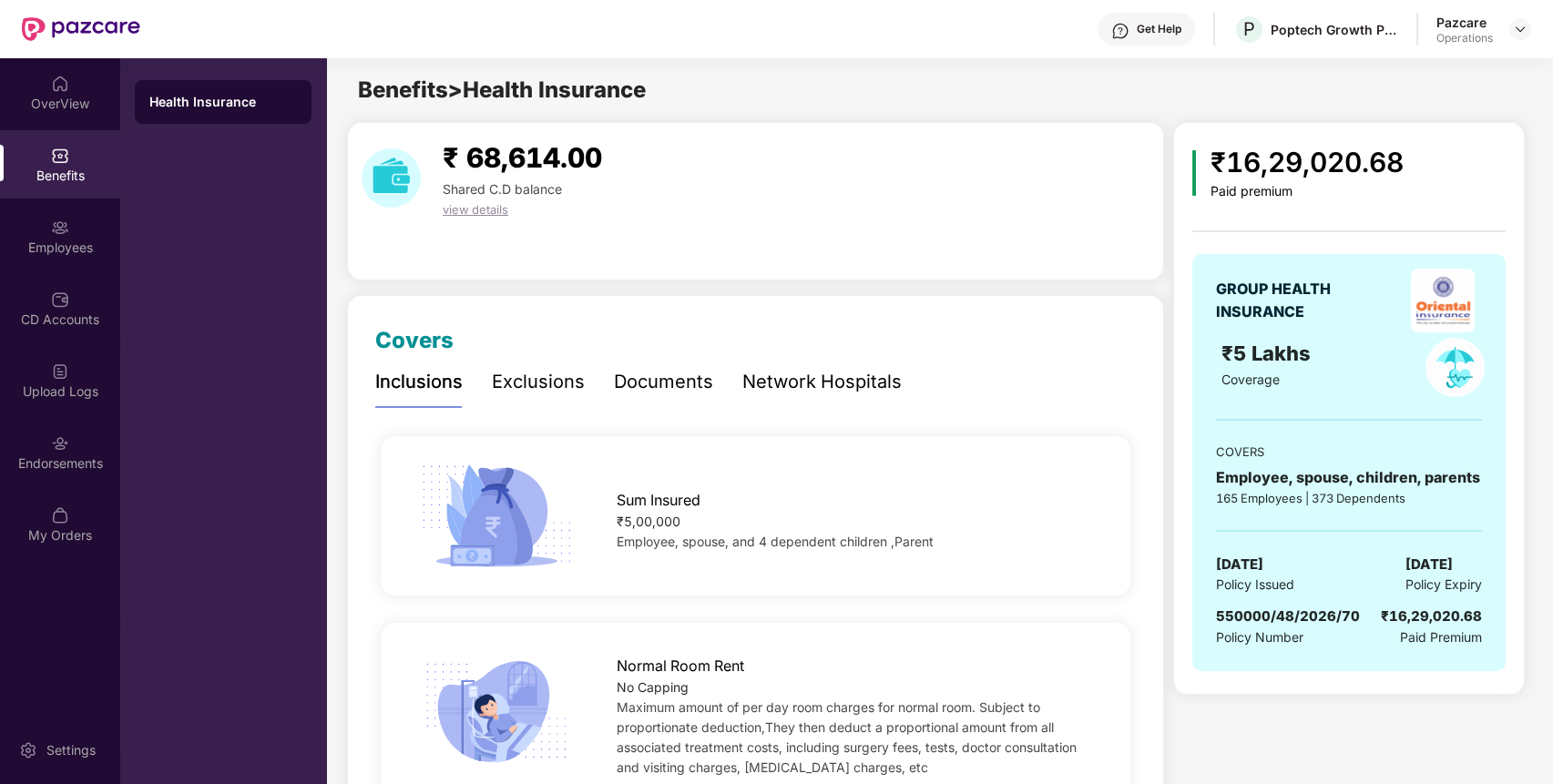
click at [1265, 619] on span "550000/48/2026/70" at bounding box center [1287, 616] width 144 height 17
copy span "550000/48/2026/70"
click at [61, 443] on img at bounding box center [59, 442] width 18 height 18
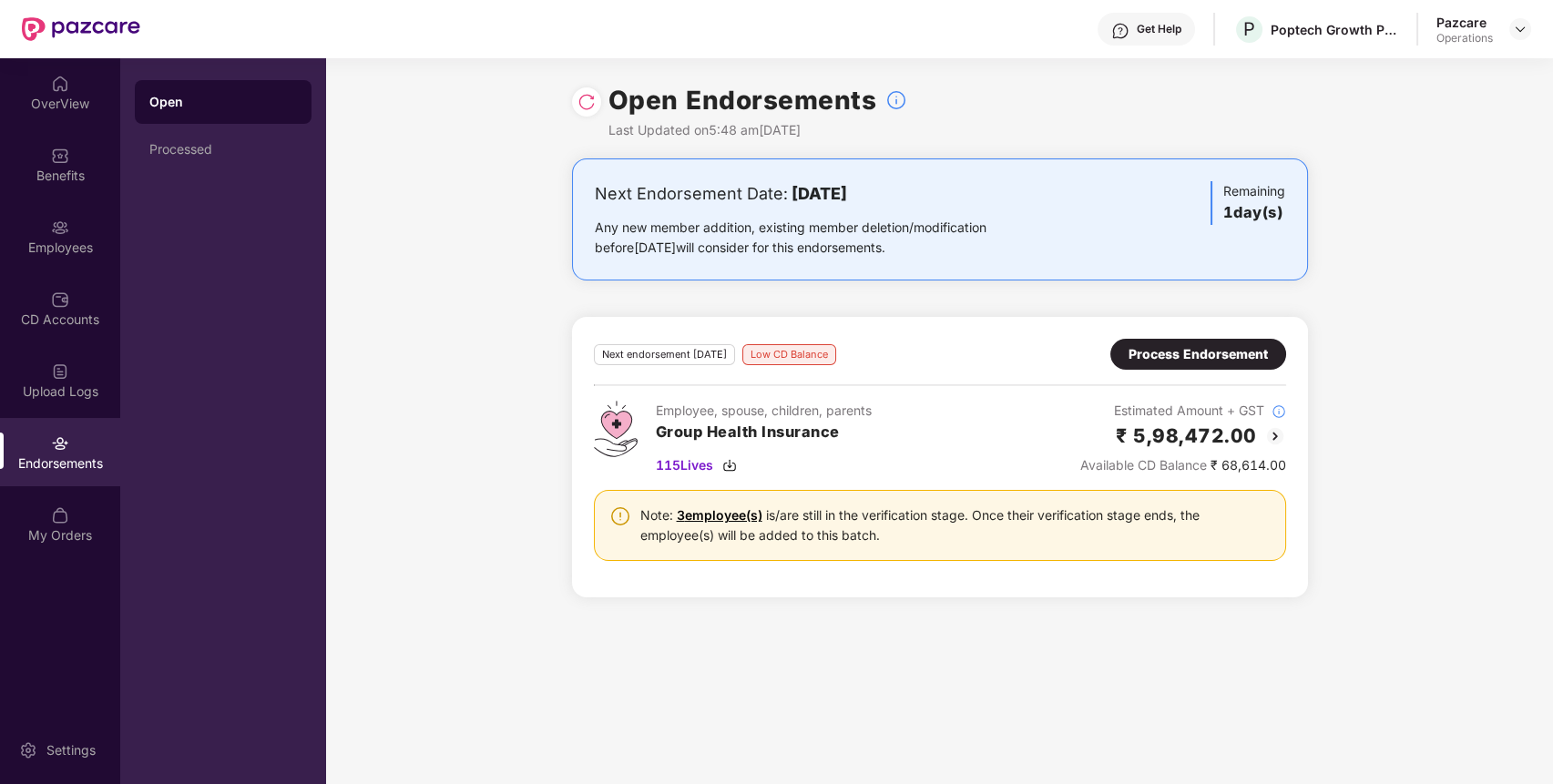
click at [1227, 346] on div "Process Endorsement" at bounding box center [1198, 353] width 139 height 20
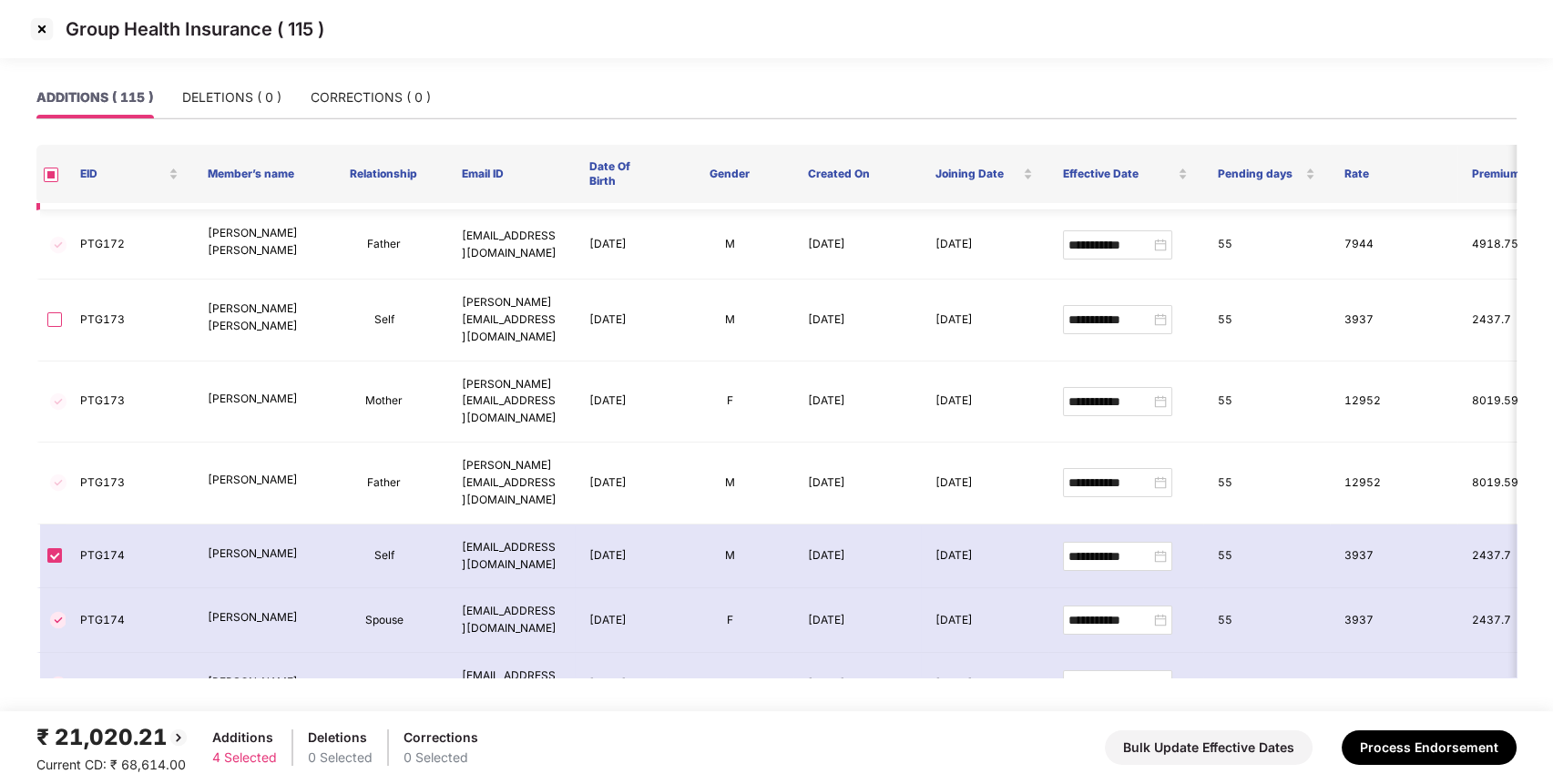
scroll to position [269, 0]
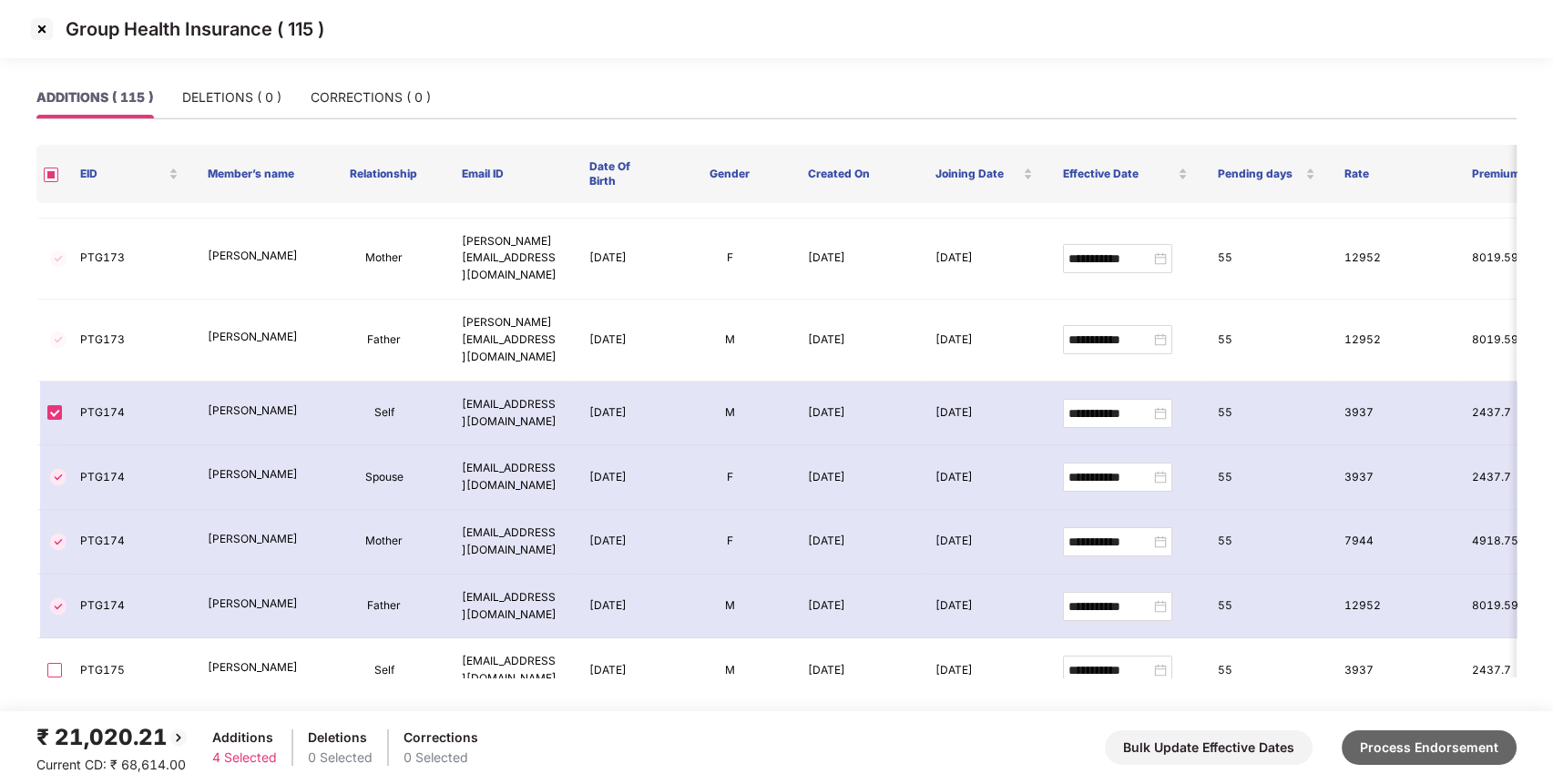
click at [1359, 736] on button "Process Endorsement" at bounding box center [1429, 746] width 175 height 35
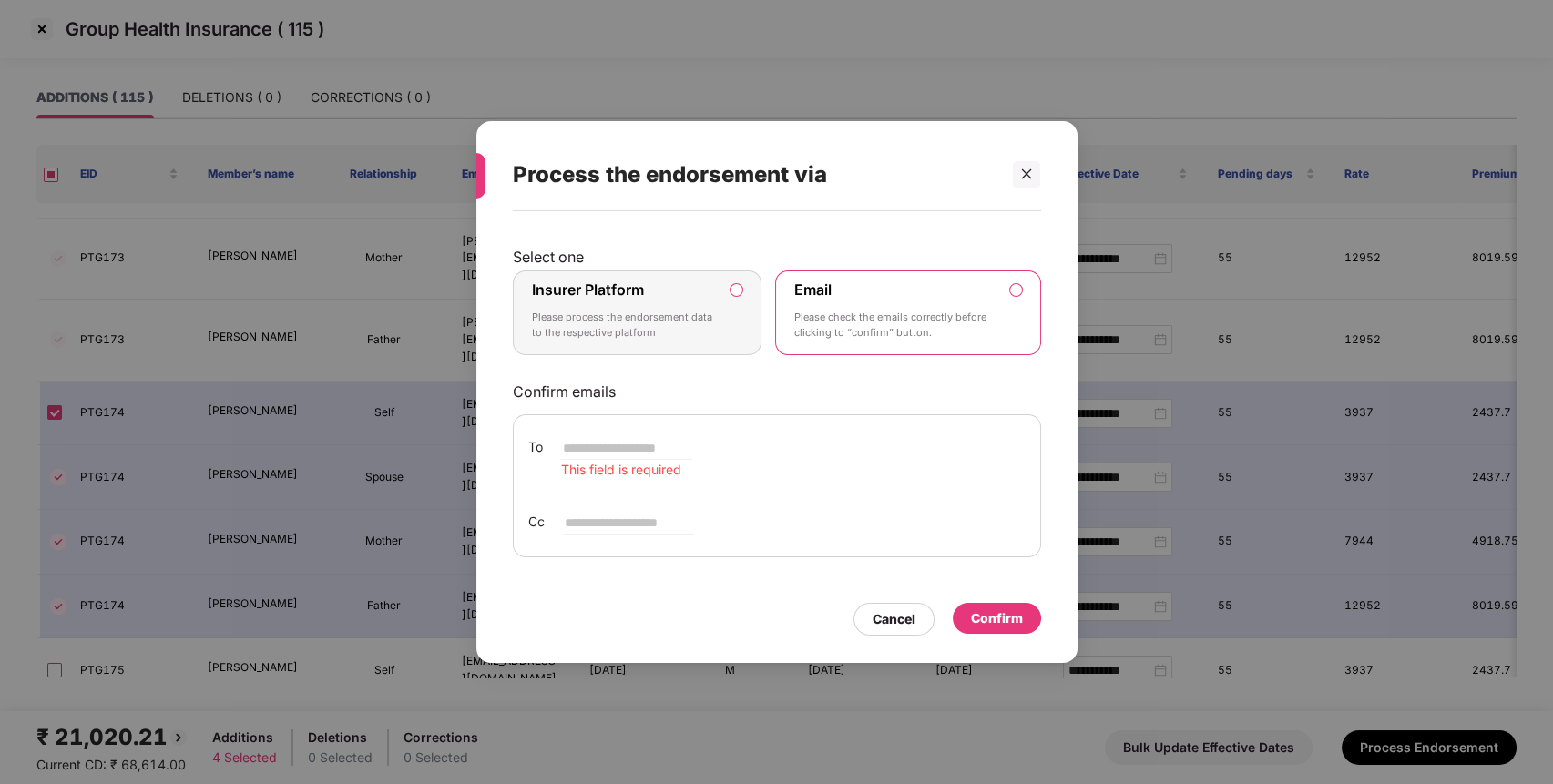
click at [649, 257] on p "Select one" at bounding box center [777, 256] width 528 height 18
click at [649, 268] on div "Select one Insurer Platform Please process the endorsement data to the respecti…" at bounding box center [777, 403] width 528 height 311
click at [656, 306] on div "Insurer Platform Please process the endorsement data to the respective platform" at bounding box center [625, 314] width 186 height 66
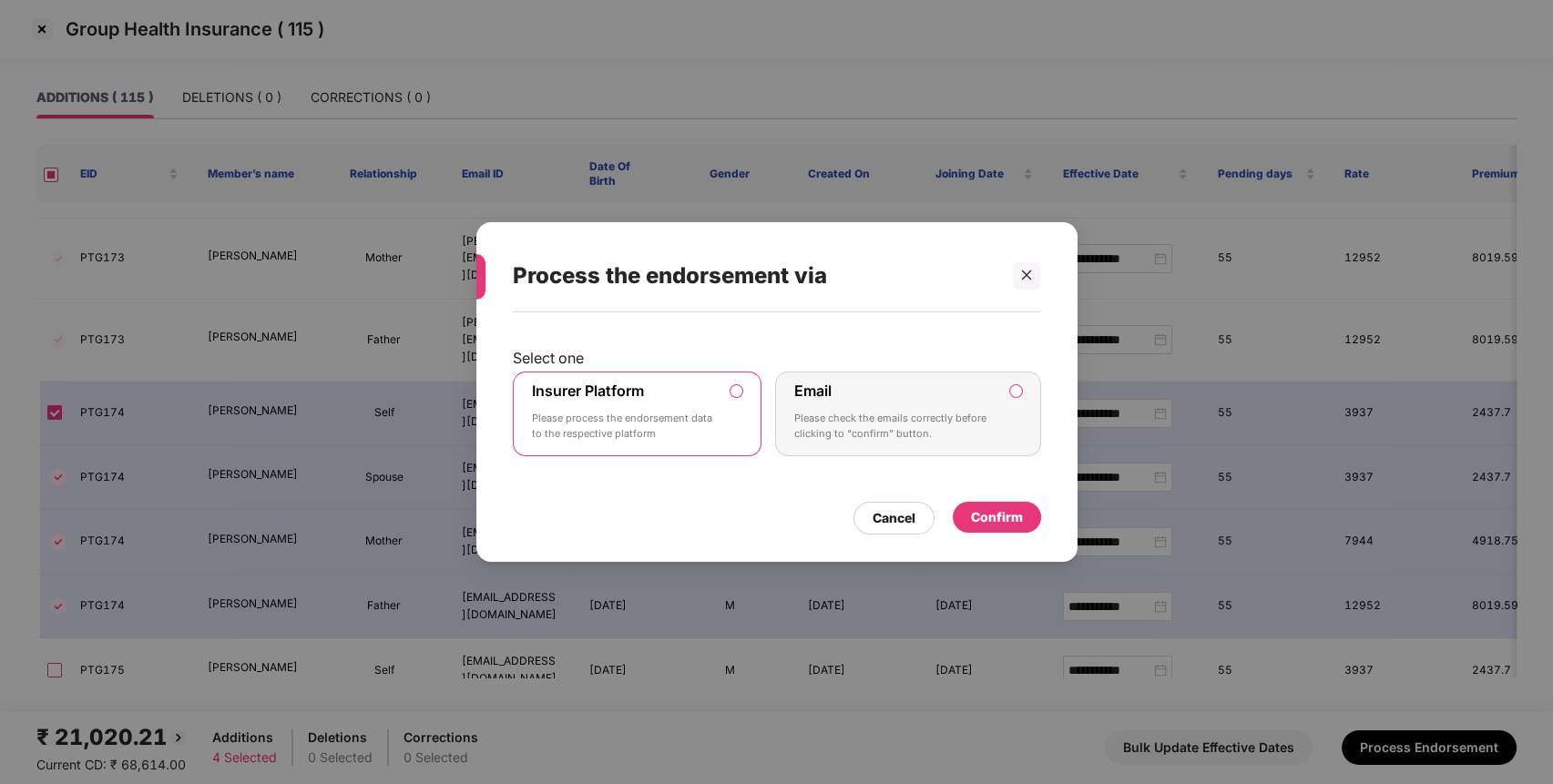
click at [994, 502] on div "Confirm" at bounding box center [997, 516] width 88 height 31
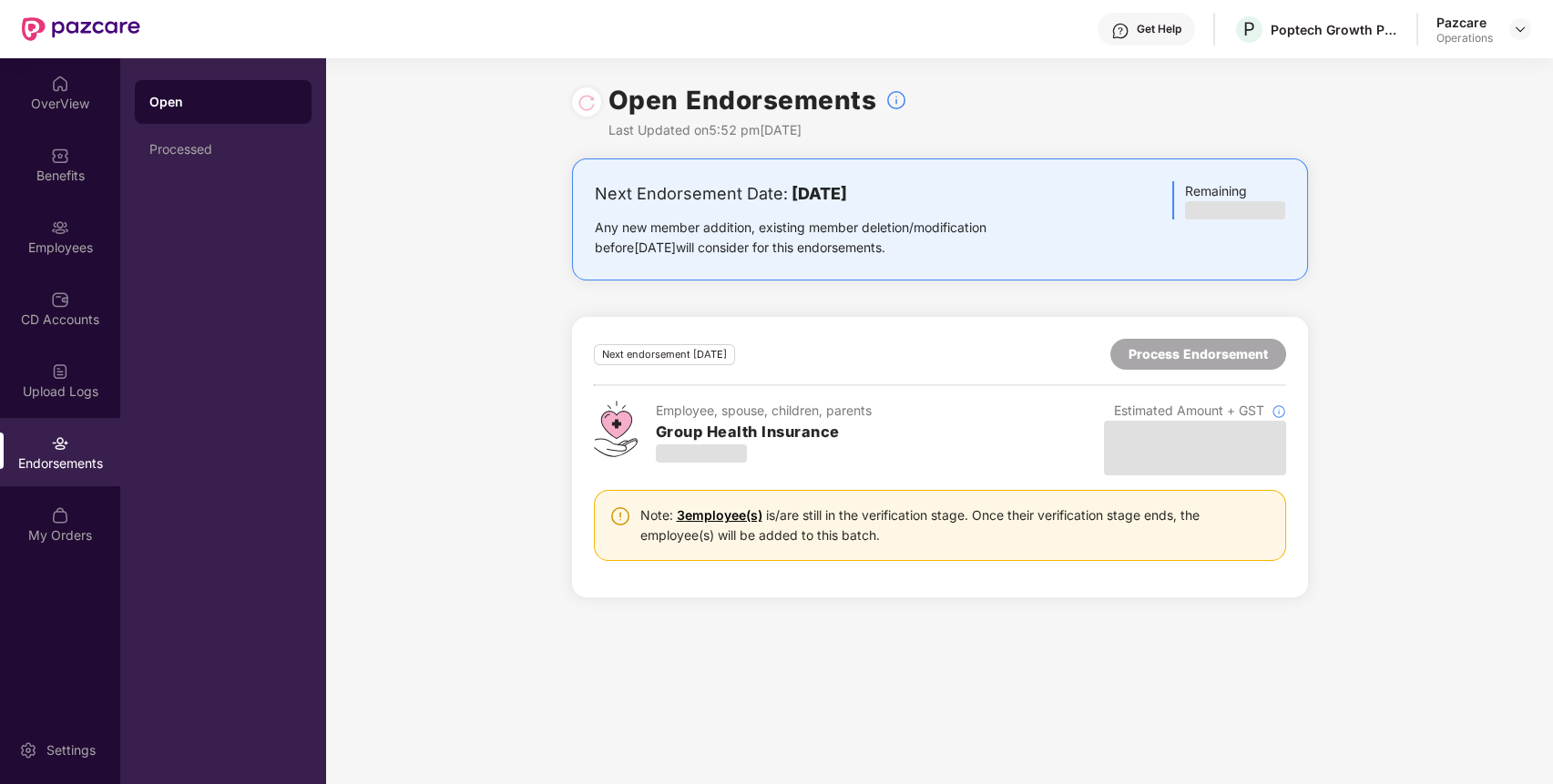
click at [1418, 506] on div "Next Endorsement Date: [DATE] Any new member addition, existing member deletion…" at bounding box center [940, 389] width 1227 height 460
